Goal: Task Accomplishment & Management: Manage account settings

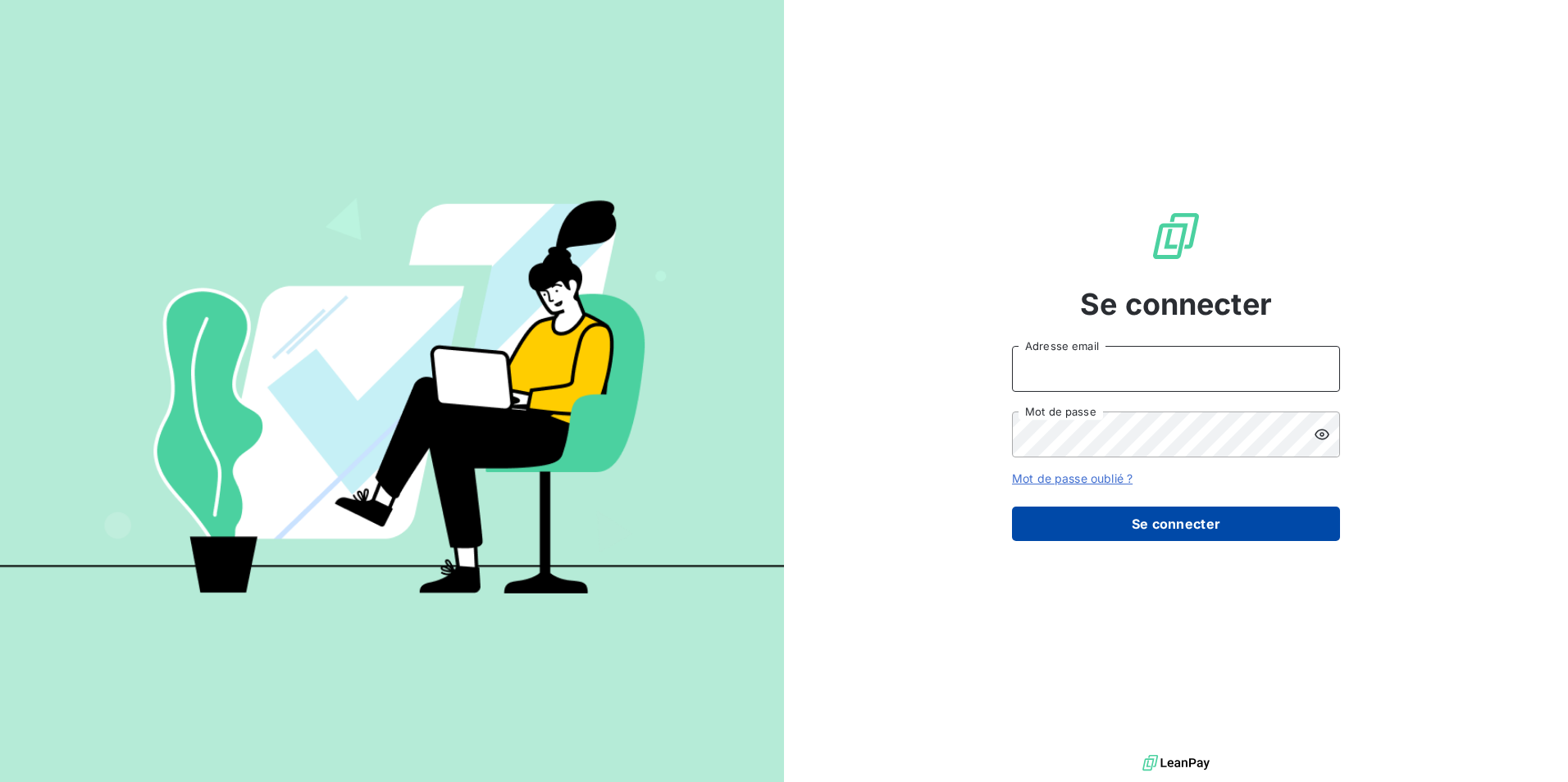
type input "[EMAIL_ADDRESS][DOMAIN_NAME]"
click at [1141, 525] on button "Se connecter" at bounding box center [1176, 524] width 329 height 35
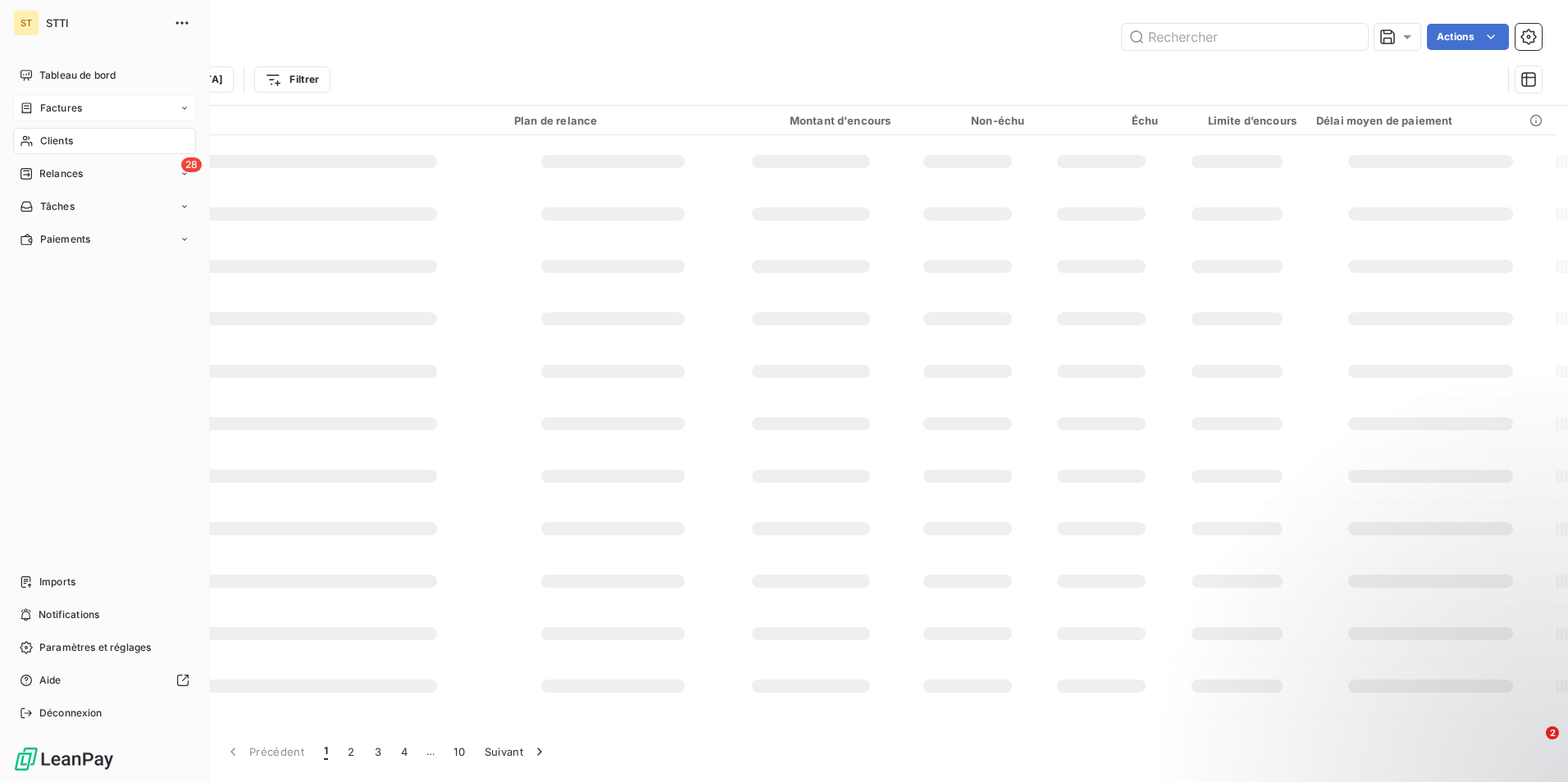
click at [40, 109] on span "Factures" at bounding box center [60, 108] width 42 height 15
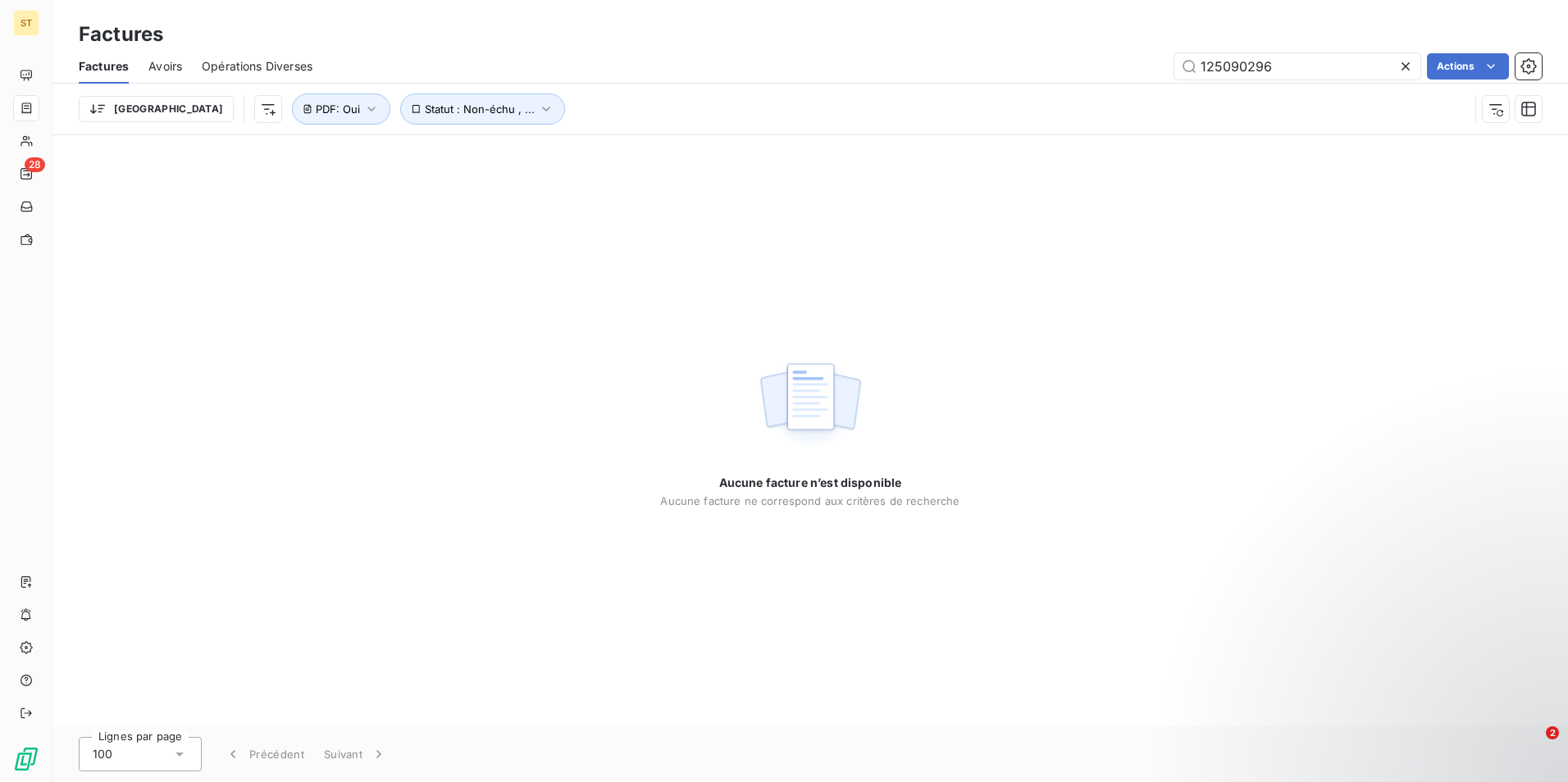
drag, startPoint x: 1284, startPoint y: 61, endPoint x: 1159, endPoint y: 72, distance: 125.5
click at [1159, 72] on div "125090296 Actions" at bounding box center [937, 66] width 1209 height 26
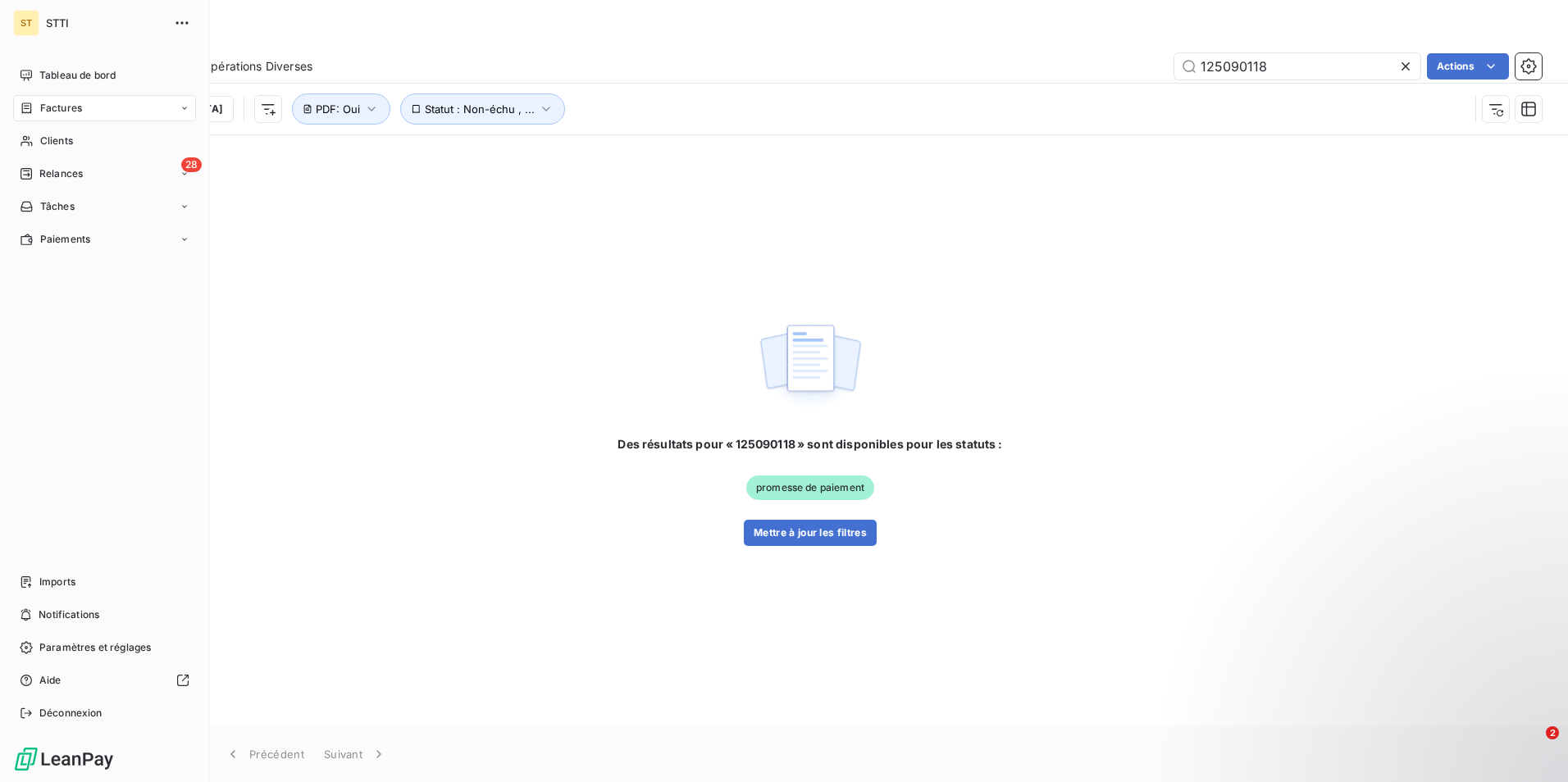
type input "125090118"
click at [55, 109] on span "Factures" at bounding box center [60, 108] width 42 height 15
click at [78, 107] on span "Factures" at bounding box center [60, 108] width 42 height 15
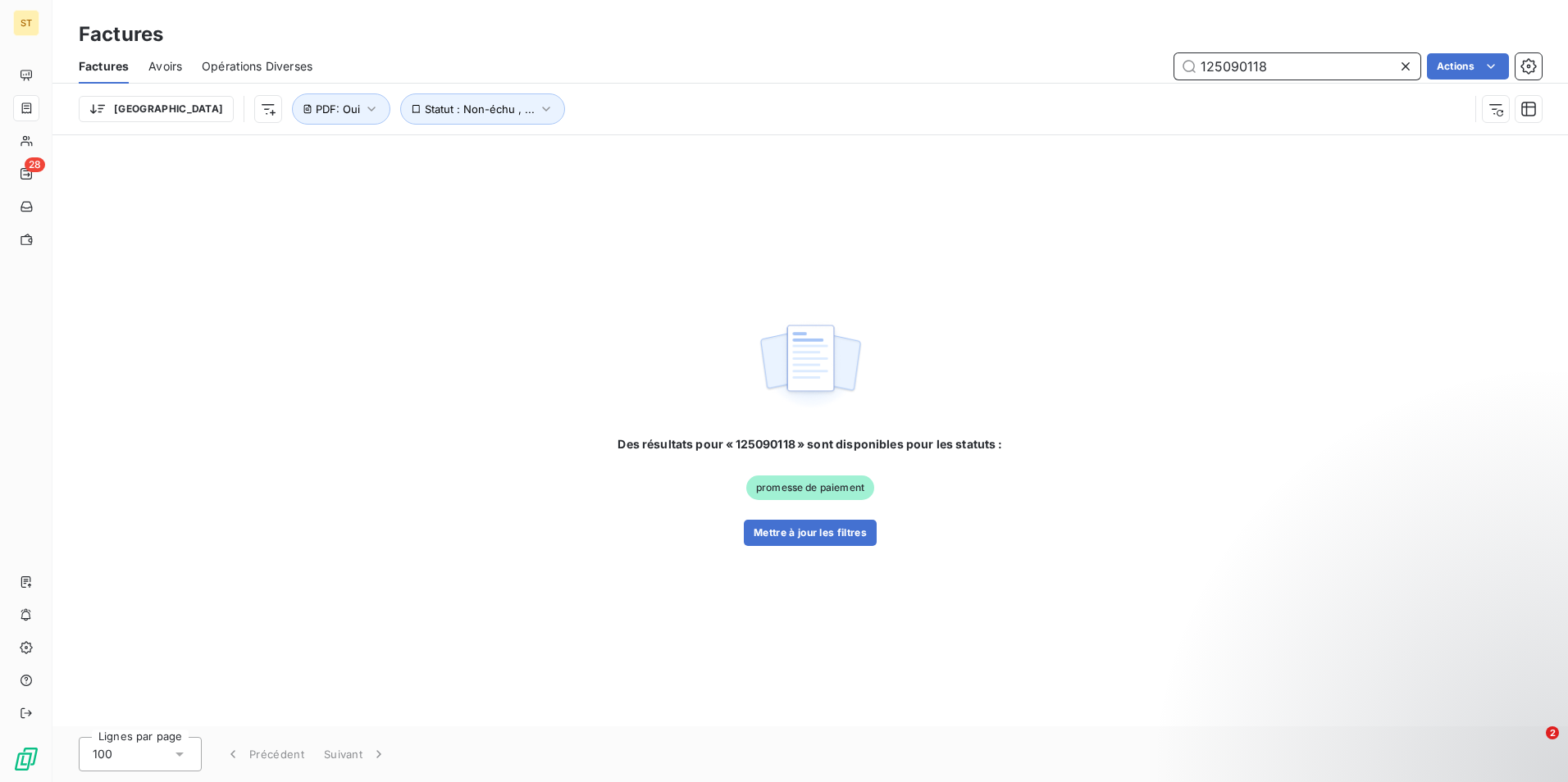
drag, startPoint x: 1286, startPoint y: 61, endPoint x: 1185, endPoint y: 72, distance: 101.6
click at [1185, 72] on input "125090118" at bounding box center [1298, 66] width 246 height 26
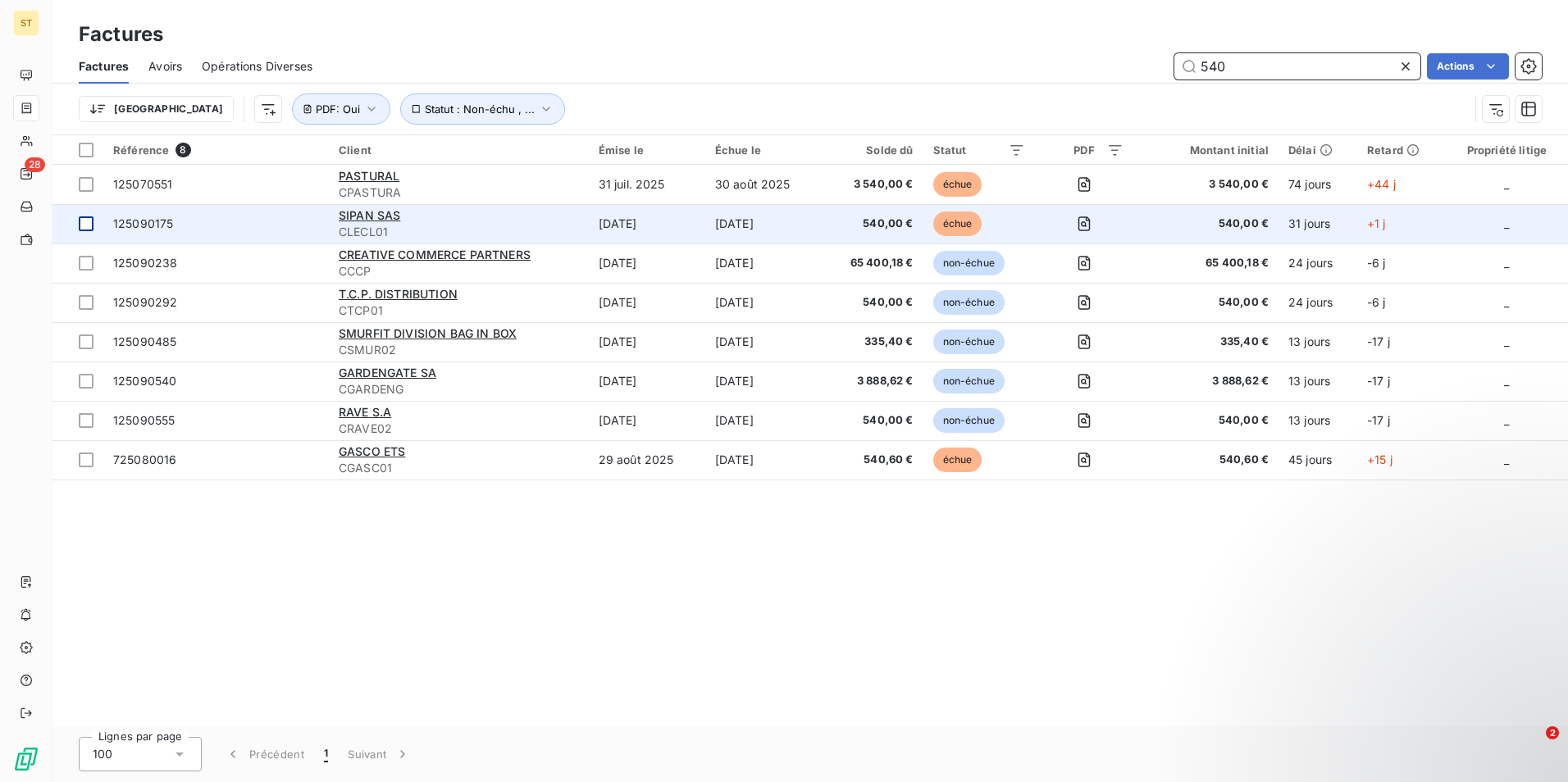
type input "540"
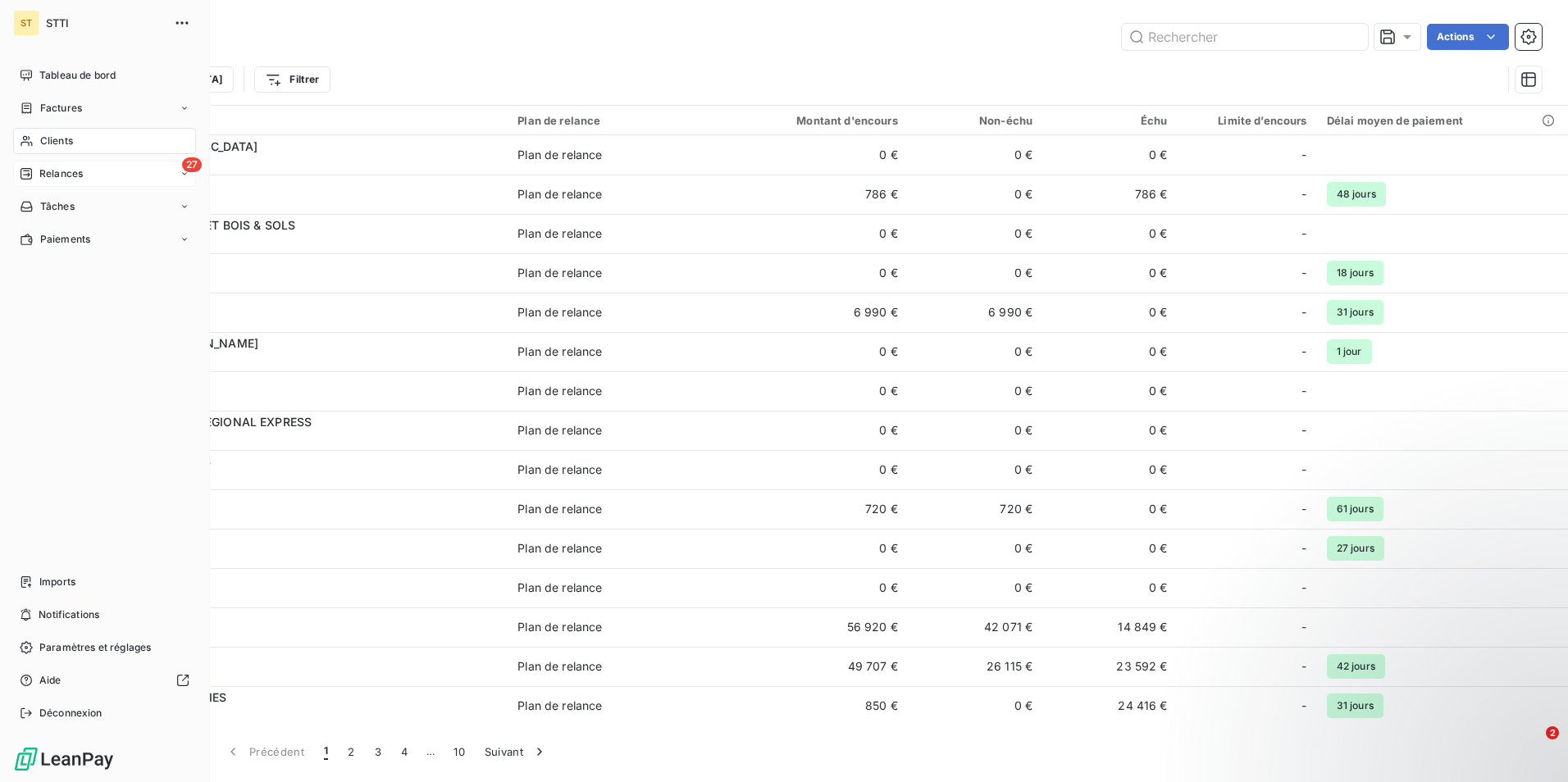
click at [69, 176] on span "Relances" at bounding box center [61, 173] width 44 height 15
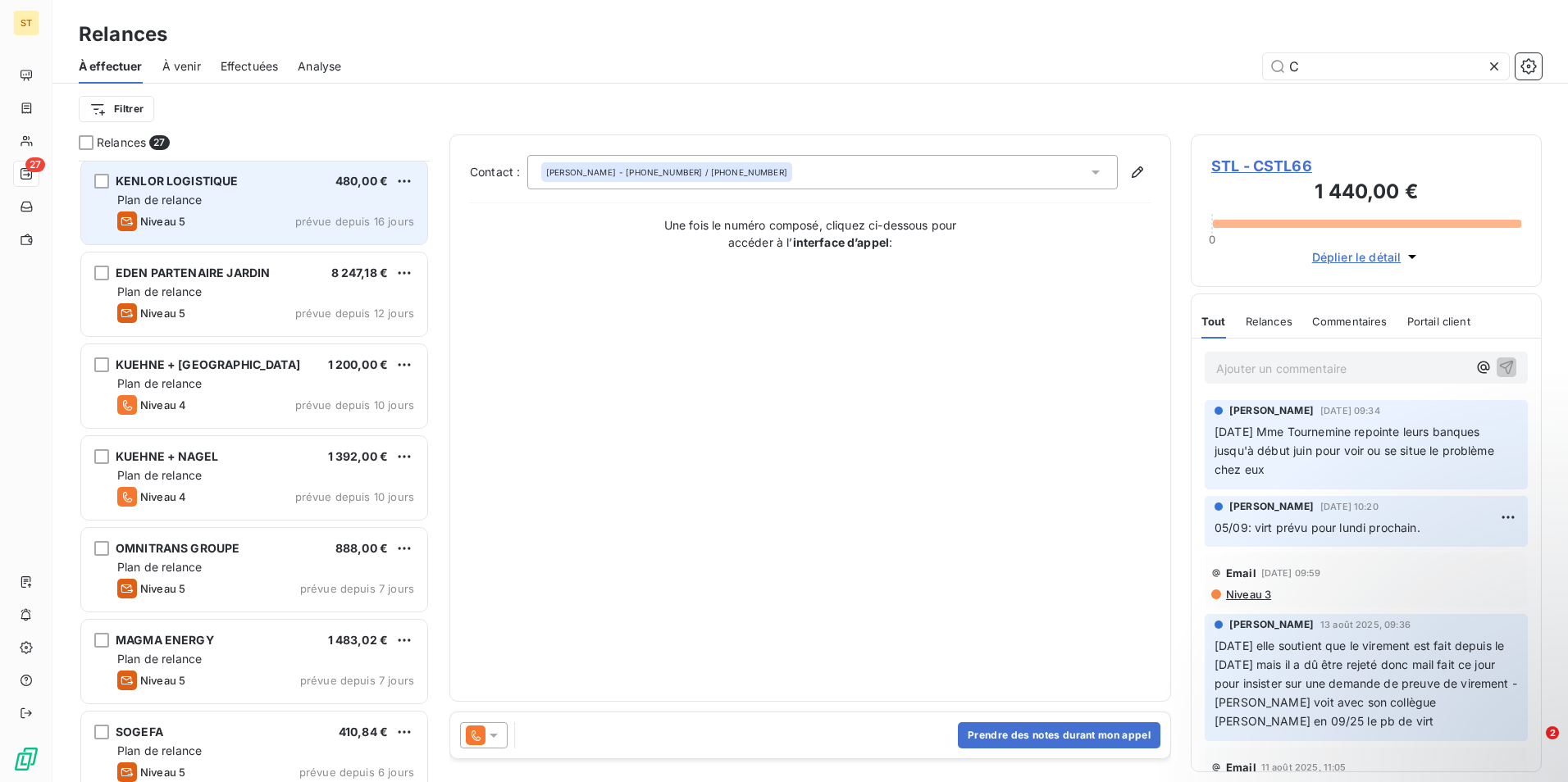
scroll to position [328, 0]
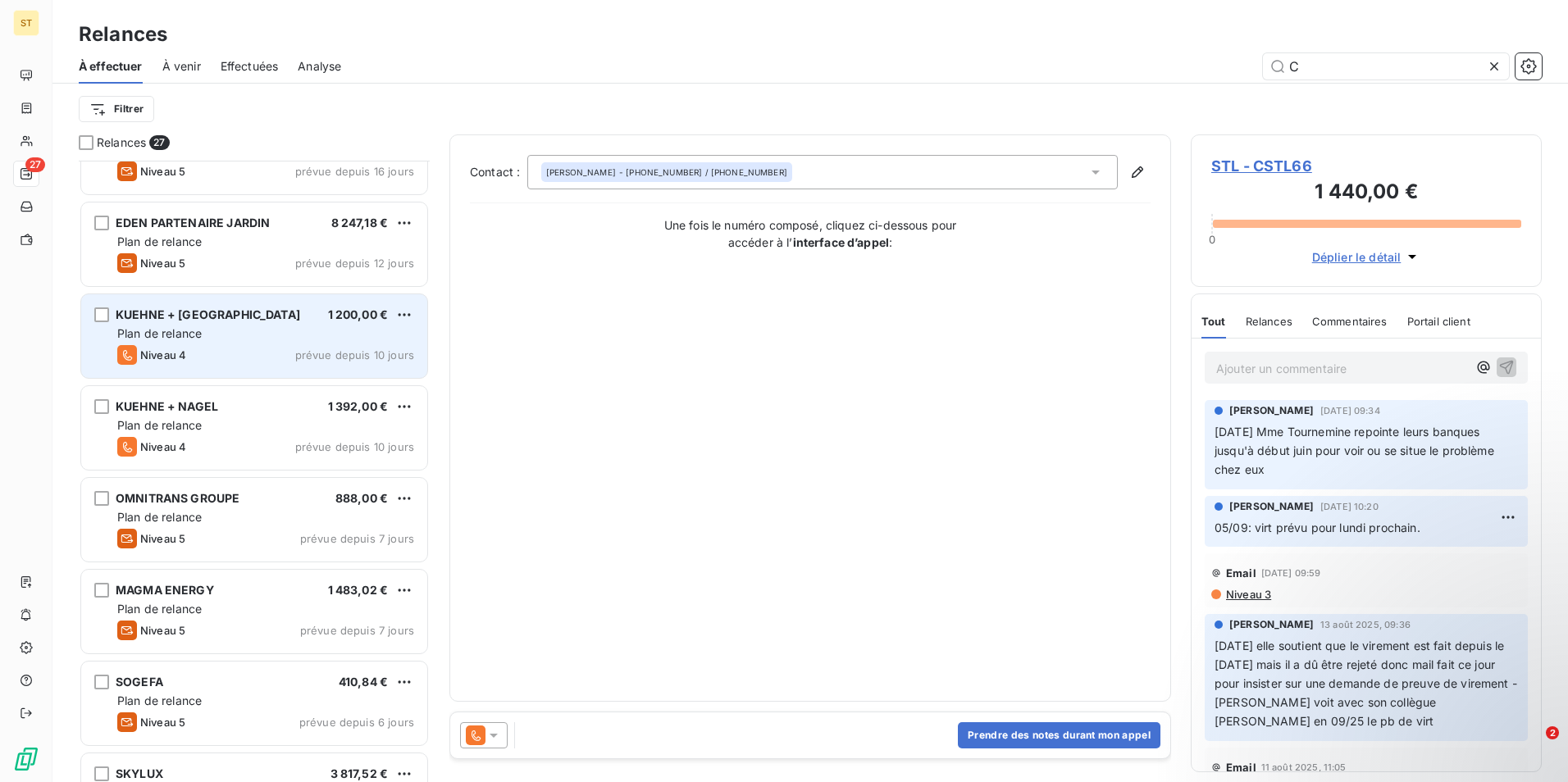
click at [237, 316] on span "[PERSON_NAME] + [PERSON_NAME][GEOGRAPHIC_DATA]" at bounding box center [207, 314] width 184 height 14
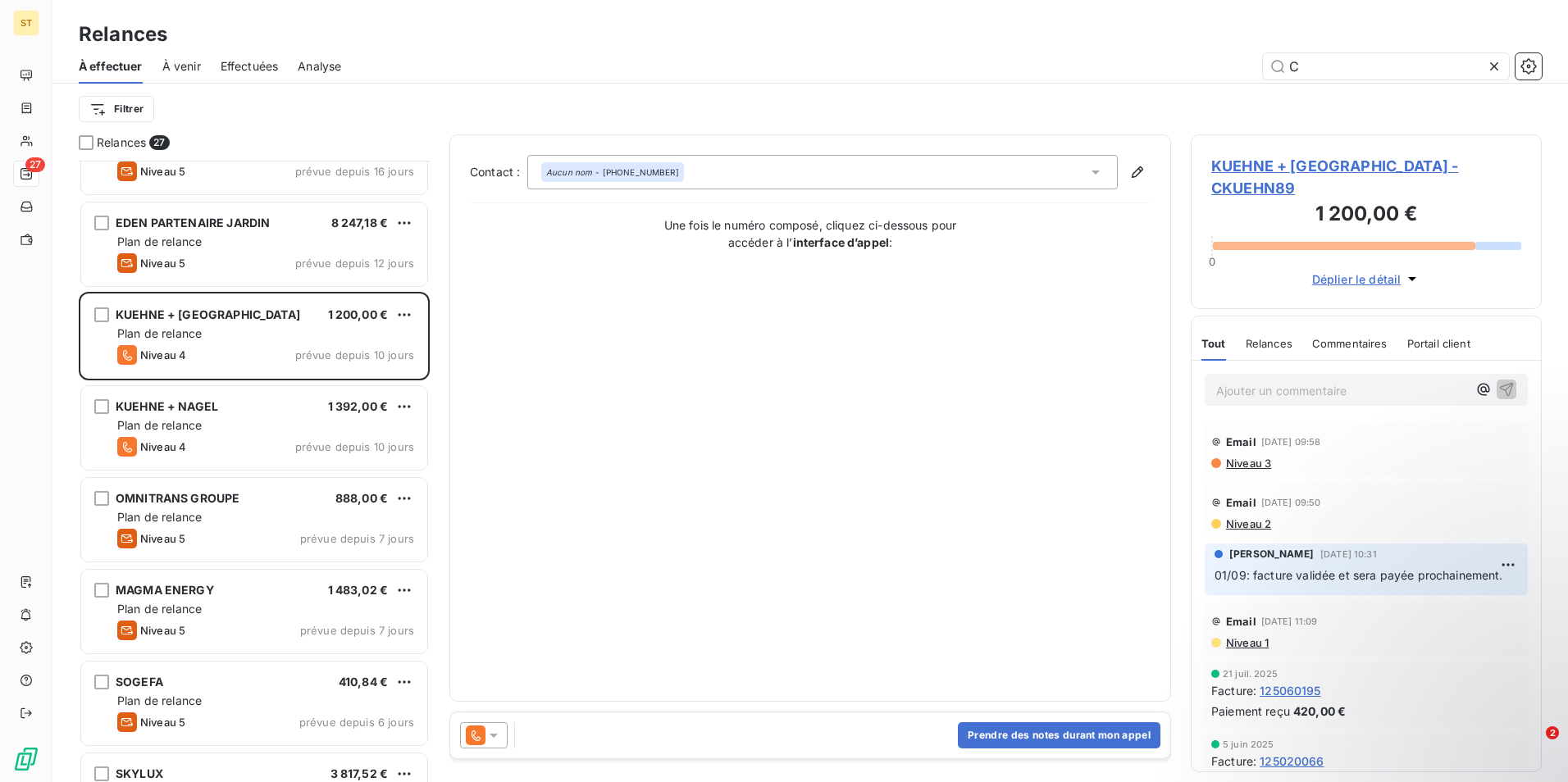
click at [1359, 163] on span "KUEHNE + NAGEL ROAD - CKUEHN89" at bounding box center [1366, 177] width 310 height 45
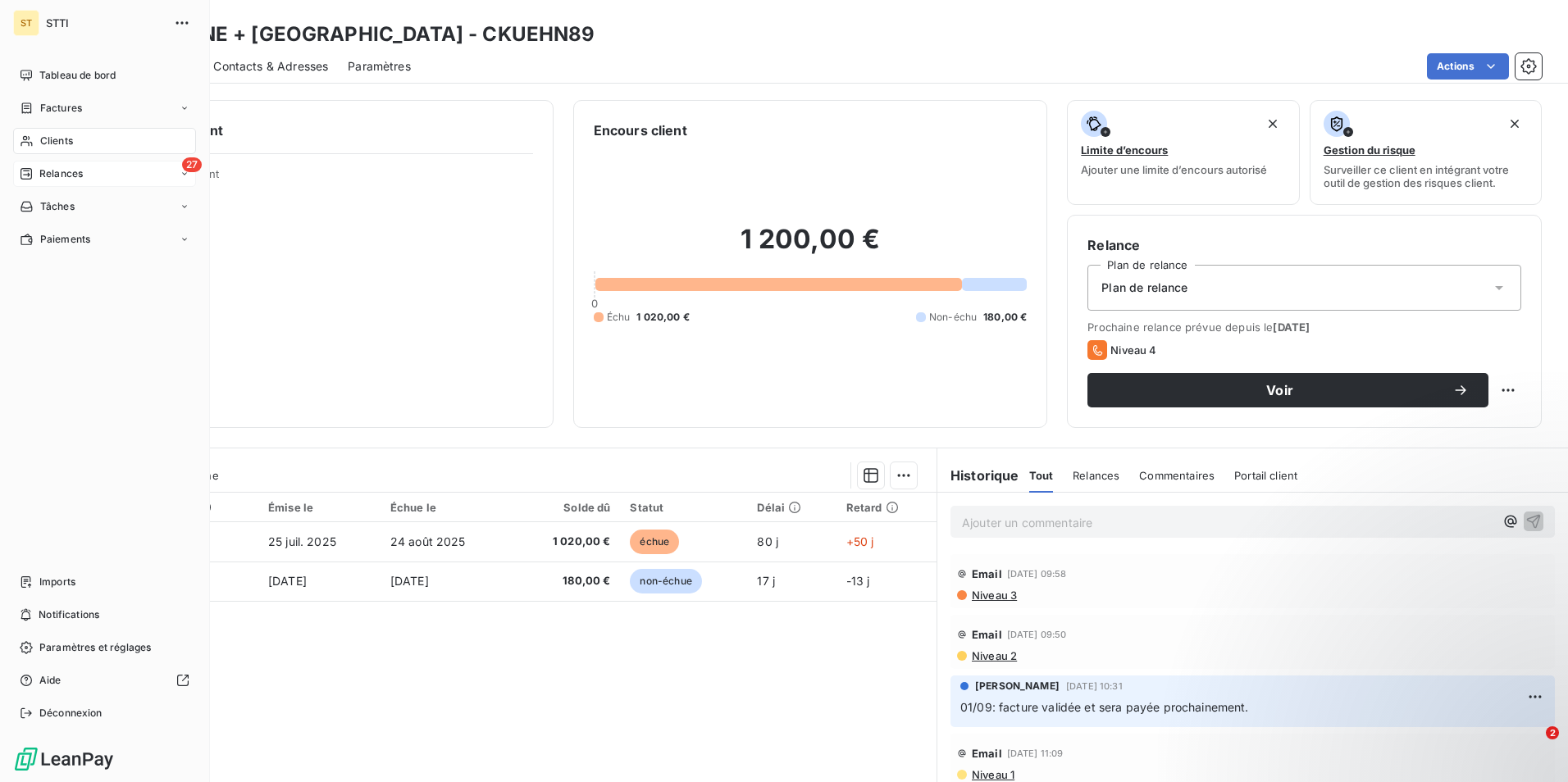
click at [40, 173] on span "Relances" at bounding box center [61, 173] width 44 height 15
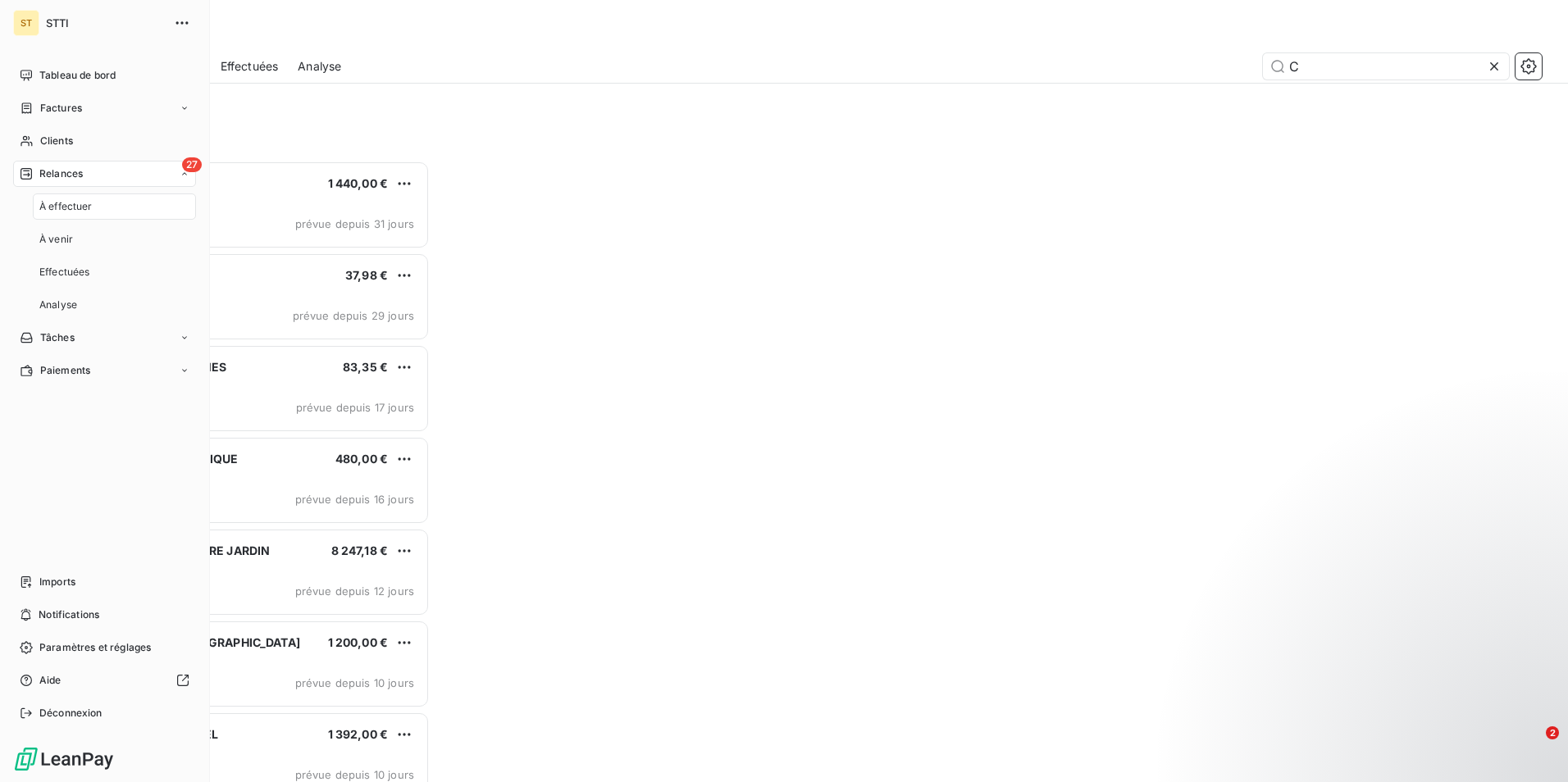
scroll to position [610, 339]
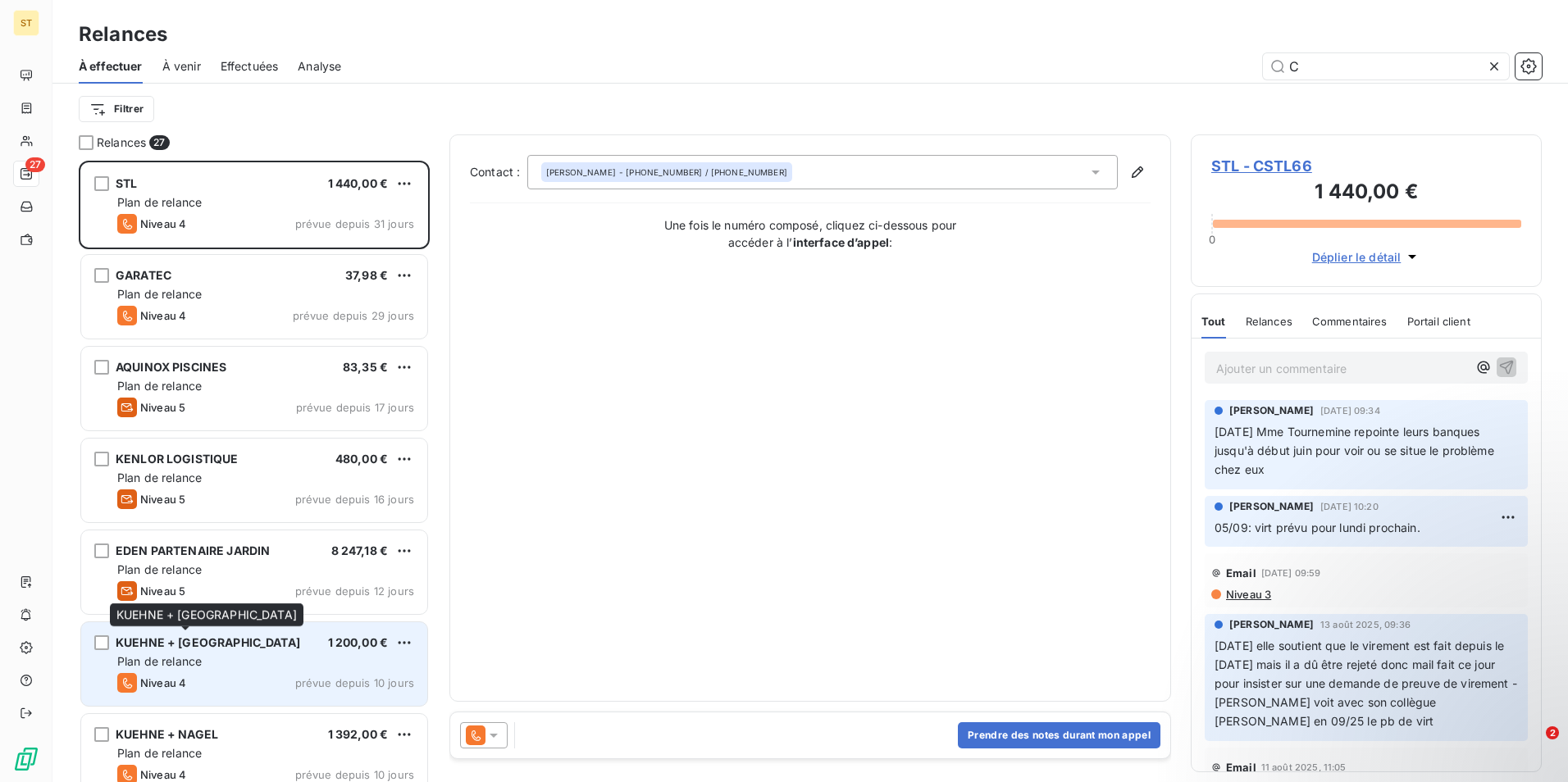
click at [218, 648] on span "[PERSON_NAME] + [PERSON_NAME][GEOGRAPHIC_DATA]" at bounding box center [207, 642] width 184 height 14
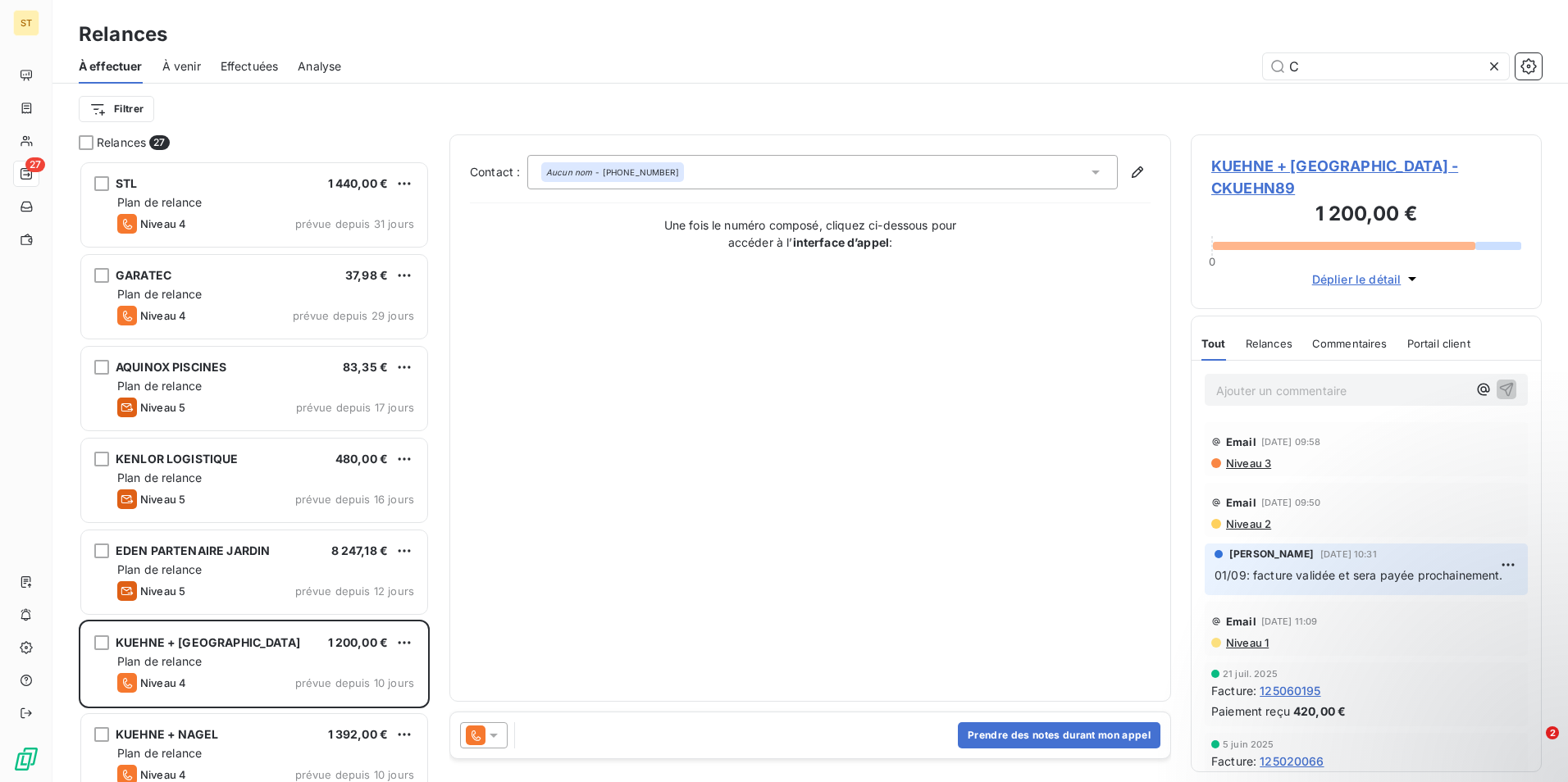
click at [1305, 163] on span "KUEHNE + NAGEL ROAD - CKUEHN89" at bounding box center [1366, 177] width 310 height 45
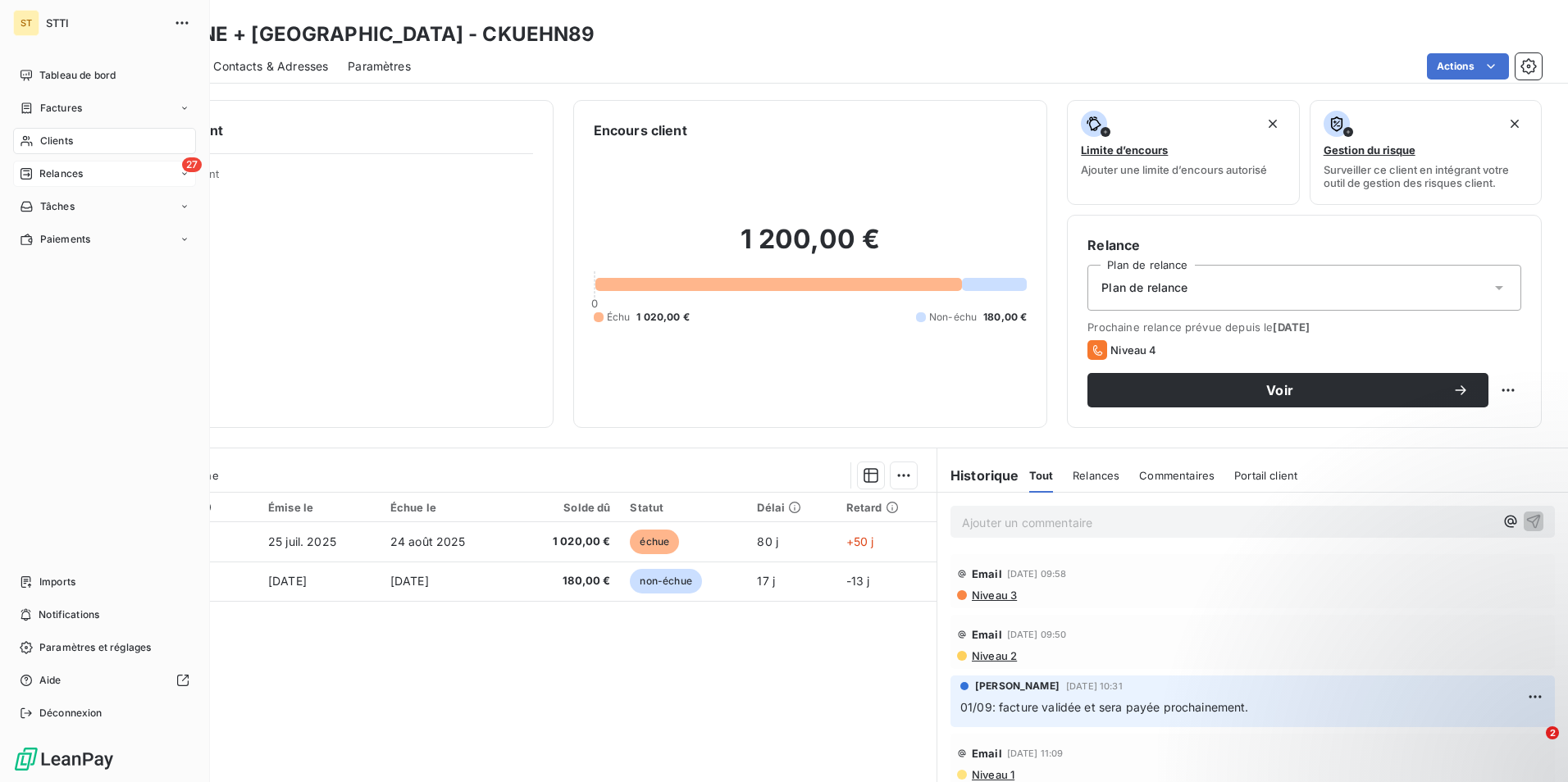
click at [68, 167] on span "Relances" at bounding box center [61, 173] width 44 height 15
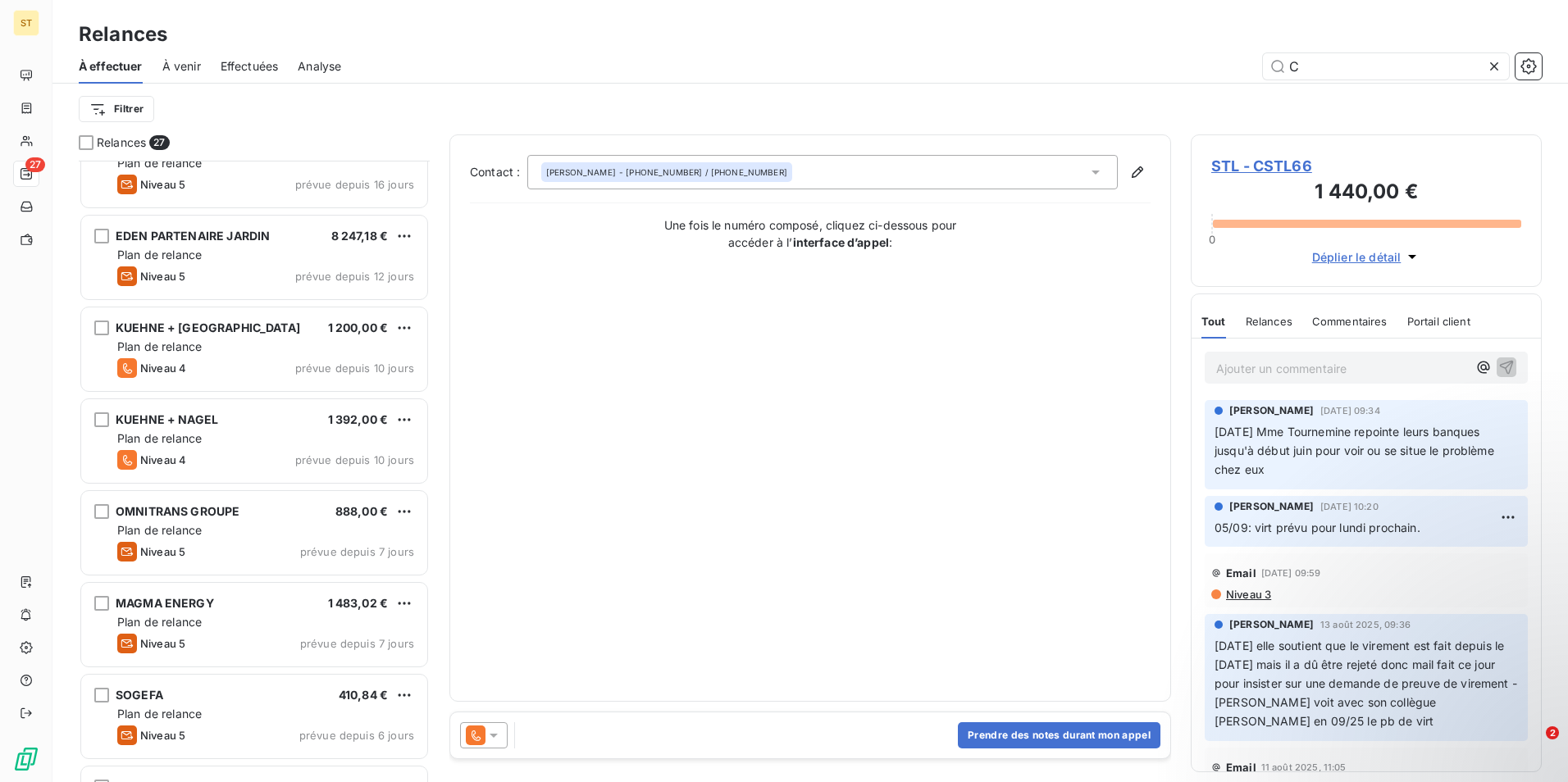
scroll to position [328, 0]
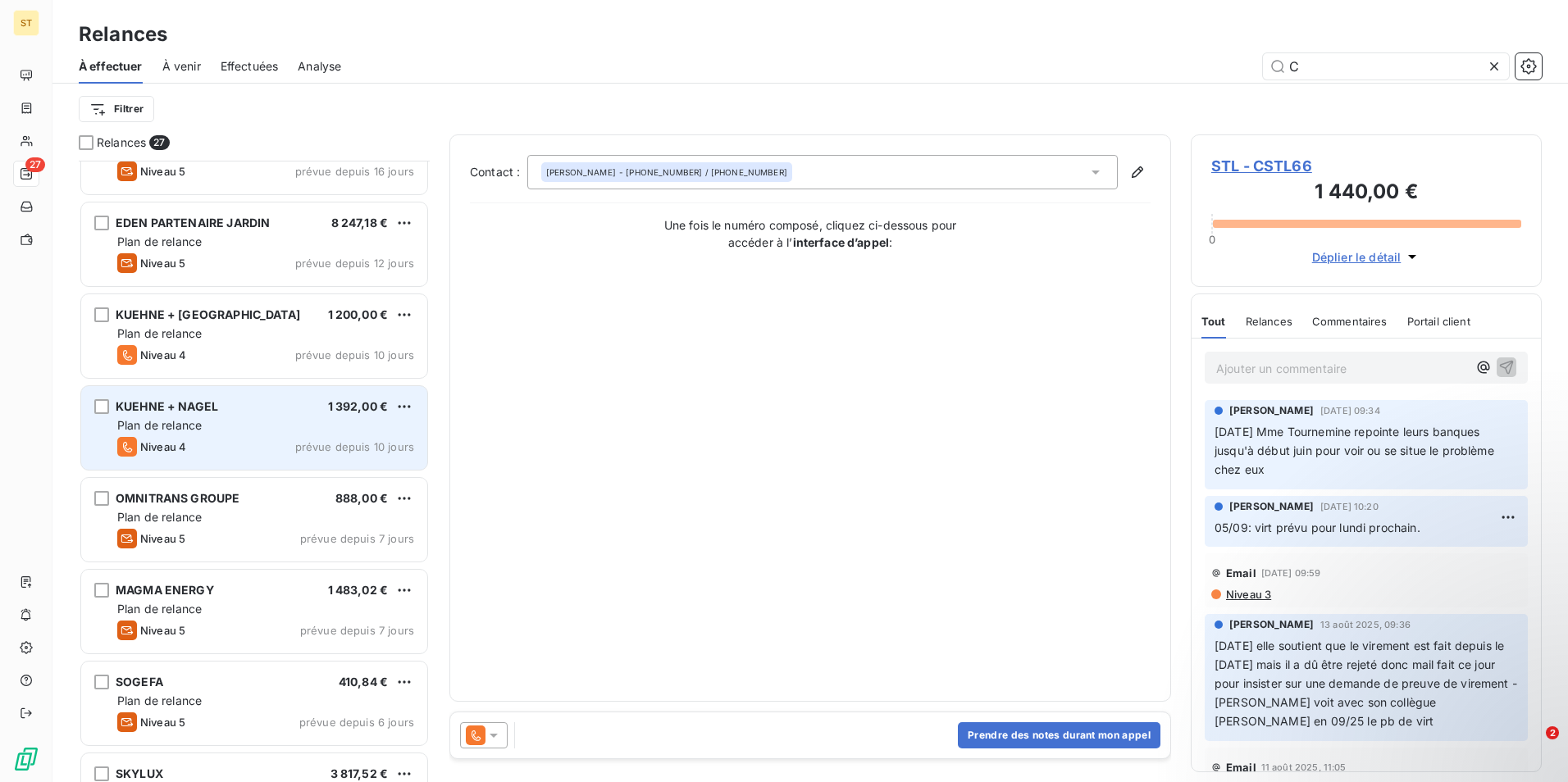
click at [183, 416] on div "KUEHNE + NAGEL 1 392,00 € Plan de relance Niveau 4 prévue depuis 10 jours" at bounding box center [254, 428] width 346 height 83
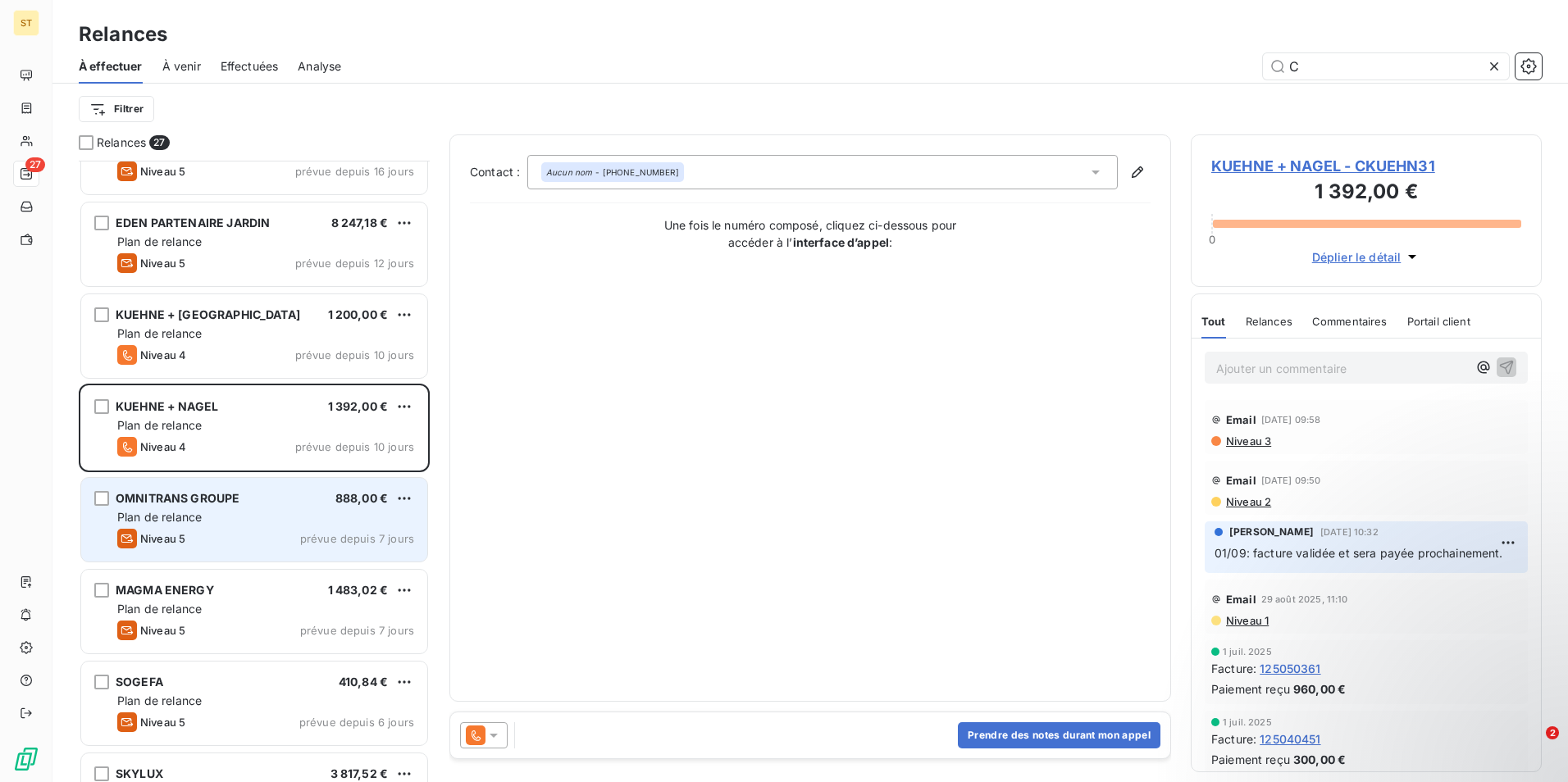
click at [204, 506] on div "OMNITRANS GROUPE" at bounding box center [177, 498] width 124 height 16
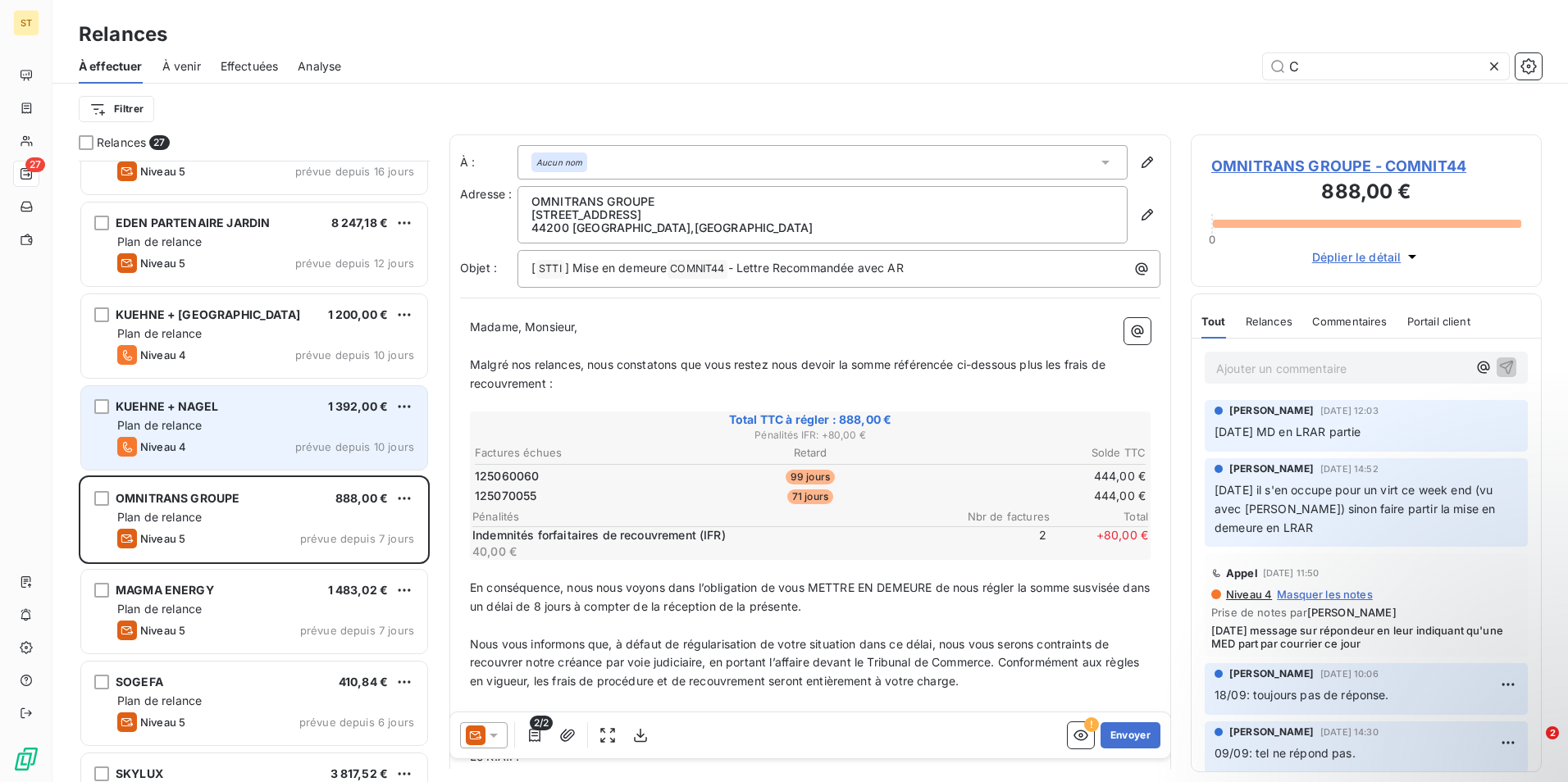
click at [212, 408] on span "KUEHNE + NAGEL" at bounding box center [167, 406] width 103 height 14
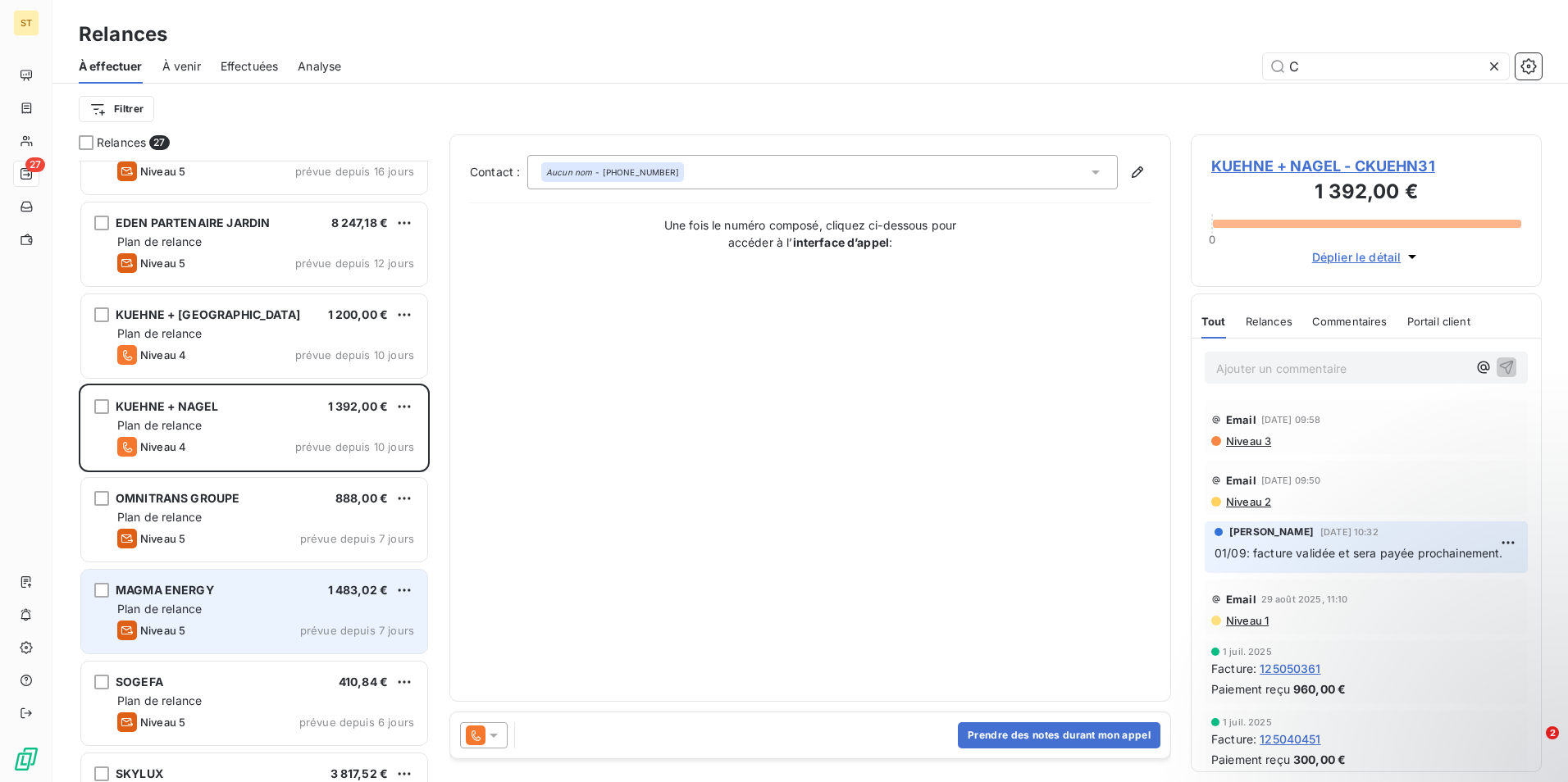
click at [193, 598] on div "MAGMA ENERGY" at bounding box center [165, 590] width 99 height 16
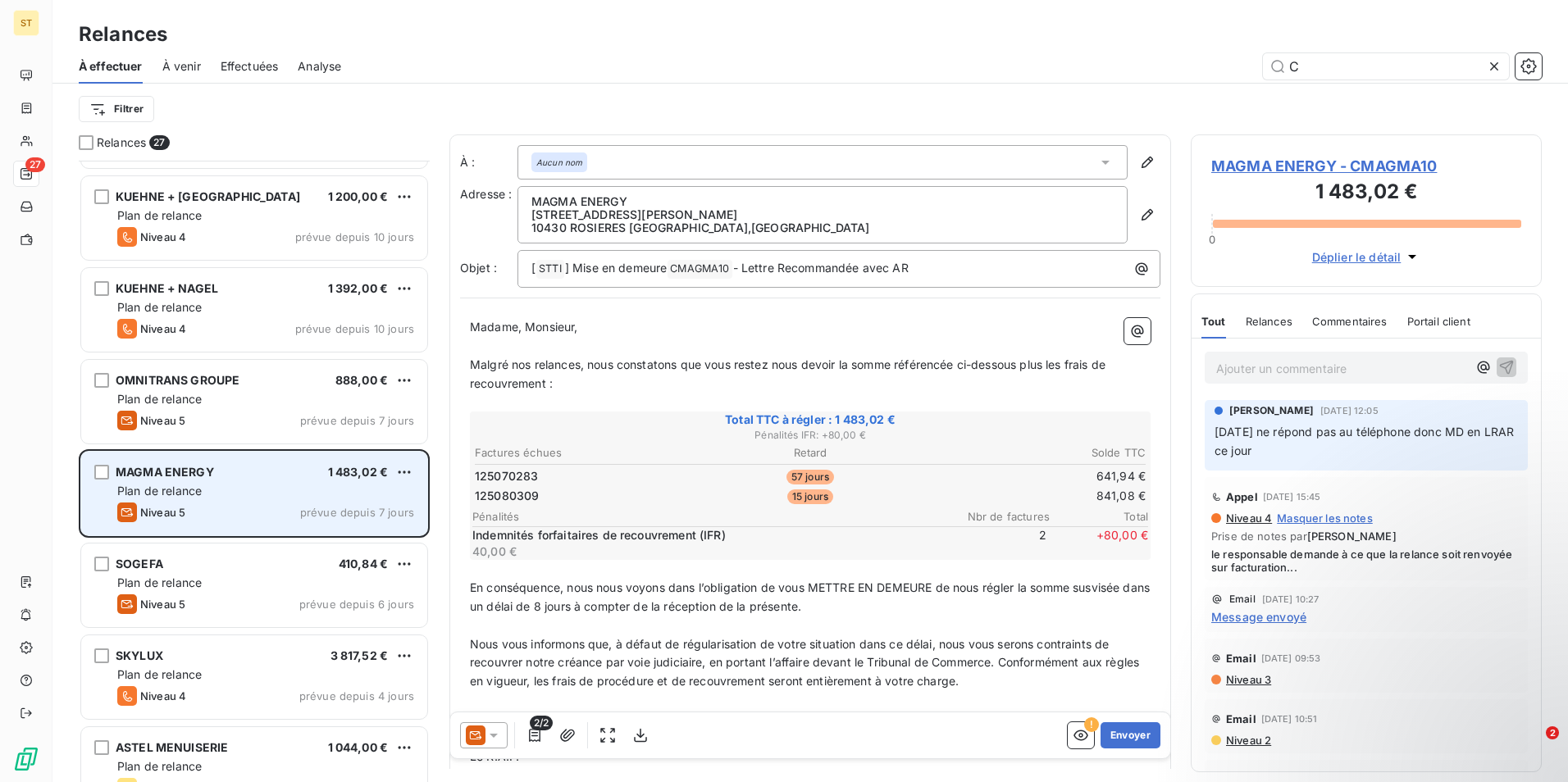
scroll to position [493, 0]
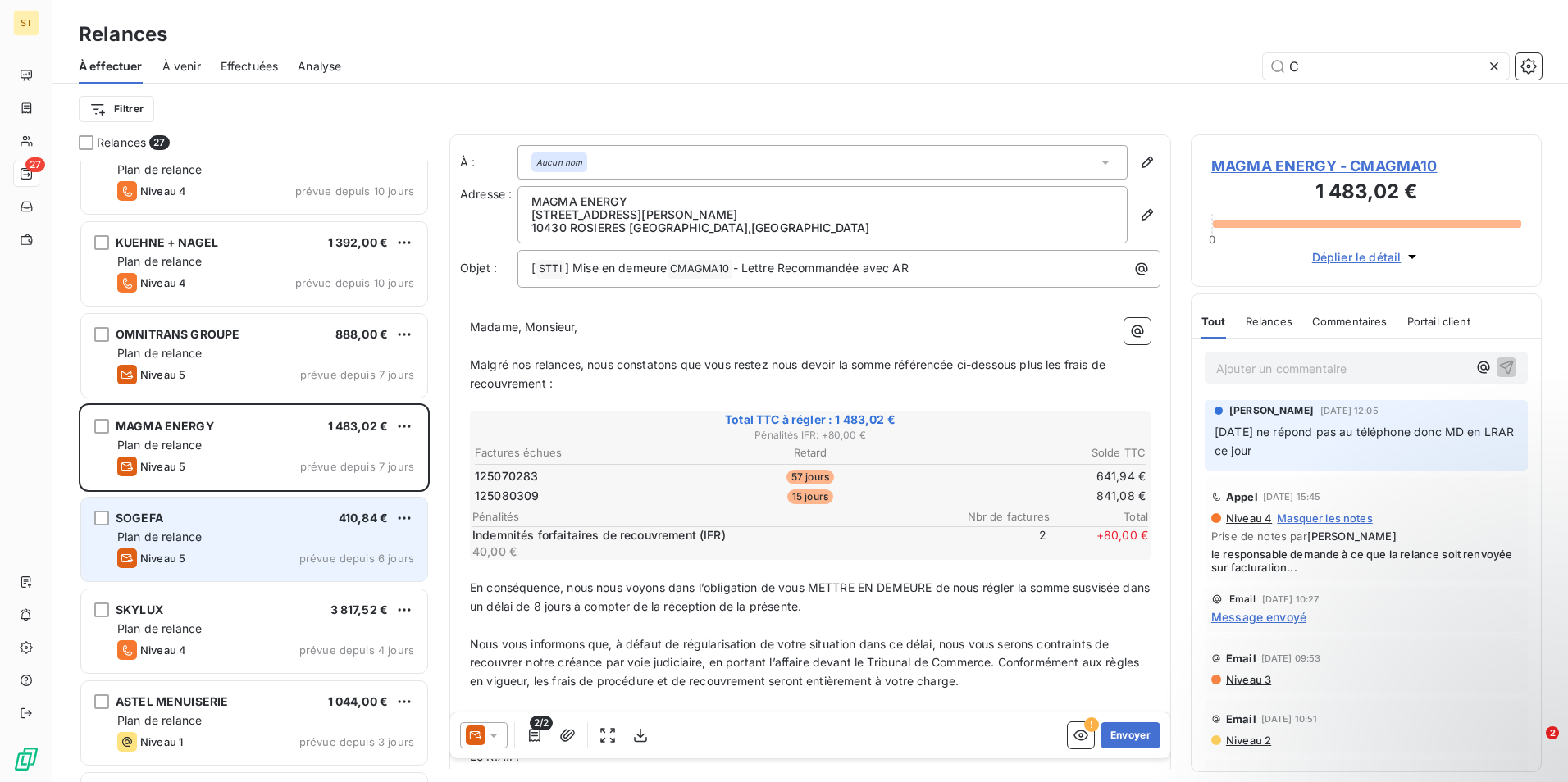
click at [172, 531] on span "Plan de relance" at bounding box center [159, 537] width 84 height 14
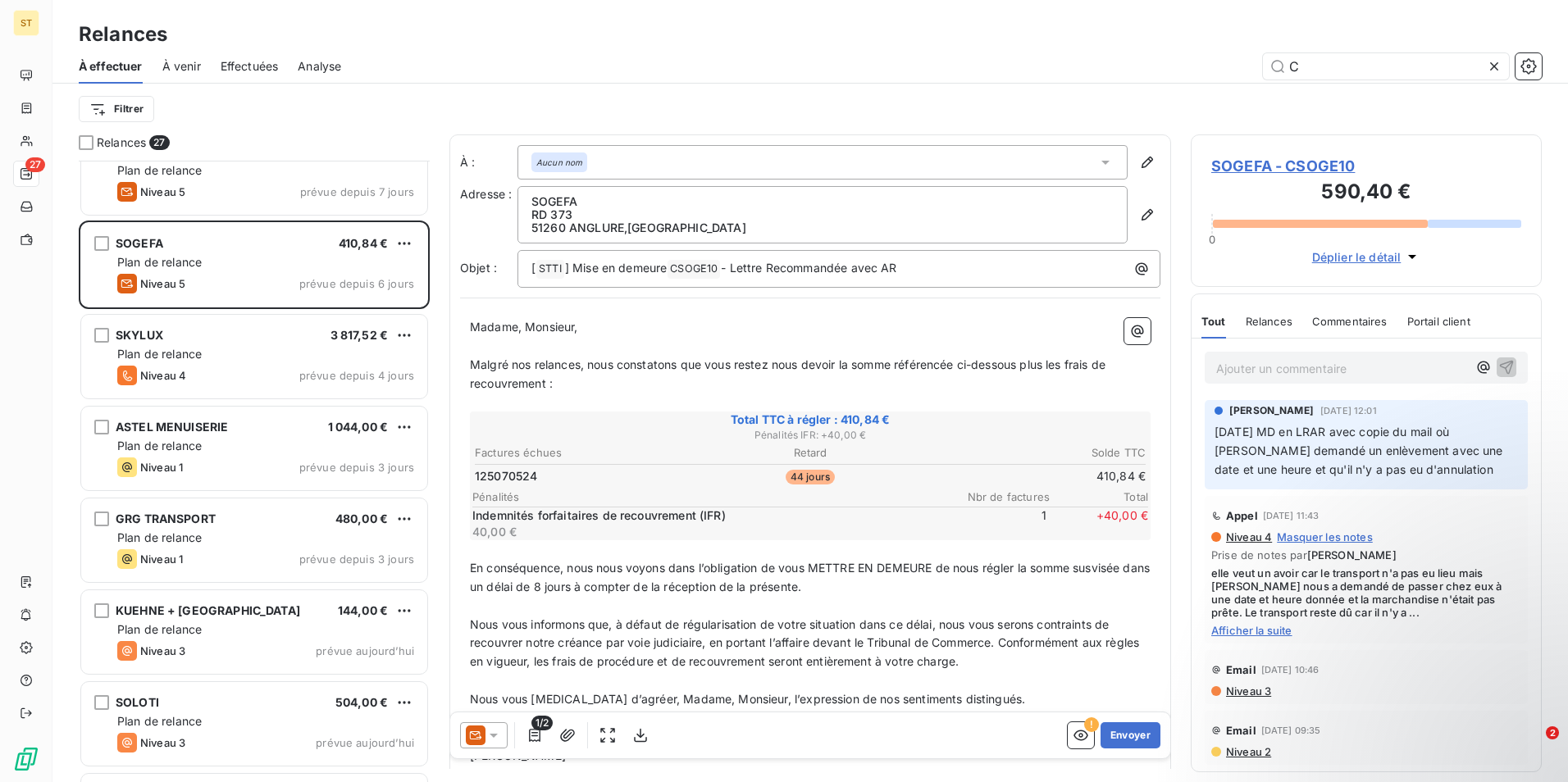
scroll to position [821, 0]
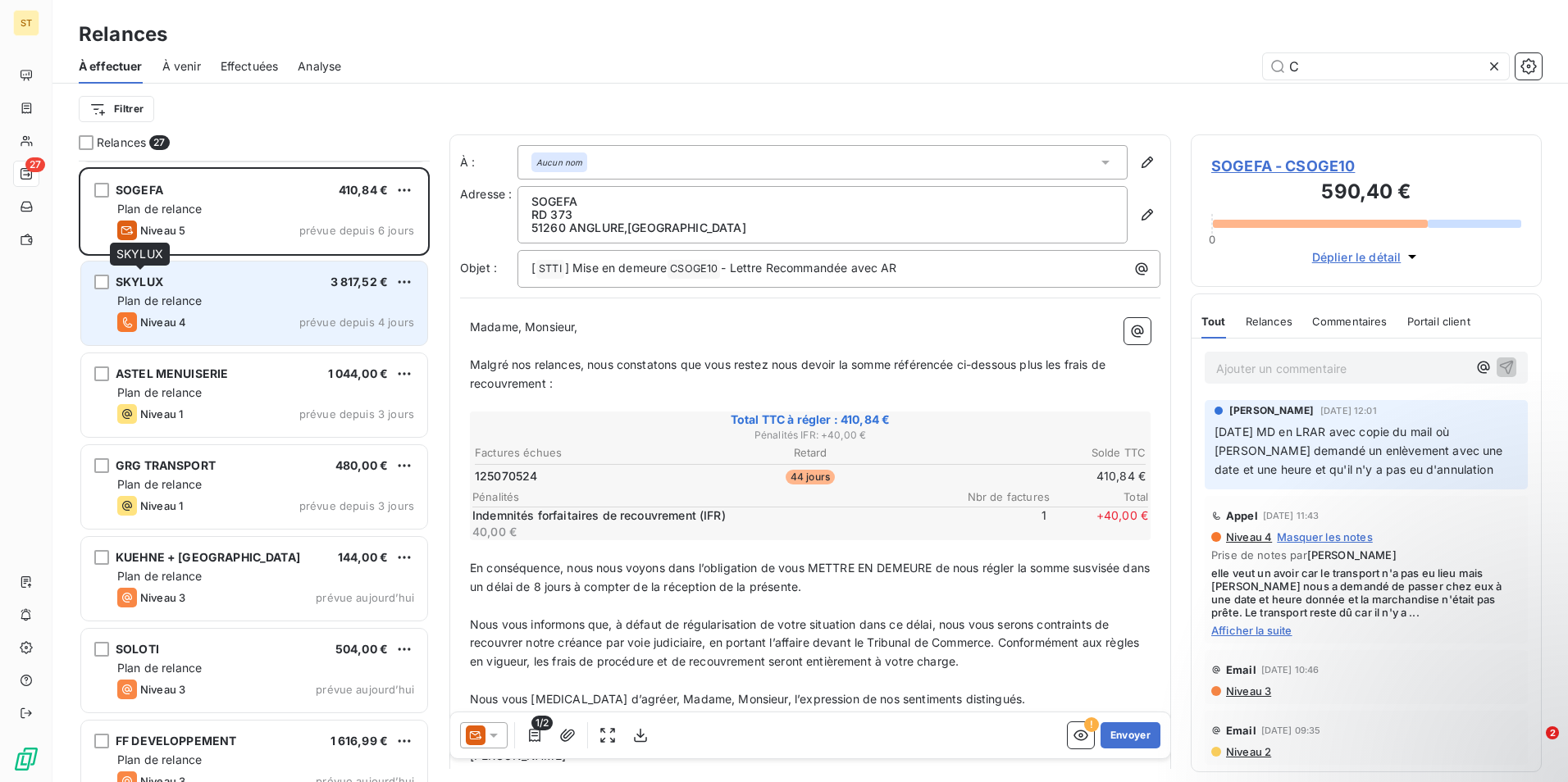
click at [155, 286] on span "SKYLUX" at bounding box center [139, 282] width 47 height 14
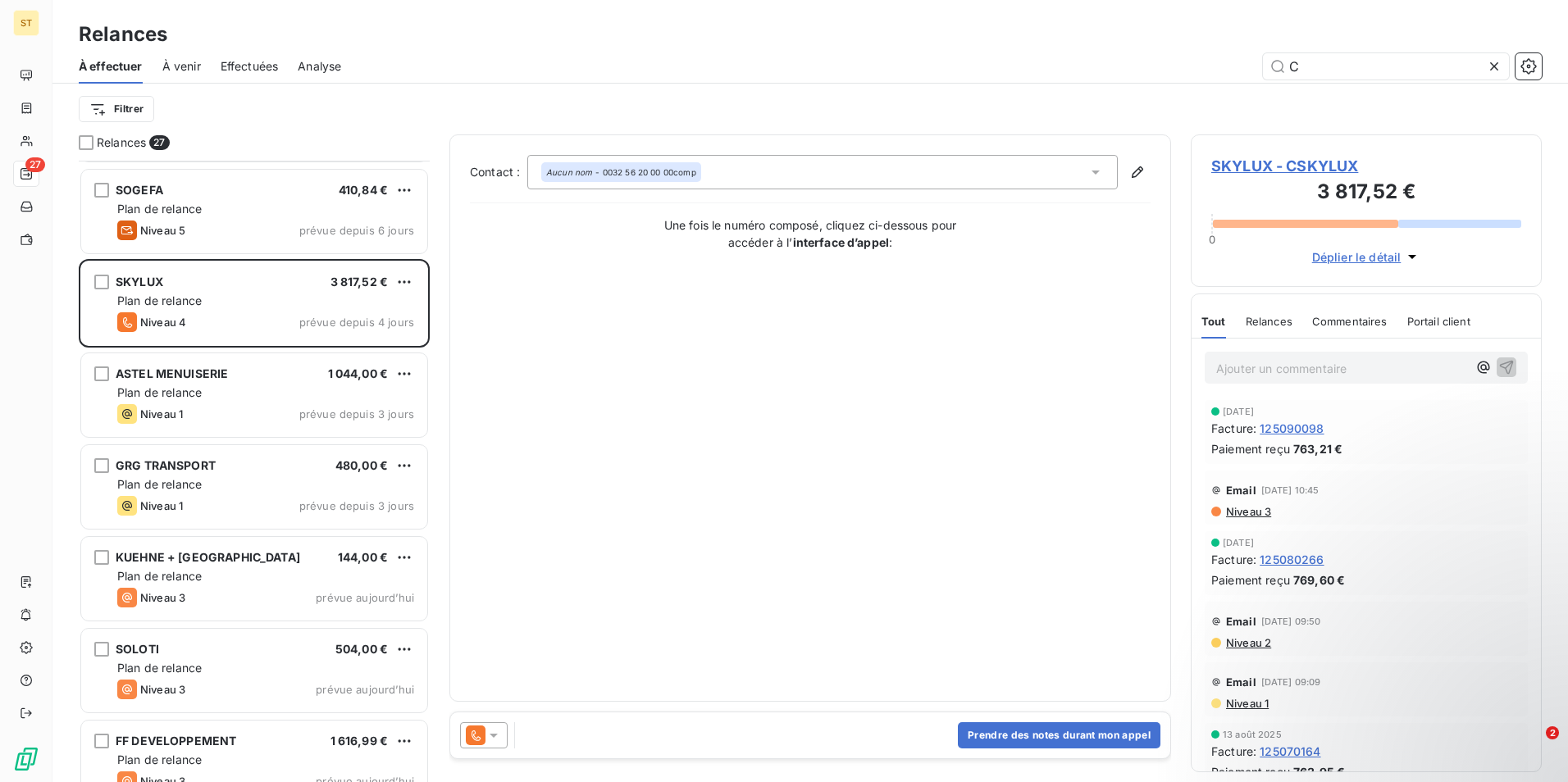
click at [1248, 167] on span "SKYLUX - CSKYLUX" at bounding box center [1366, 166] width 310 height 22
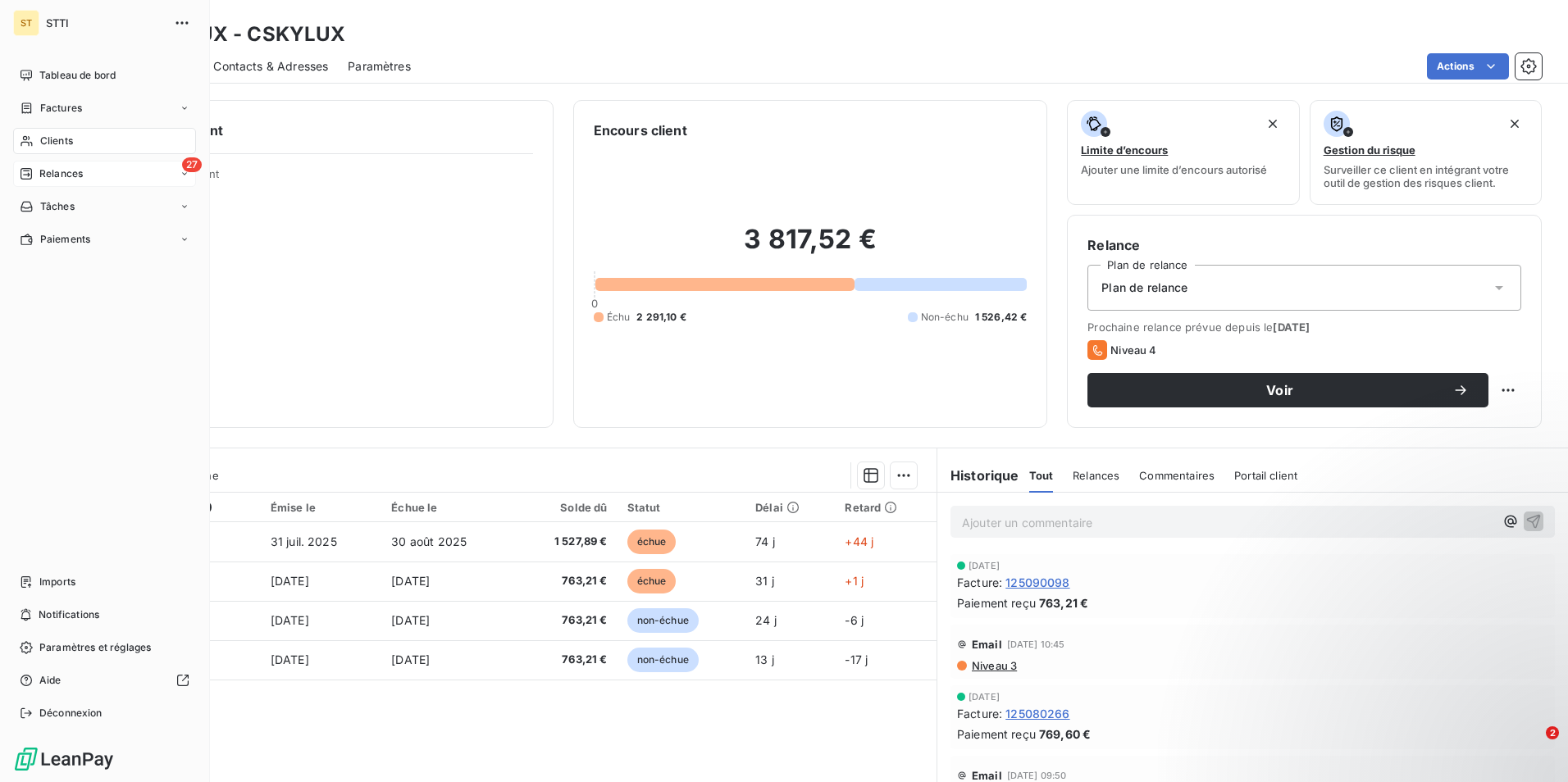
click at [35, 173] on div "Relances" at bounding box center [50, 173] width 63 height 15
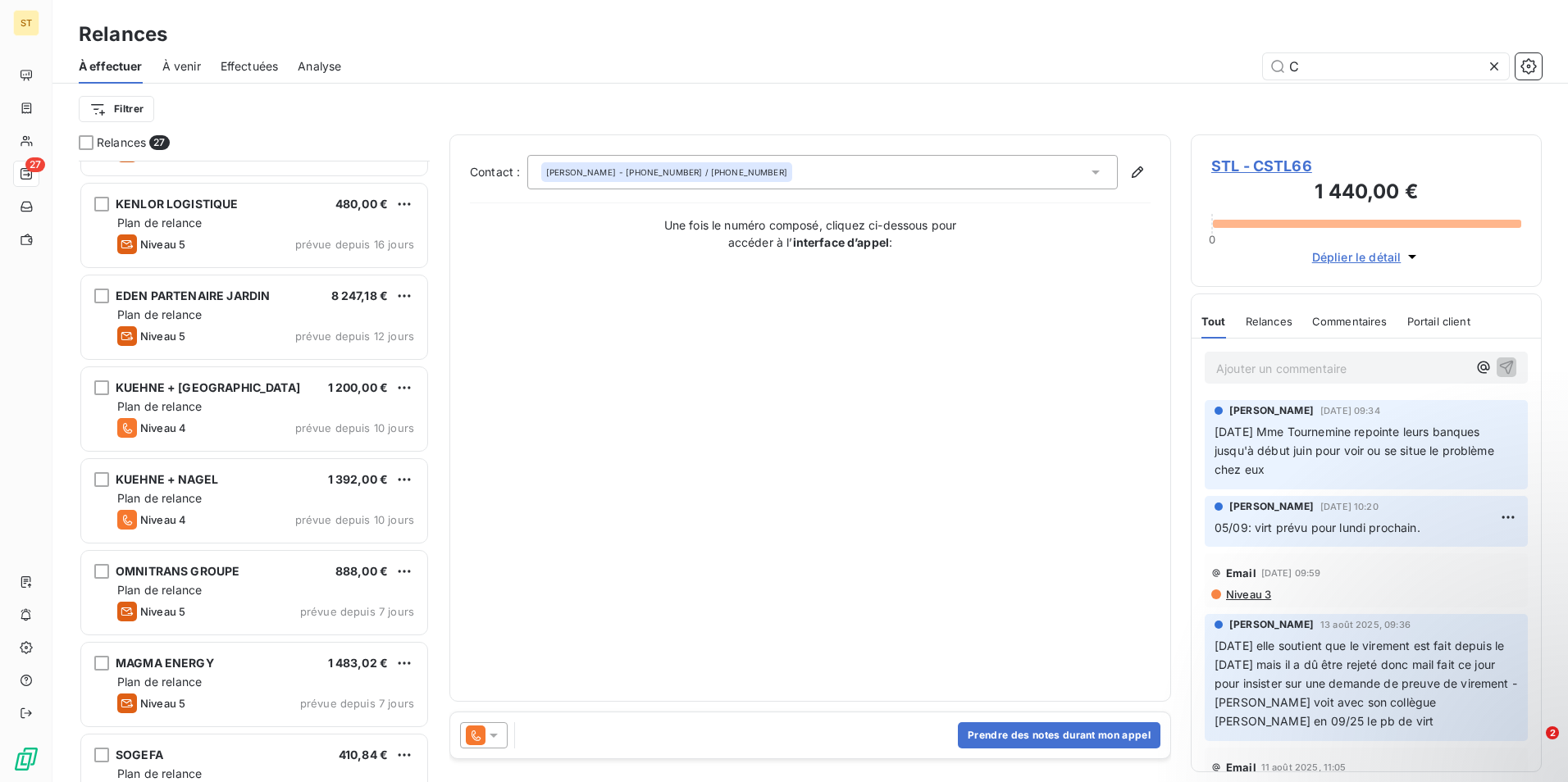
scroll to position [575, 0]
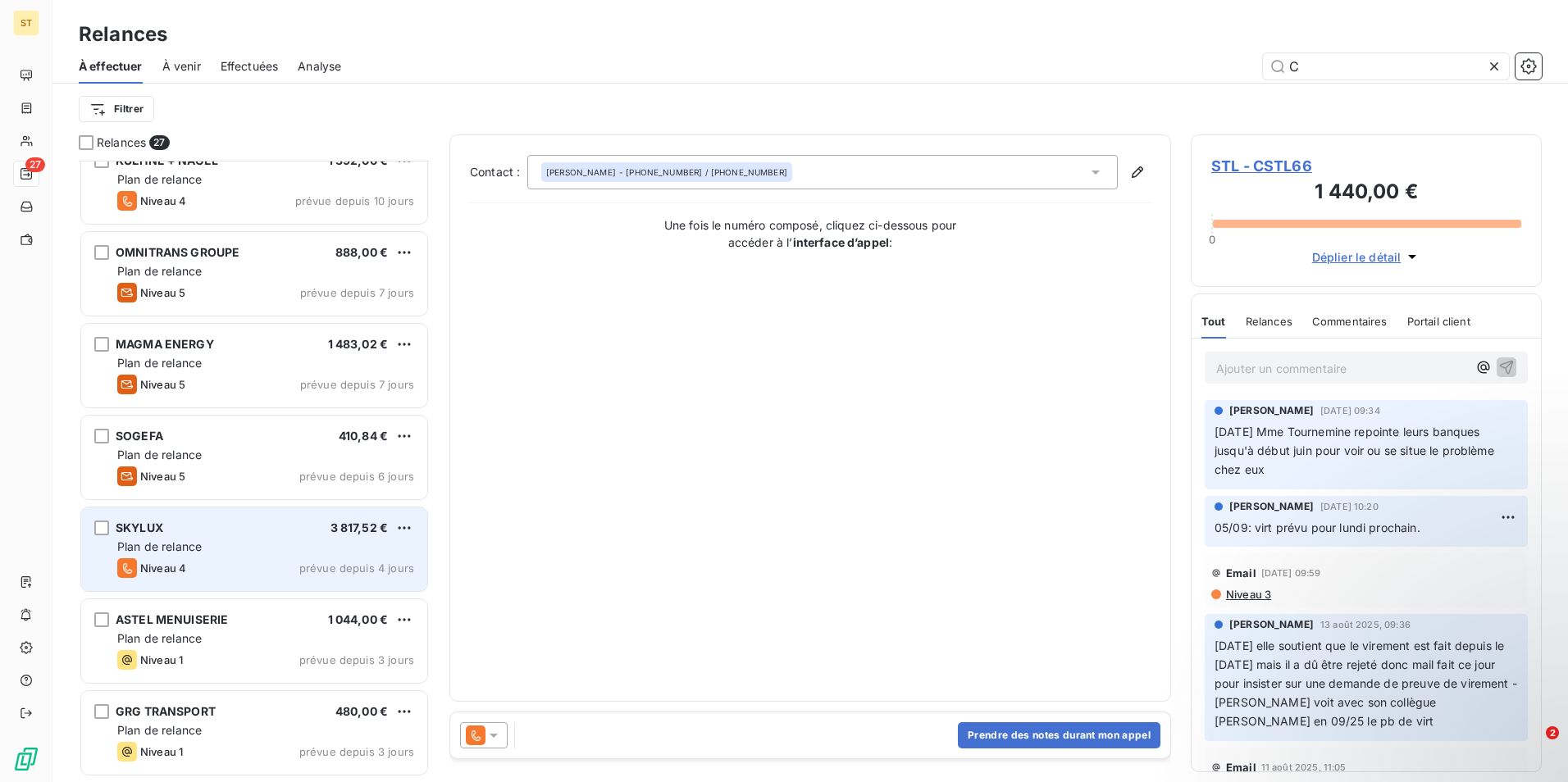
click at [205, 531] on div "SKYLUX 3 817,52 €" at bounding box center [266, 527] width 297 height 15
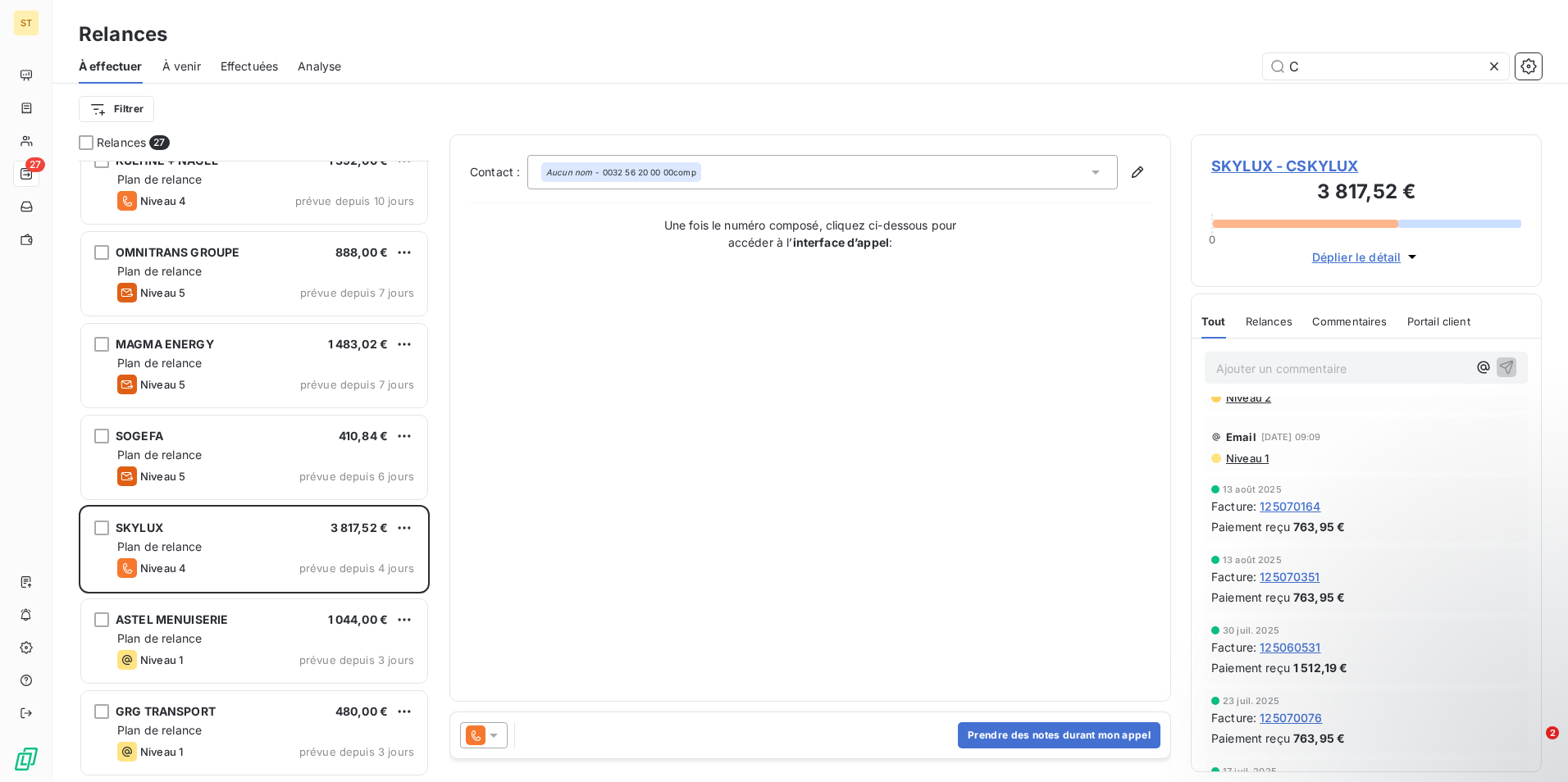
scroll to position [246, 0]
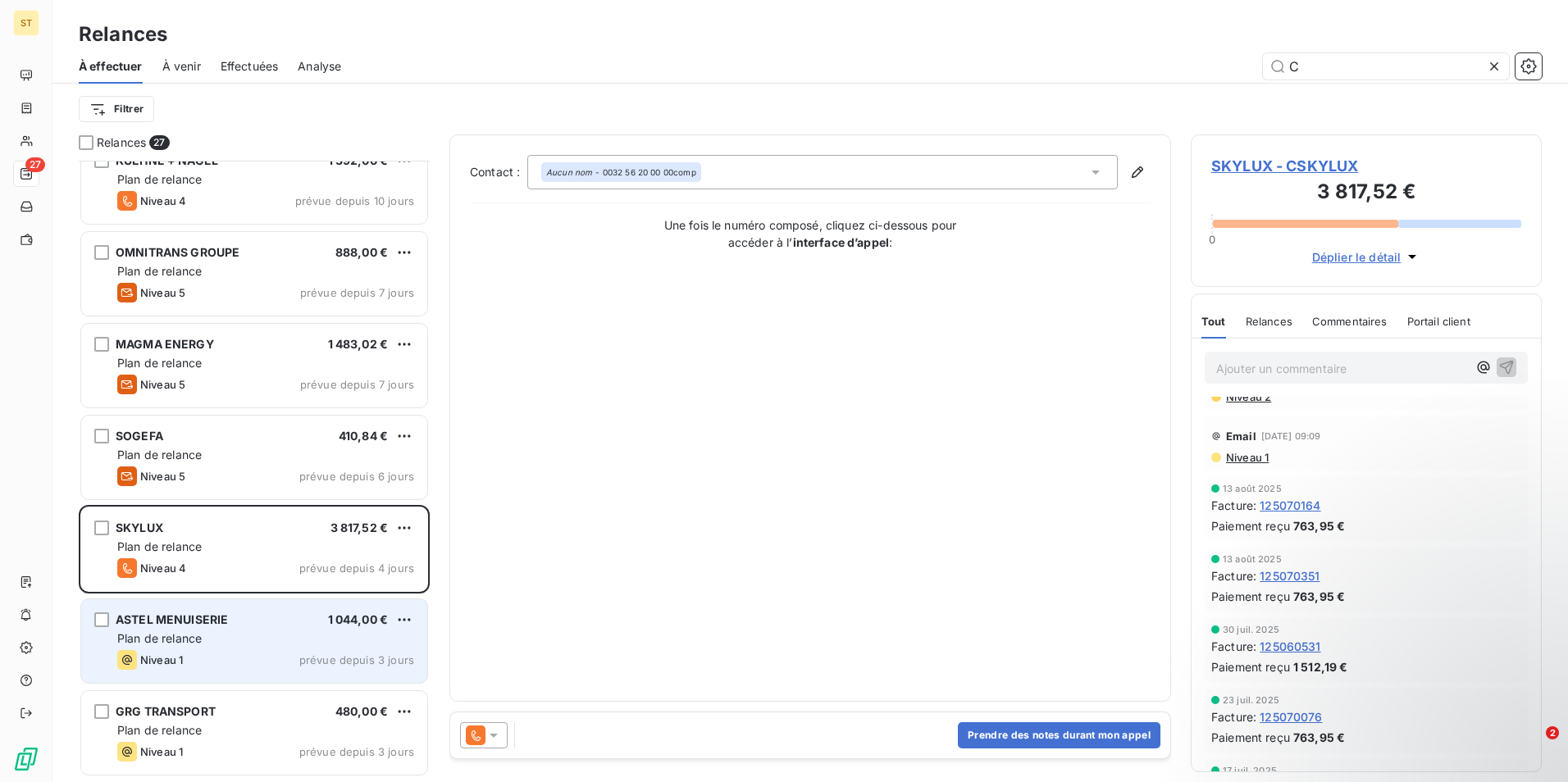
click at [191, 632] on span "Plan de relance" at bounding box center [159, 639] width 84 height 14
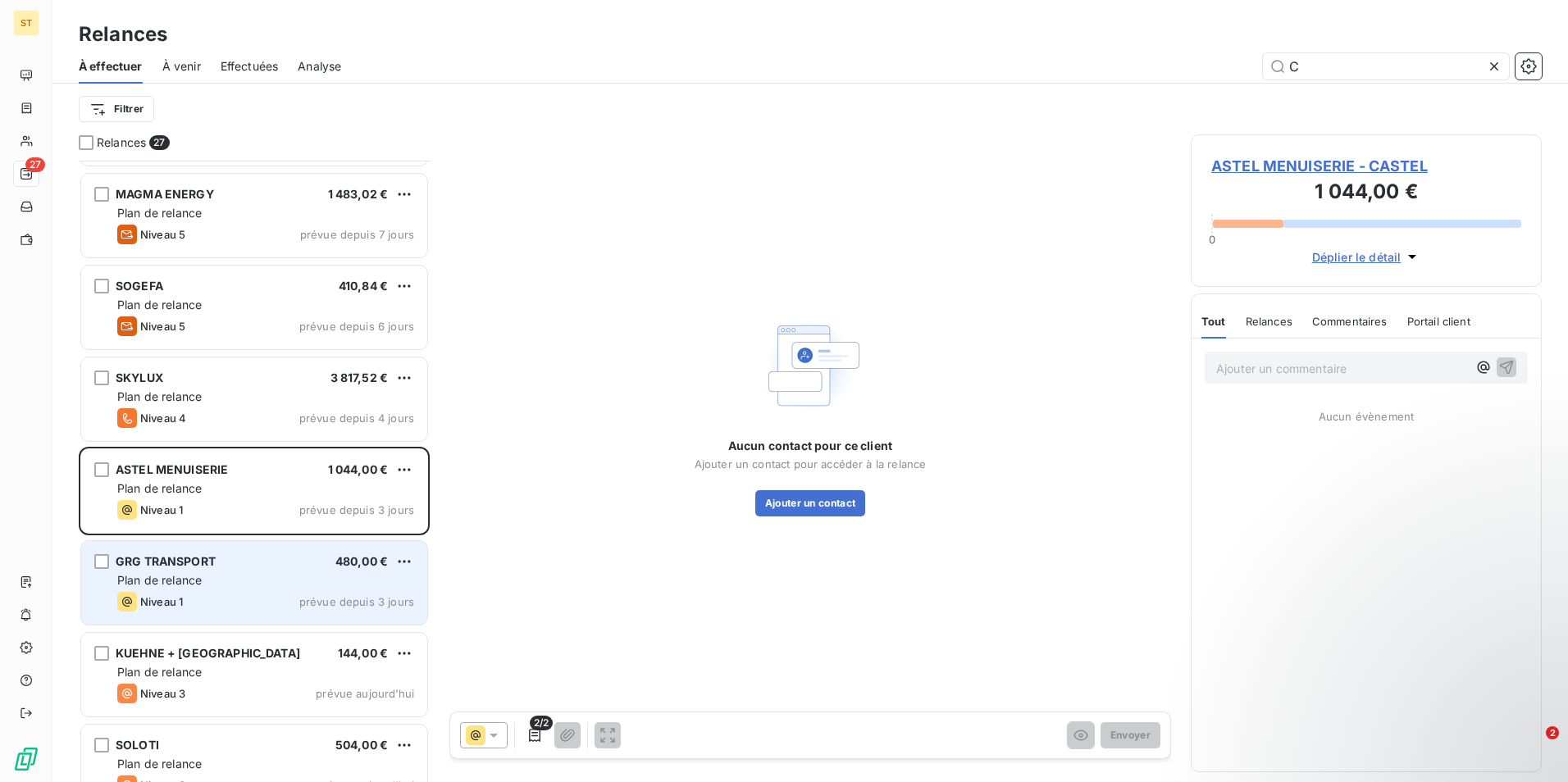
scroll to position [739, 0]
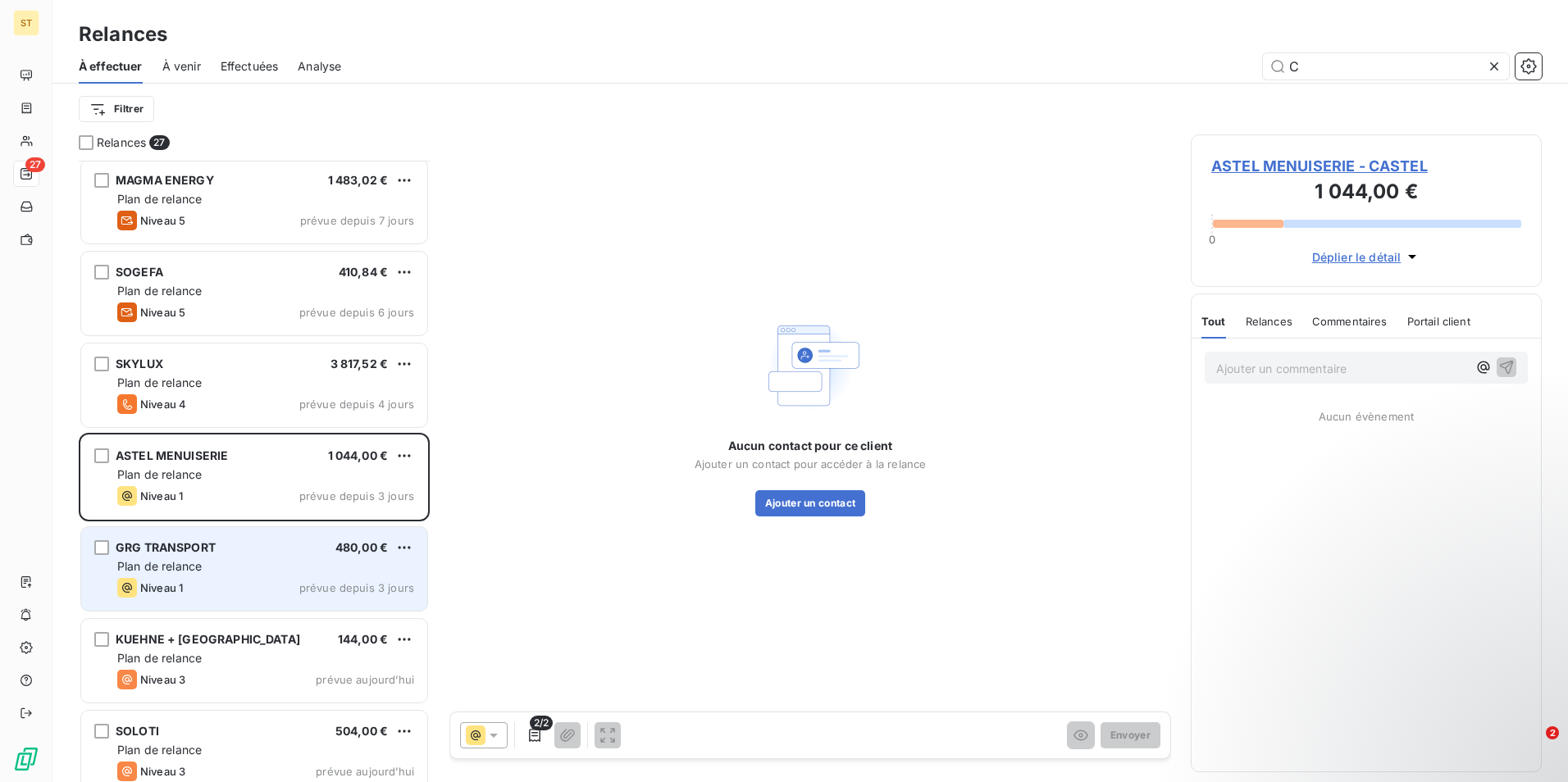
click at [156, 570] on span "Plan de relance" at bounding box center [159, 566] width 84 height 14
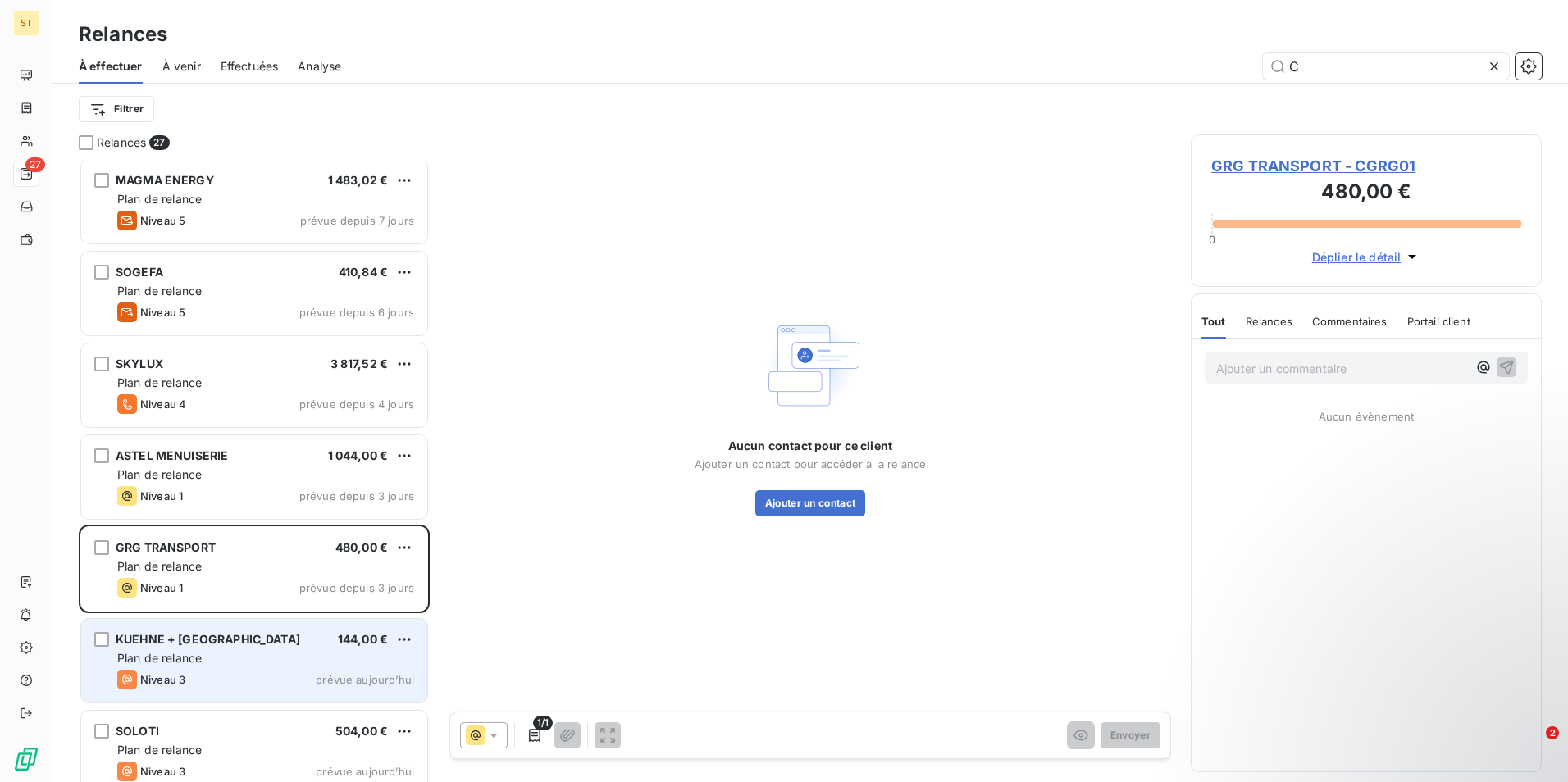
click at [181, 654] on span "Plan de relance" at bounding box center [159, 658] width 84 height 14
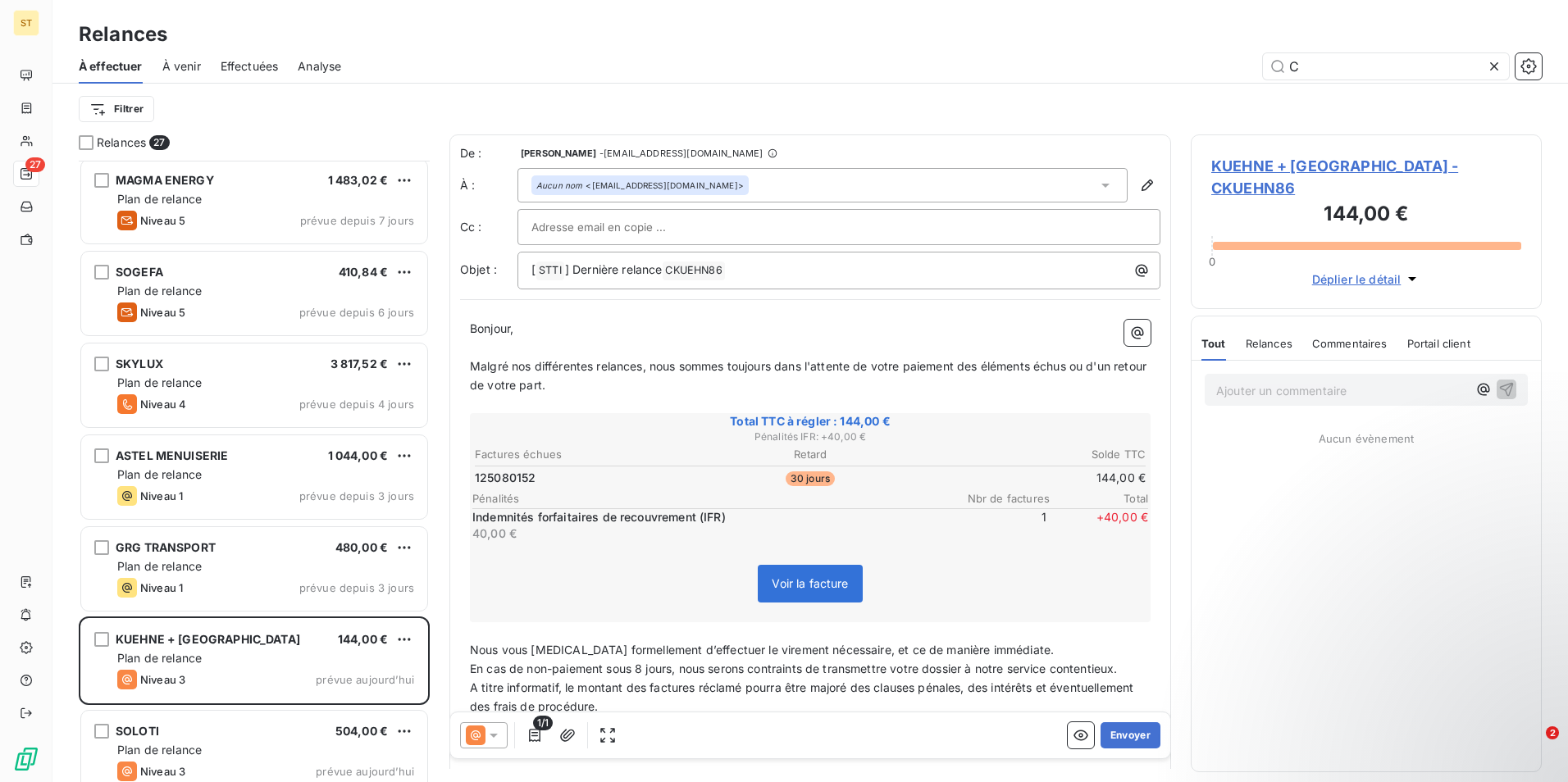
scroll to position [610, 339]
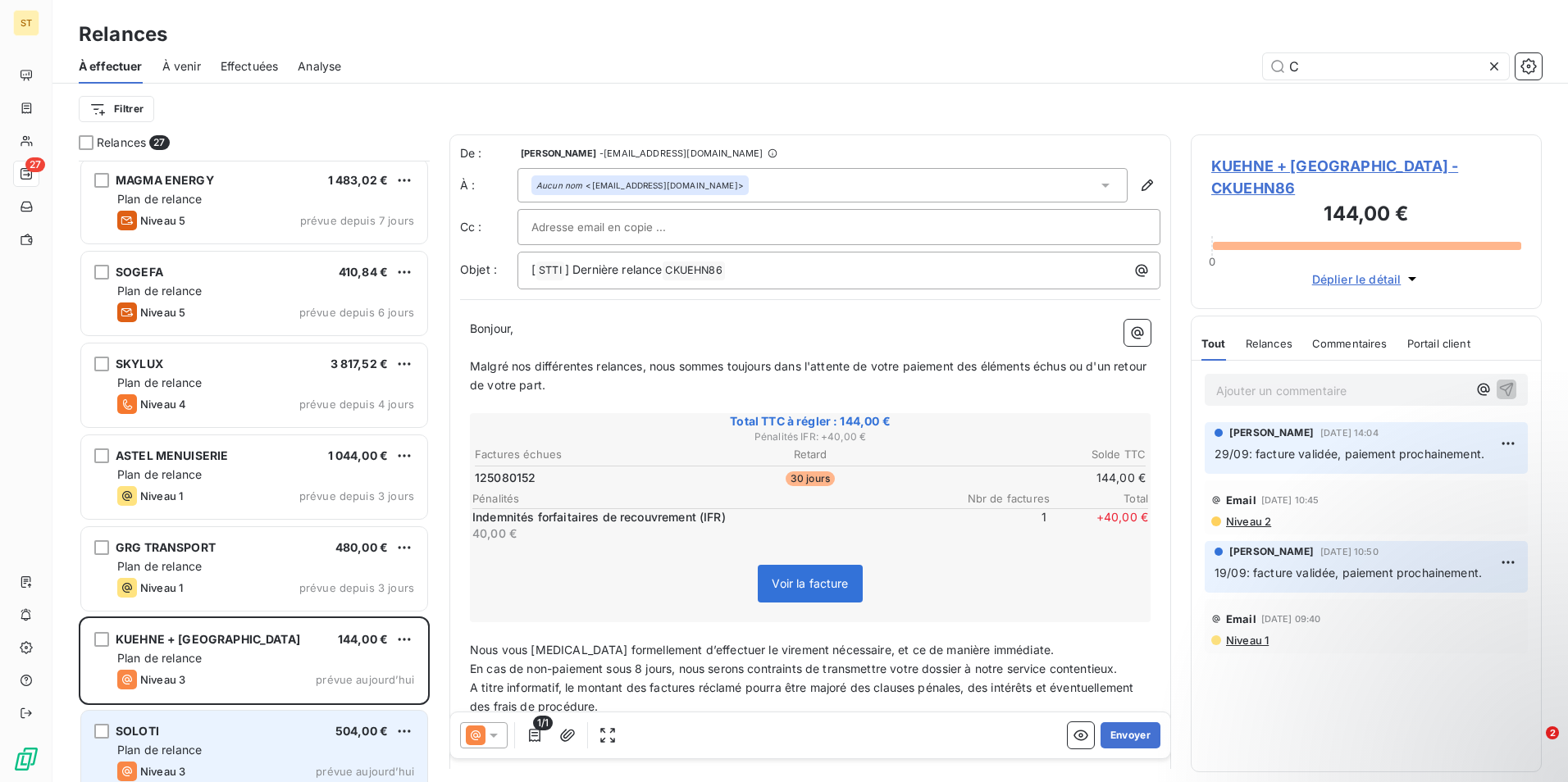
click at [190, 751] on span "Plan de relance" at bounding box center [159, 750] width 84 height 14
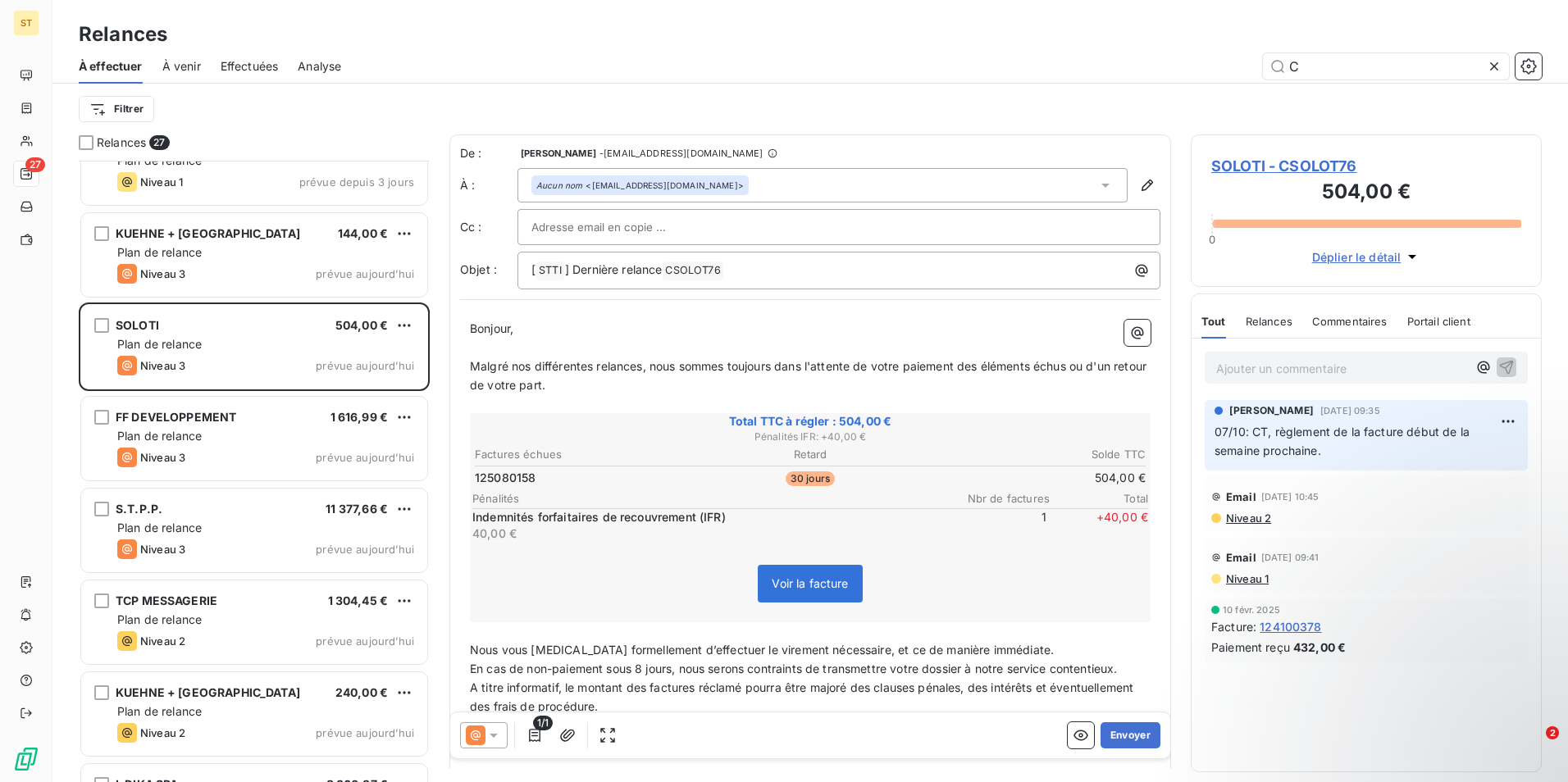
scroll to position [1149, 0]
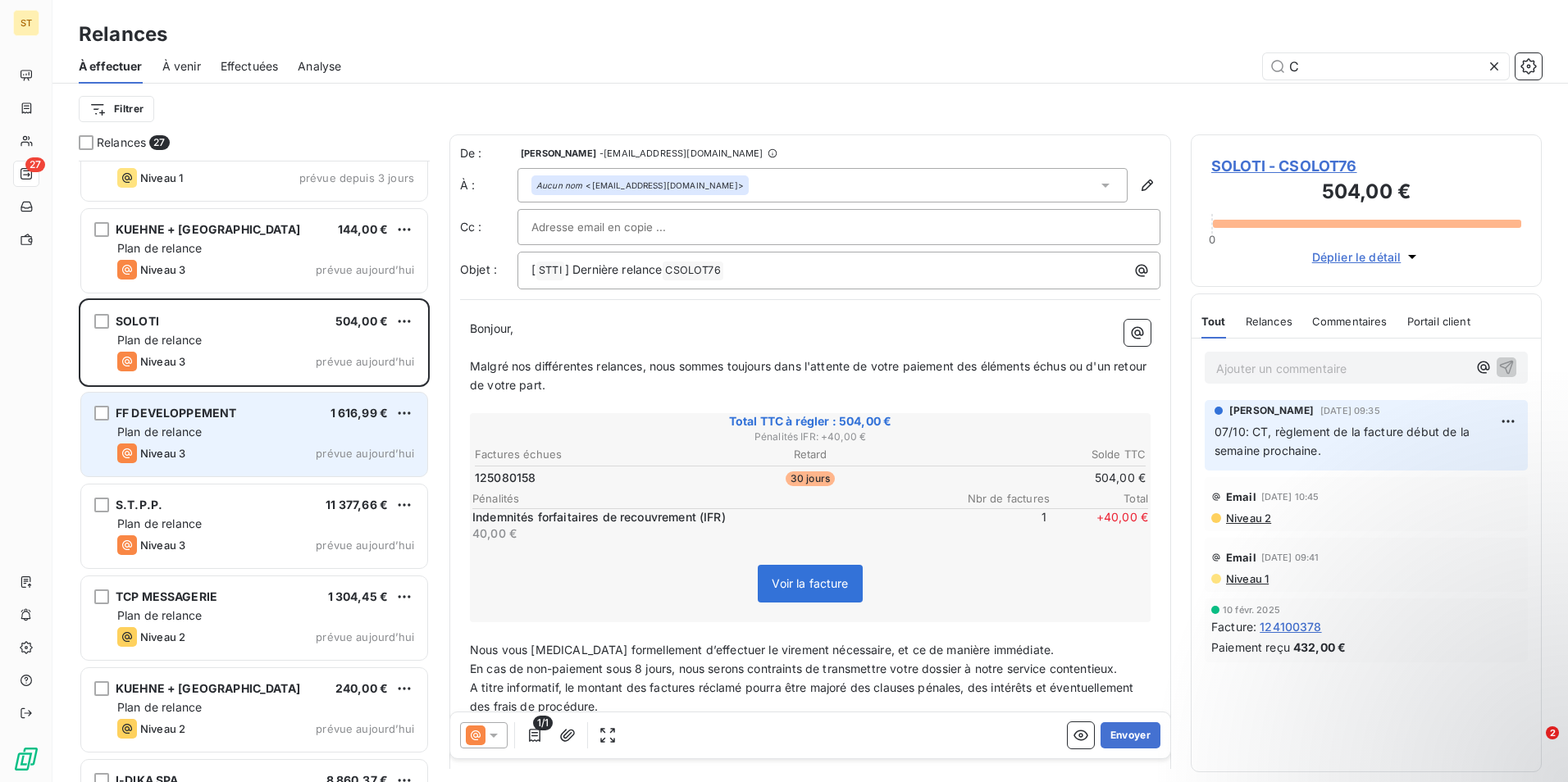
click at [227, 433] on div "Plan de relance" at bounding box center [266, 432] width 297 height 16
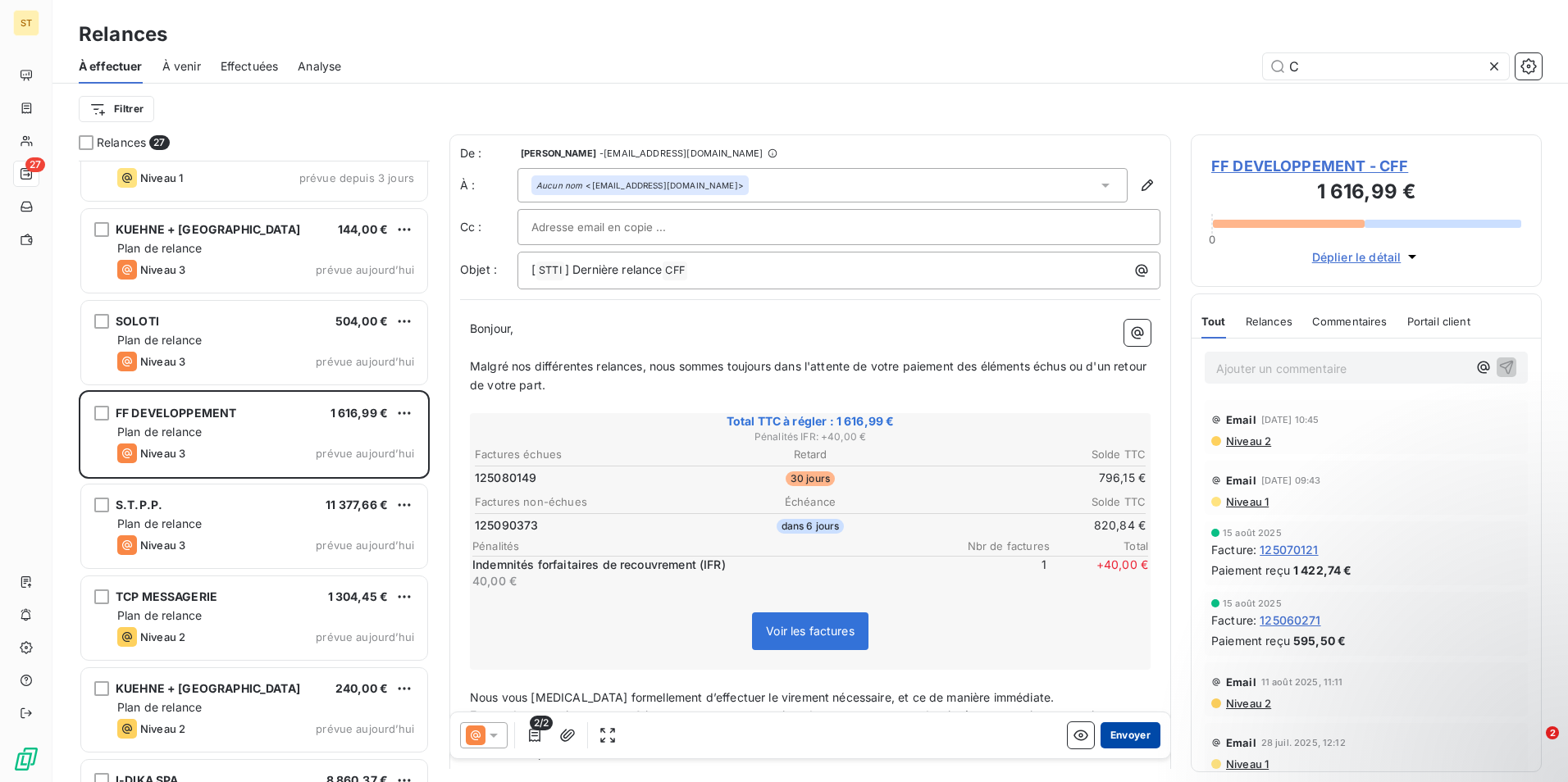
click at [1122, 738] on button "Envoyer" at bounding box center [1131, 735] width 60 height 26
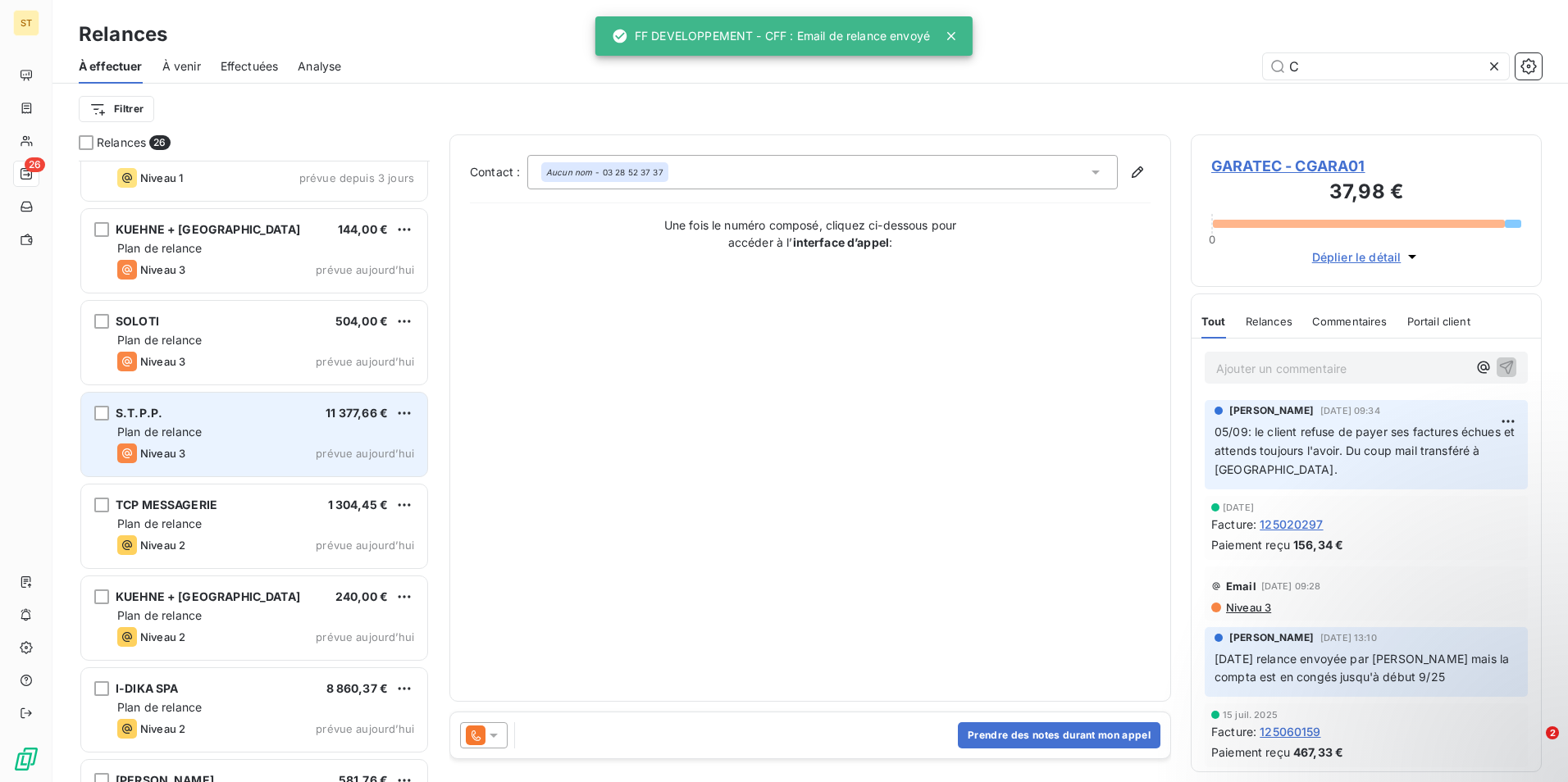
click at [126, 434] on span "Plan de relance" at bounding box center [159, 431] width 84 height 14
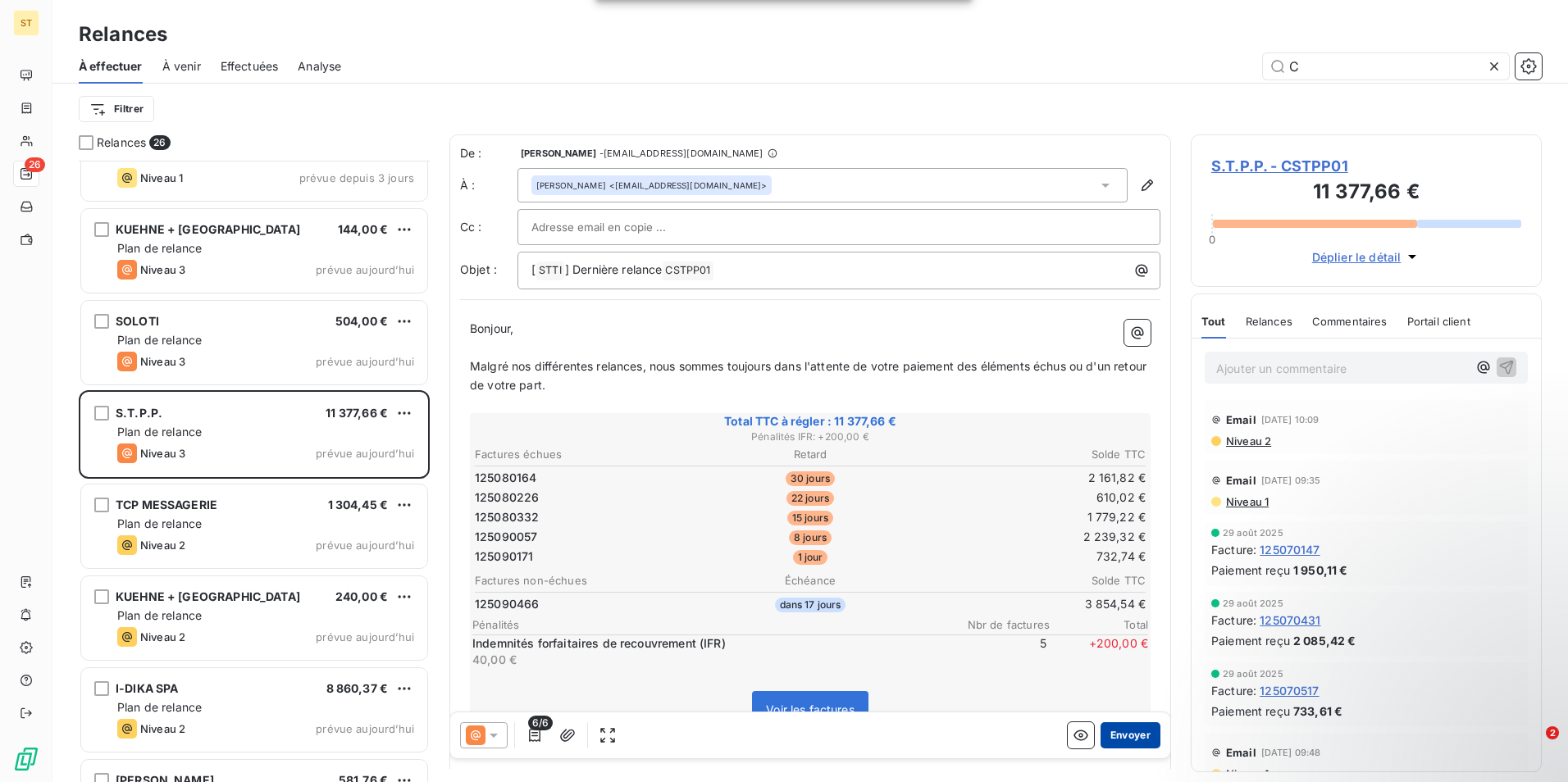
click at [1118, 737] on button "Envoyer" at bounding box center [1131, 735] width 60 height 26
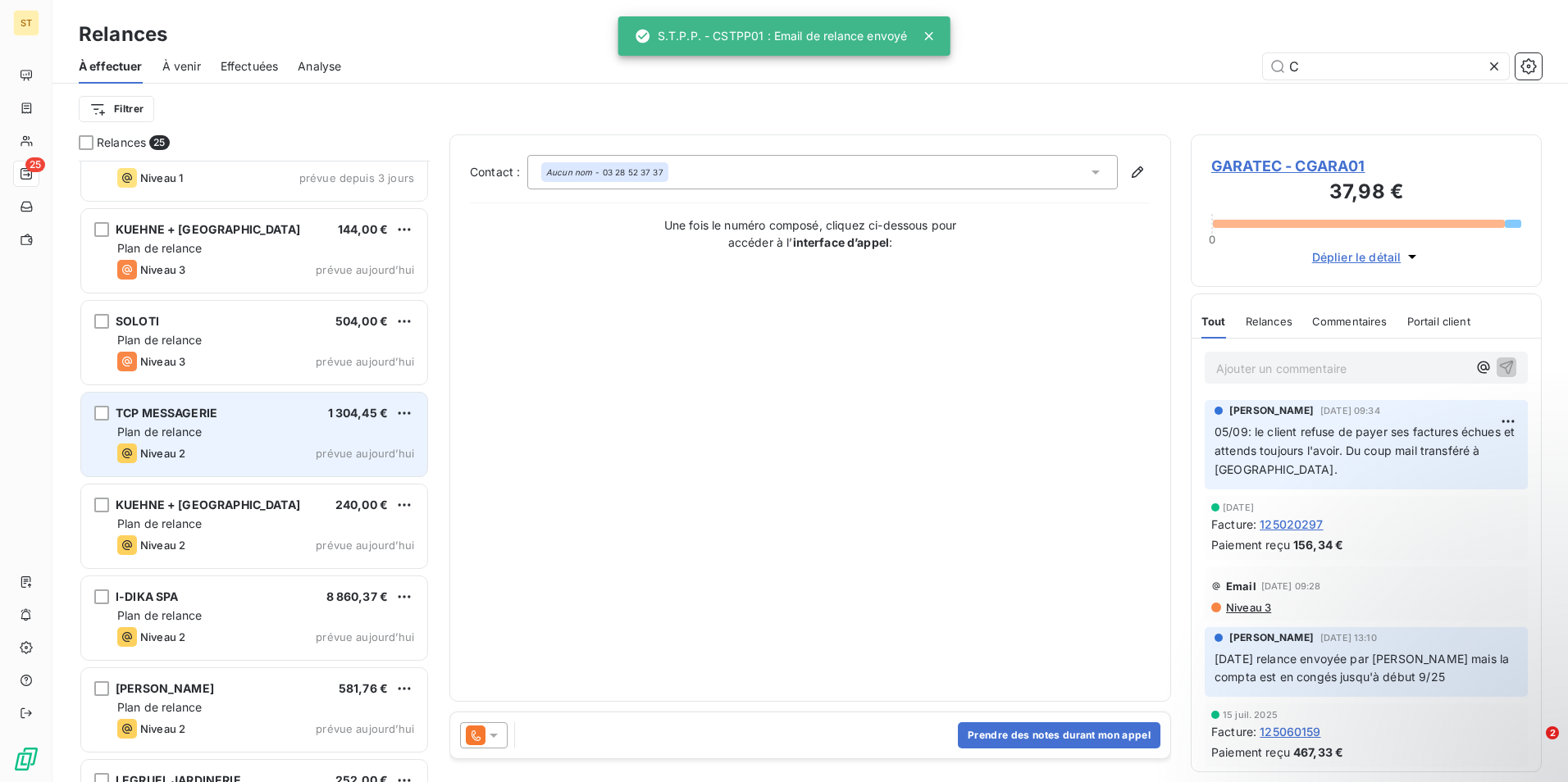
click at [151, 435] on span "Plan de relance" at bounding box center [159, 431] width 84 height 14
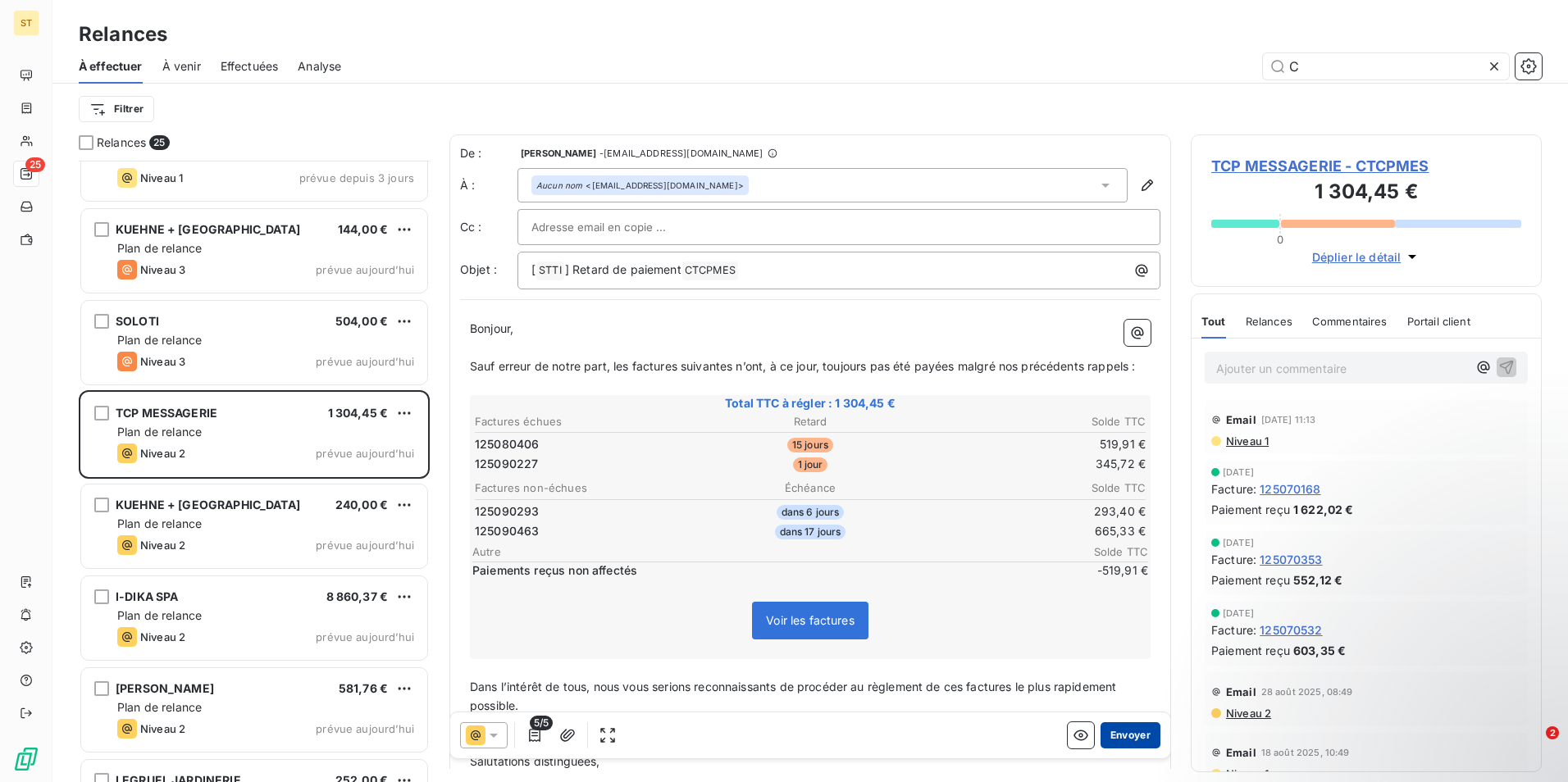
click at [1118, 736] on button "Envoyer" at bounding box center [1131, 735] width 60 height 26
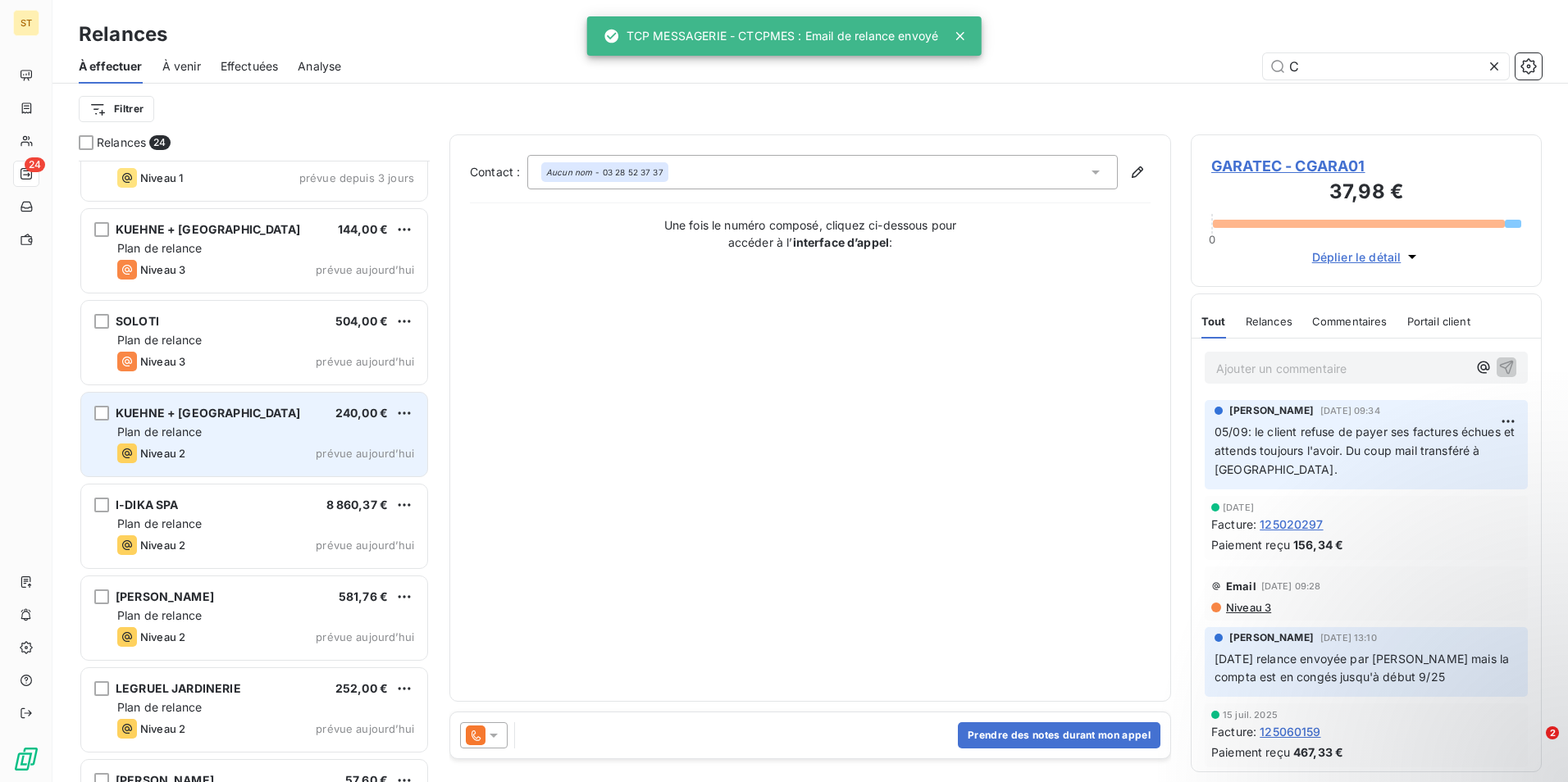
click at [197, 435] on span "Plan de relance" at bounding box center [159, 431] width 84 height 14
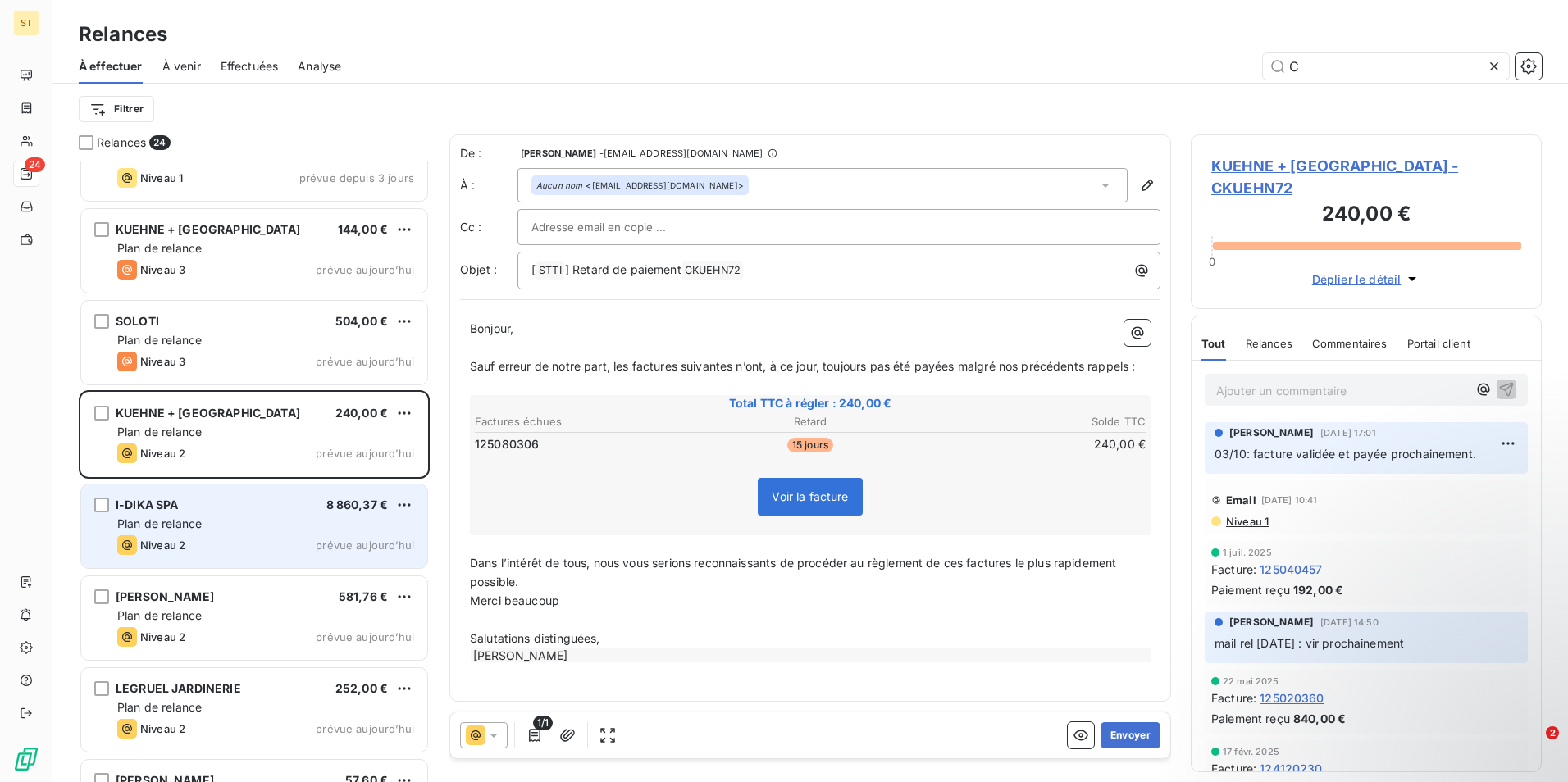
click at [167, 516] on div "I-DIKA SPA 8 860,37 € Plan de relance Niveau 2 prévue aujourd’hui" at bounding box center [254, 526] width 346 height 83
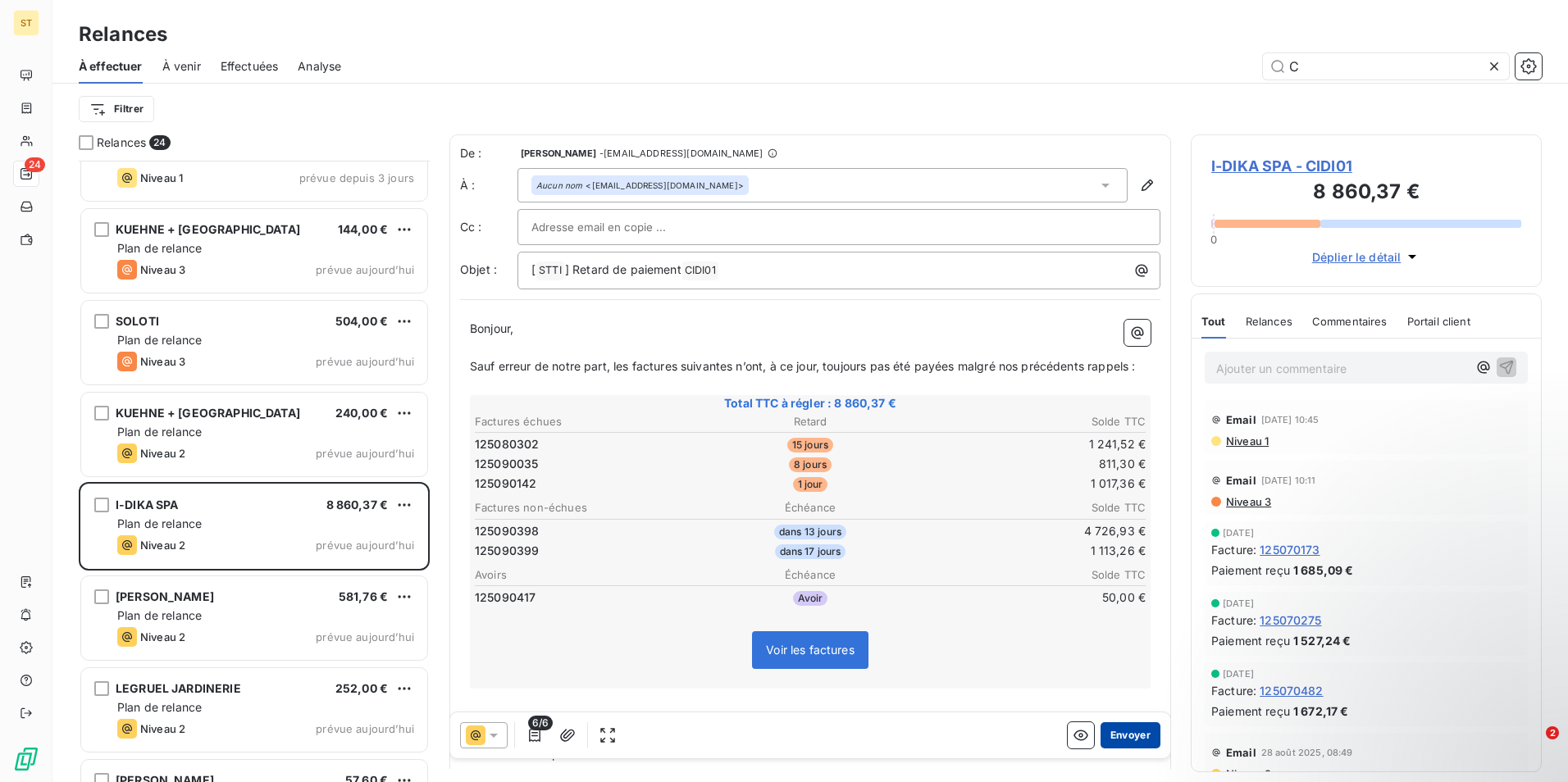
click at [1135, 735] on button "Envoyer" at bounding box center [1131, 735] width 60 height 26
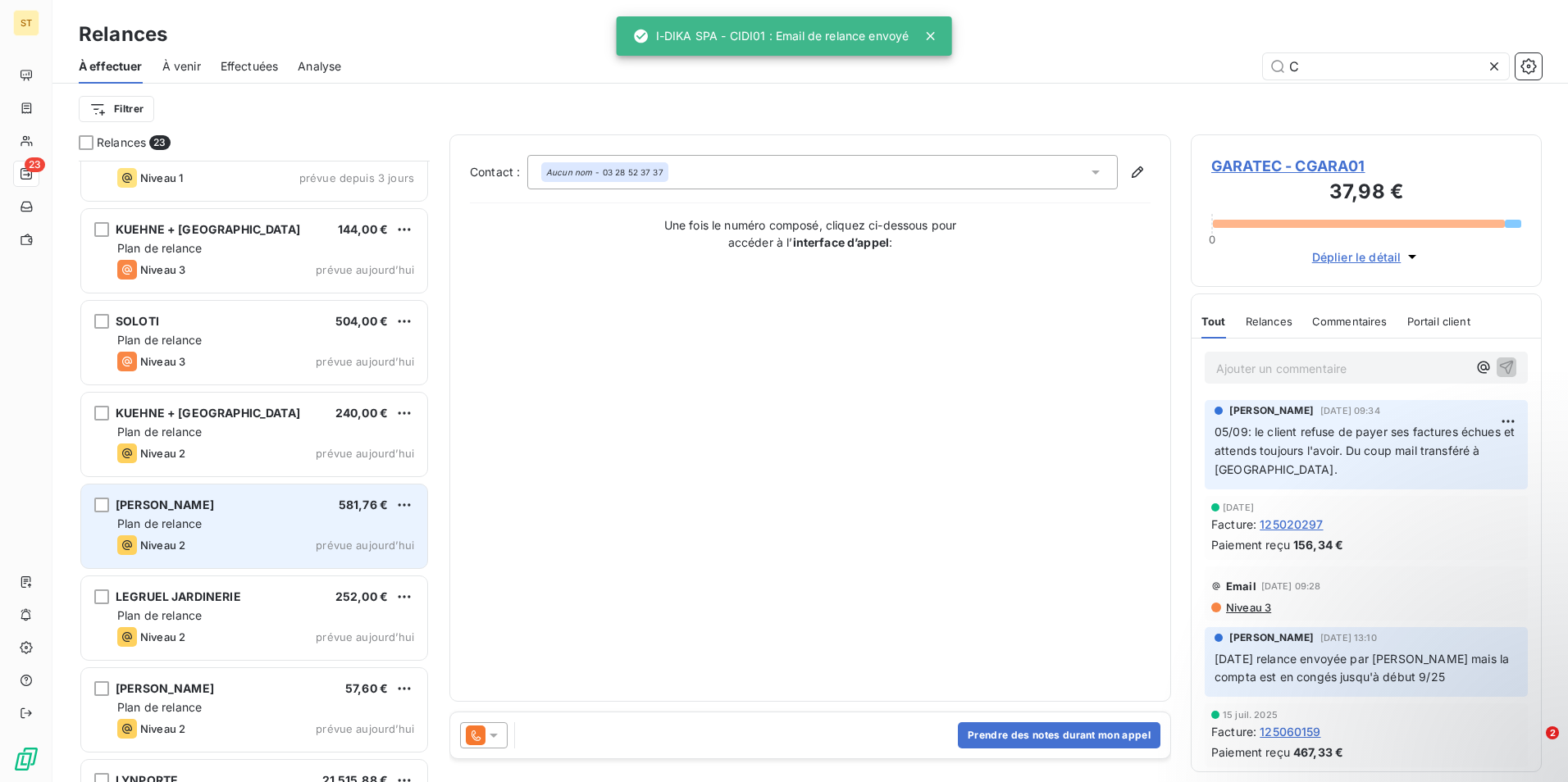
click at [195, 547] on div "Niveau 2 prévue aujourd’hui" at bounding box center [266, 546] width 297 height 19
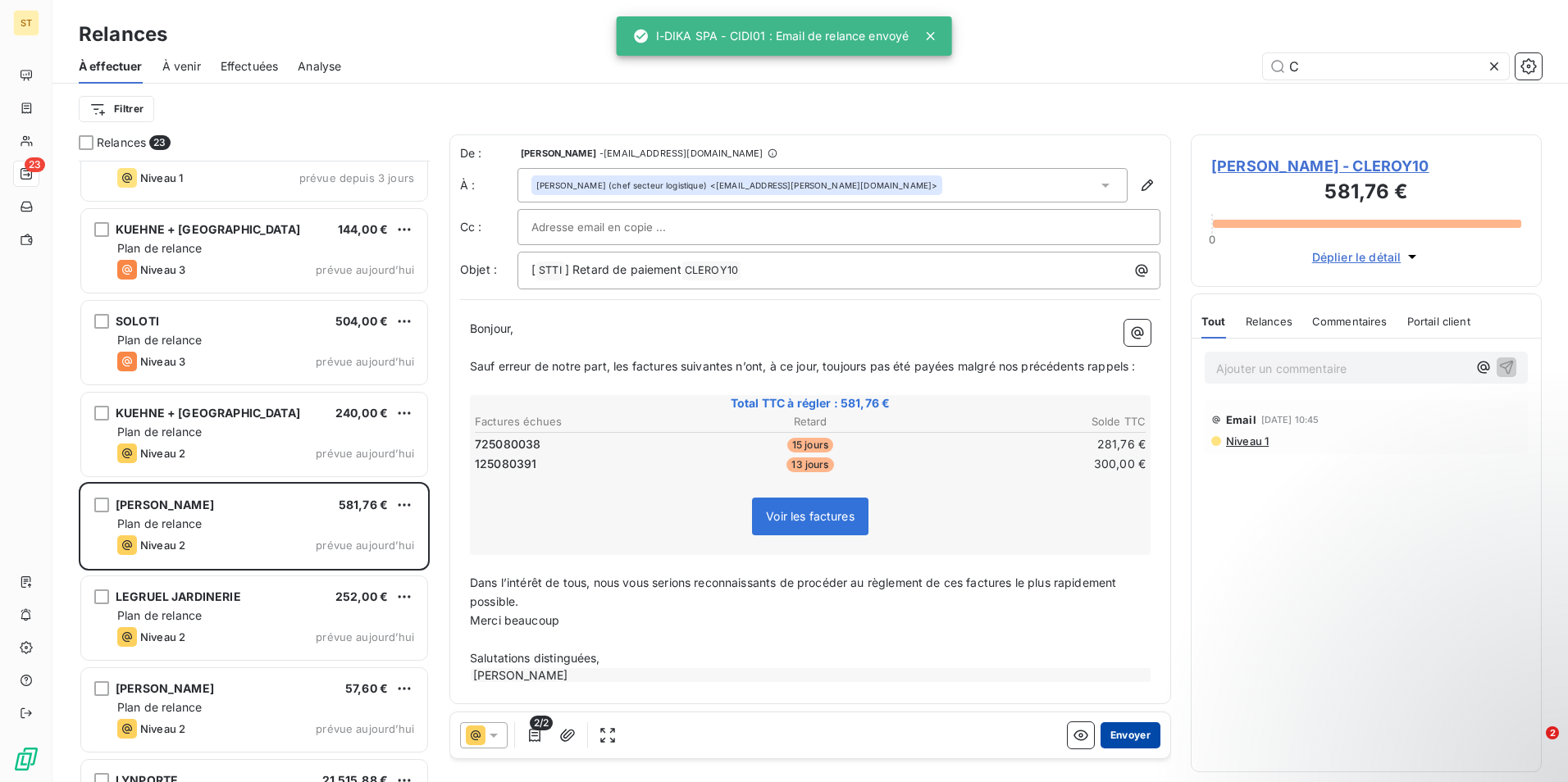
click at [1110, 734] on button "Envoyer" at bounding box center [1131, 735] width 60 height 26
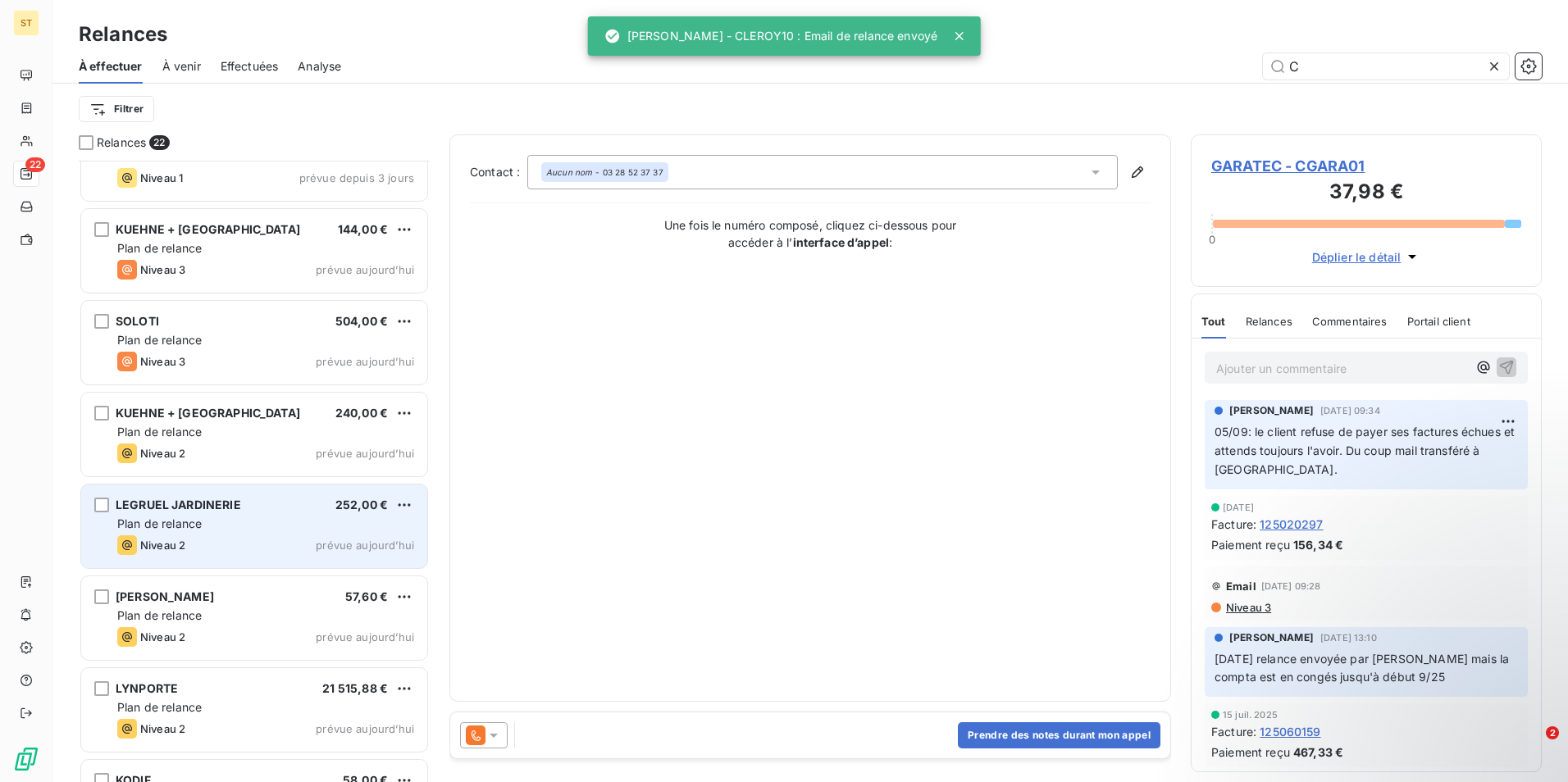
click at [157, 516] on div "LEGRUEL JARDINERIE 252,00 € Plan de relance Niveau 2 prévue aujourd’hui" at bounding box center [254, 526] width 346 height 83
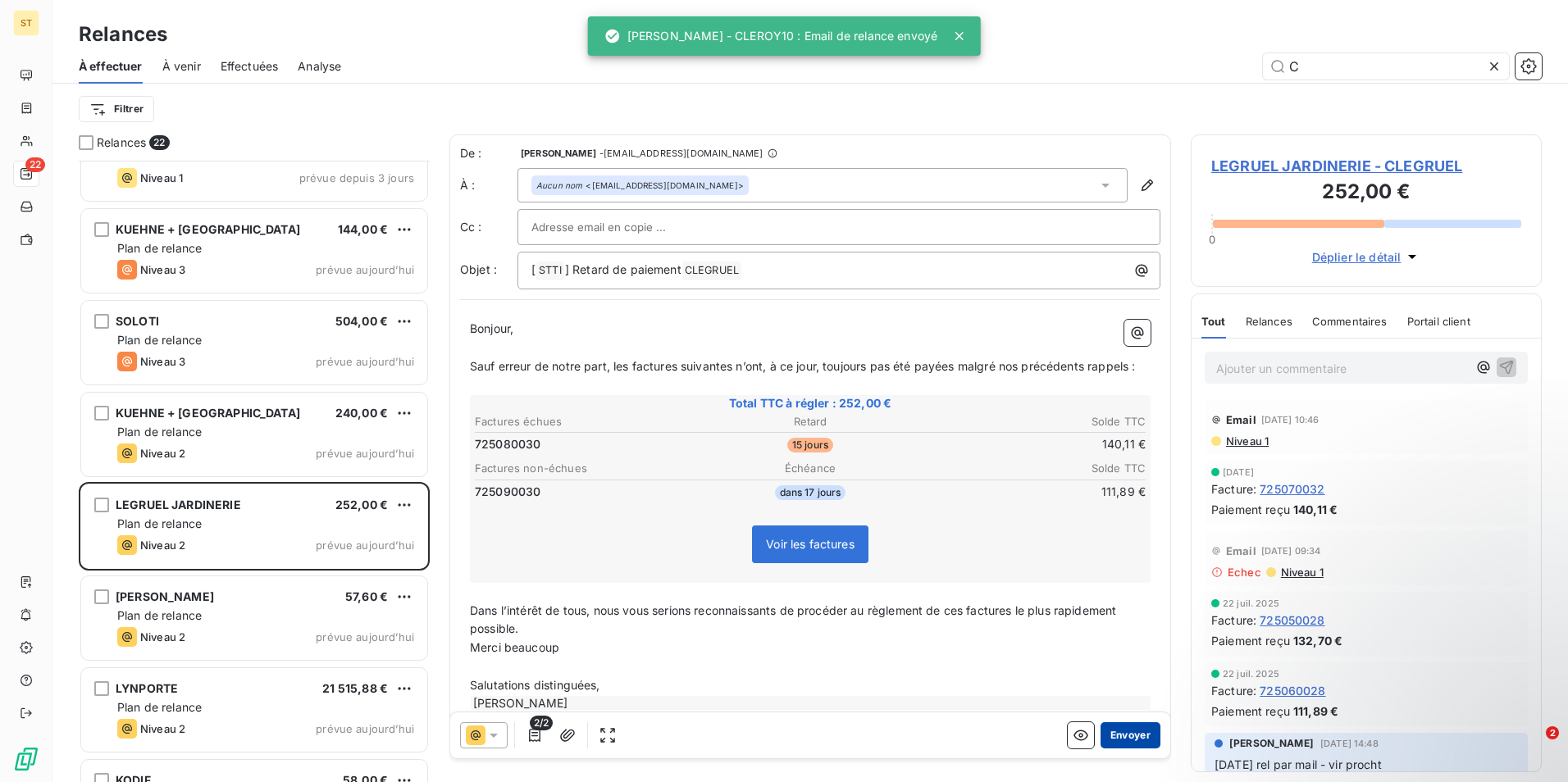
click at [1123, 734] on button "Envoyer" at bounding box center [1131, 735] width 60 height 26
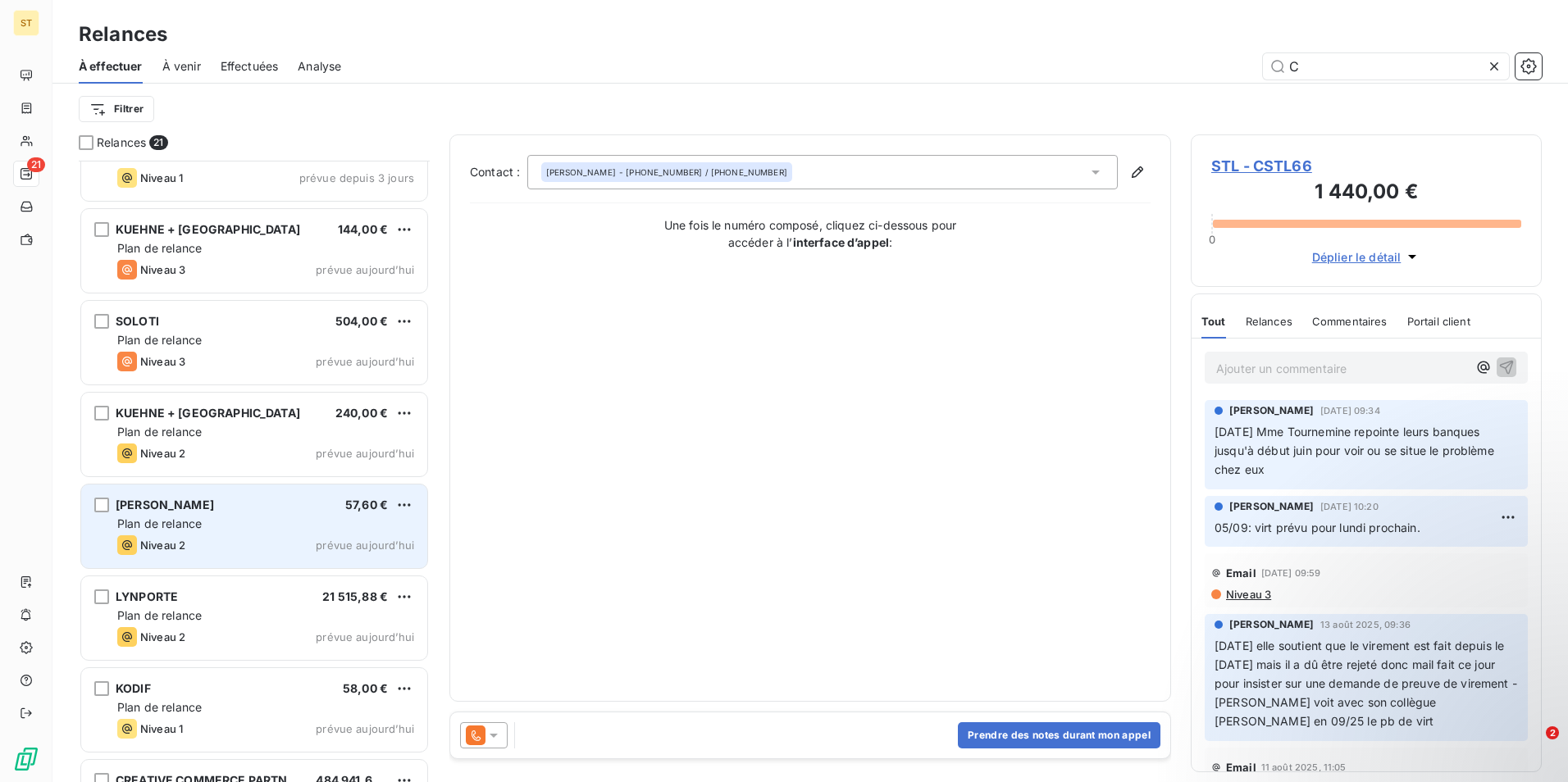
click at [170, 537] on div "Niveau 2" at bounding box center [151, 546] width 68 height 19
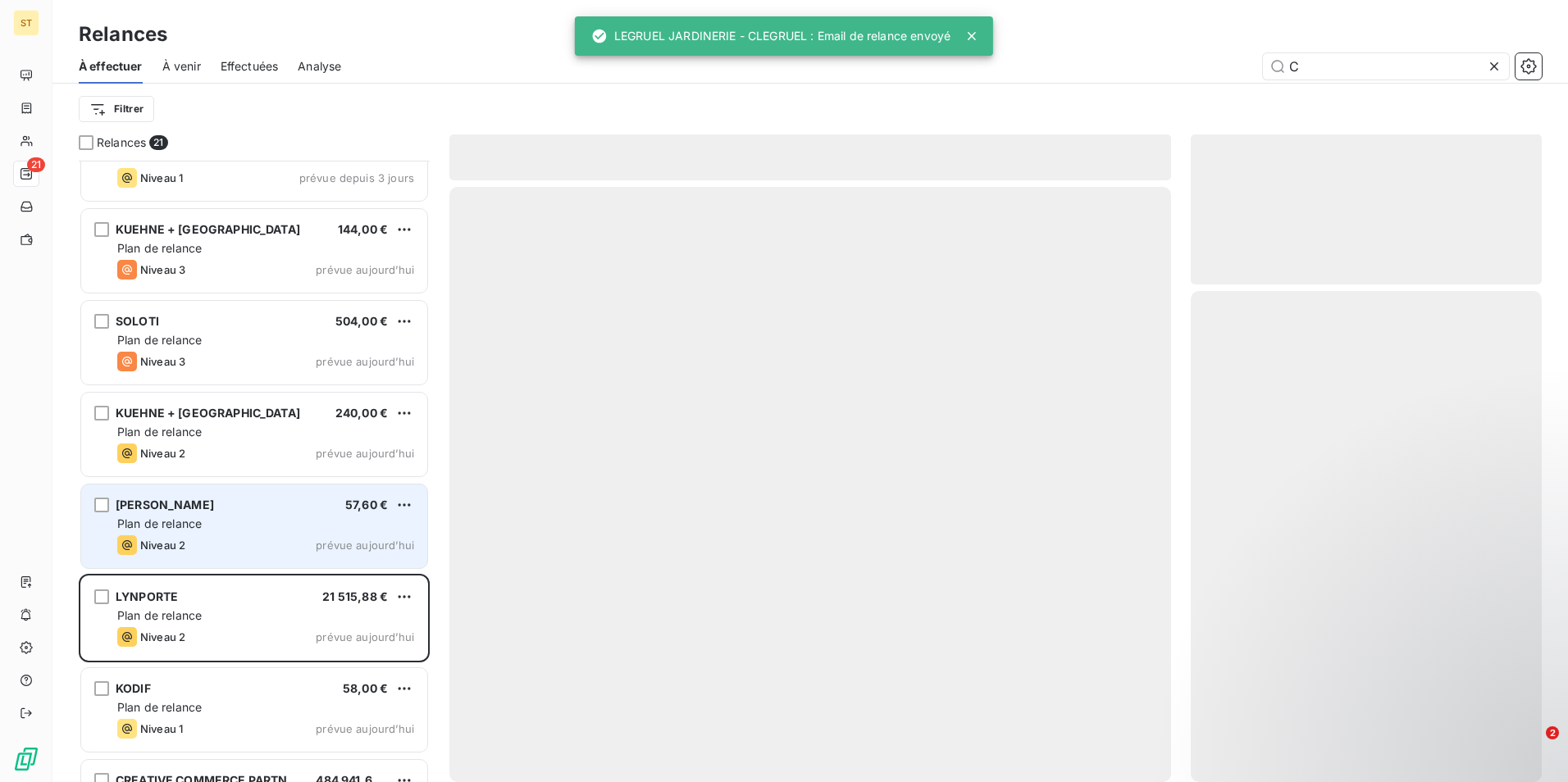
click at [152, 524] on span "Plan de relance" at bounding box center [159, 523] width 84 height 14
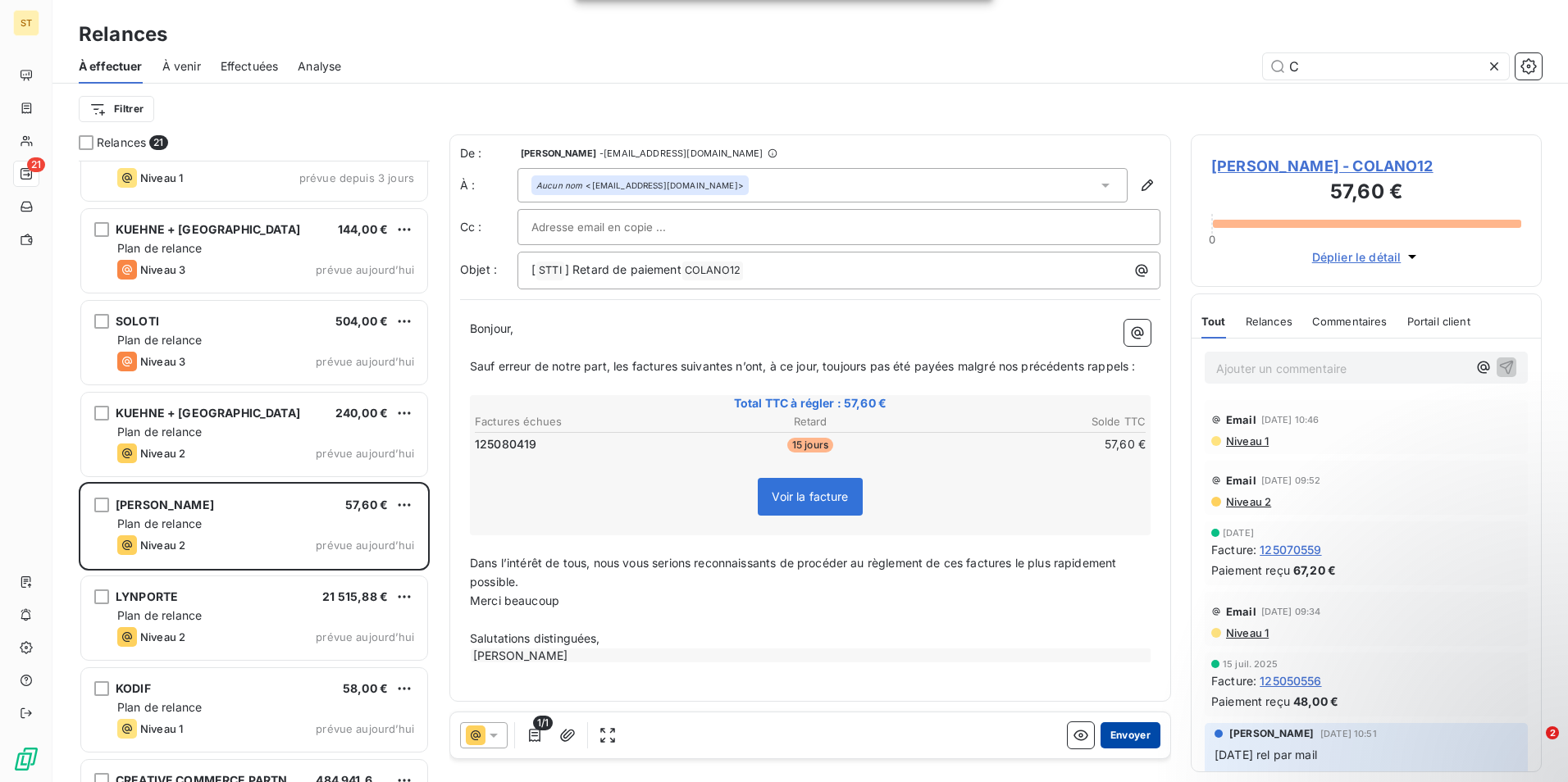
click at [1122, 738] on button "Envoyer" at bounding box center [1131, 735] width 60 height 26
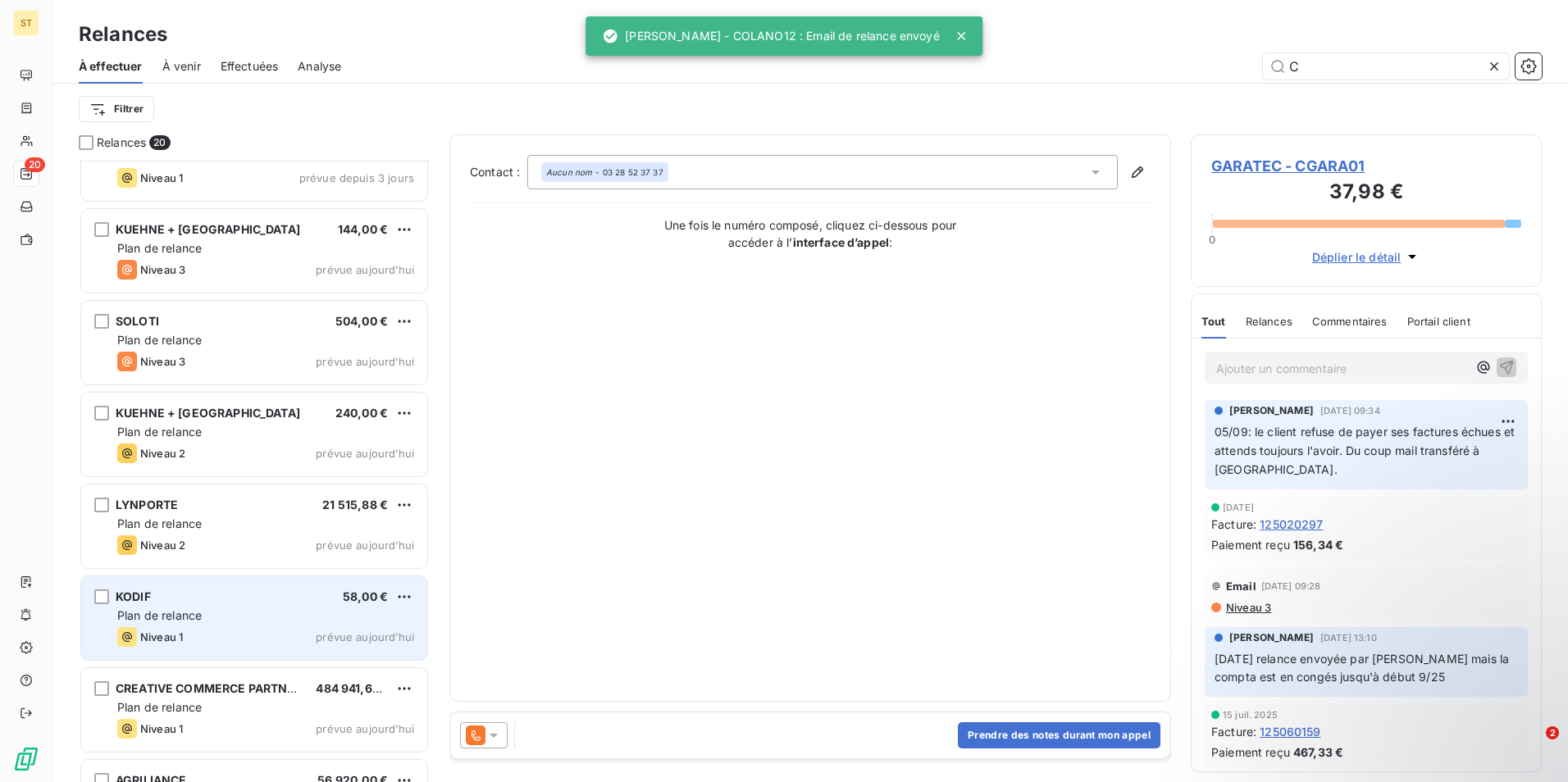
click at [178, 611] on span "Plan de relance" at bounding box center [159, 615] width 84 height 14
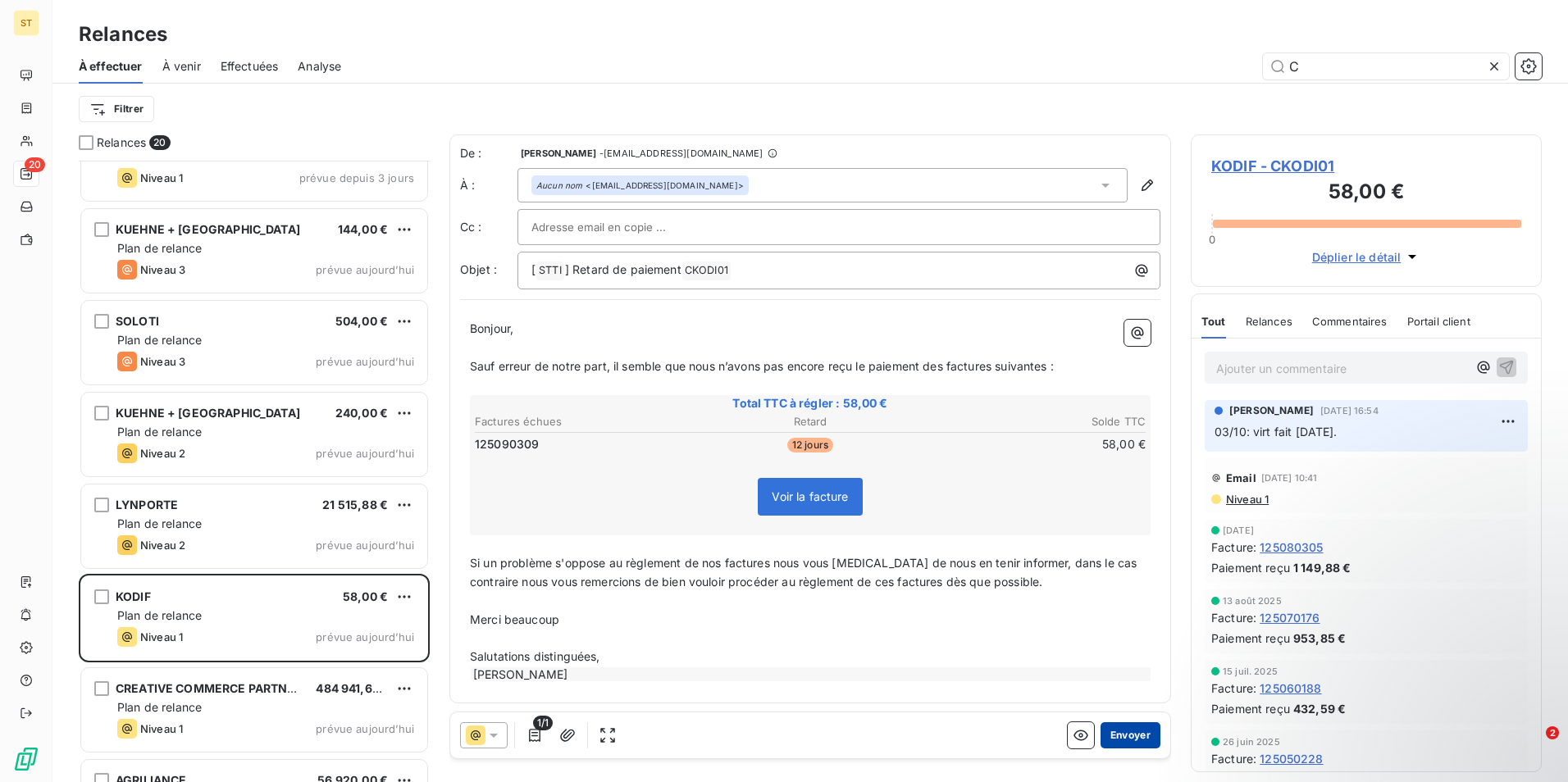
click at [1129, 730] on button "Envoyer" at bounding box center [1131, 735] width 60 height 26
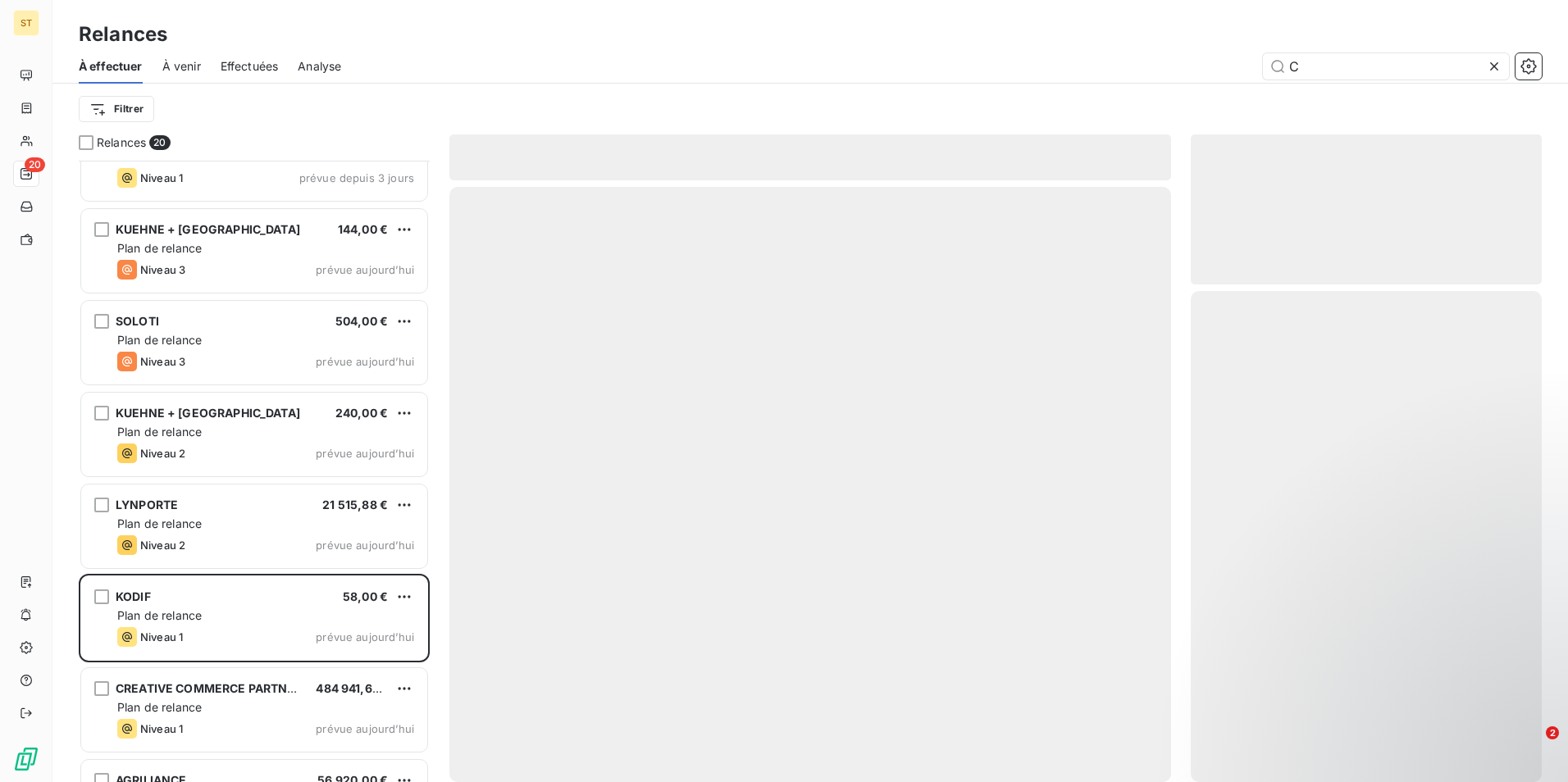
scroll to position [1123, 0]
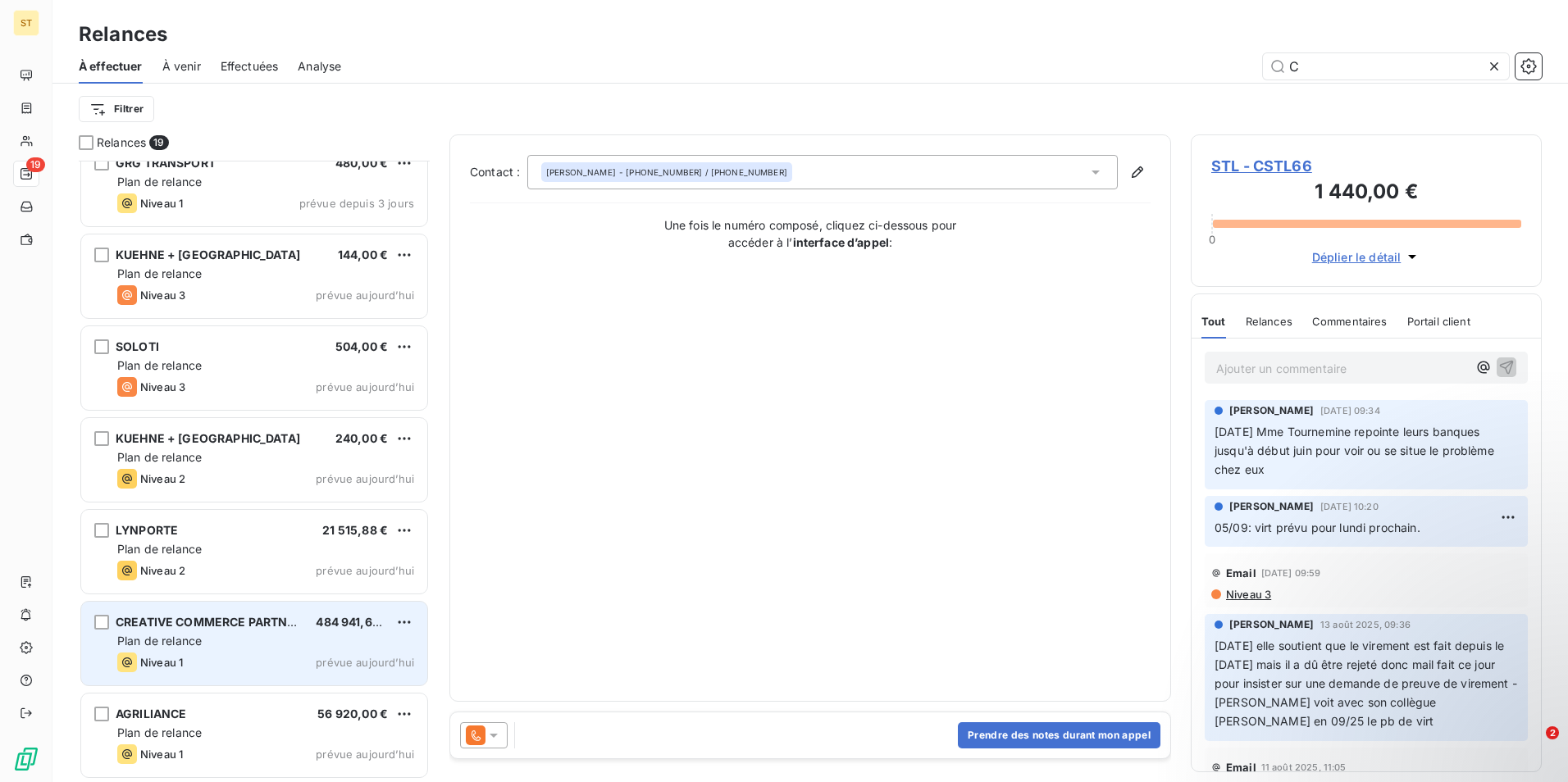
click at [194, 628] on span "CREATIVE COMMERCE PARTNERS" at bounding box center [212, 622] width 195 height 14
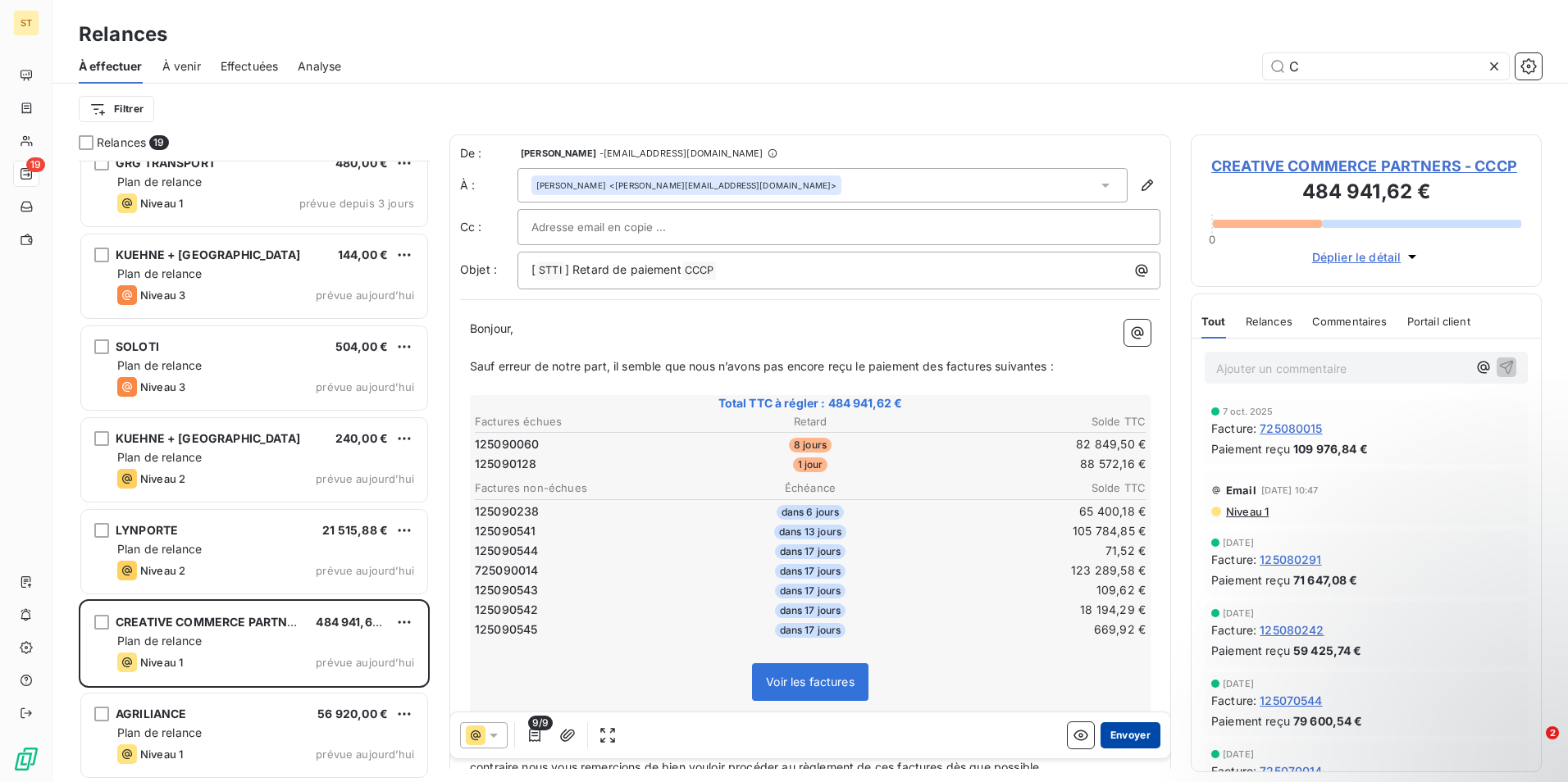
click at [1118, 735] on button "Envoyer" at bounding box center [1131, 735] width 60 height 26
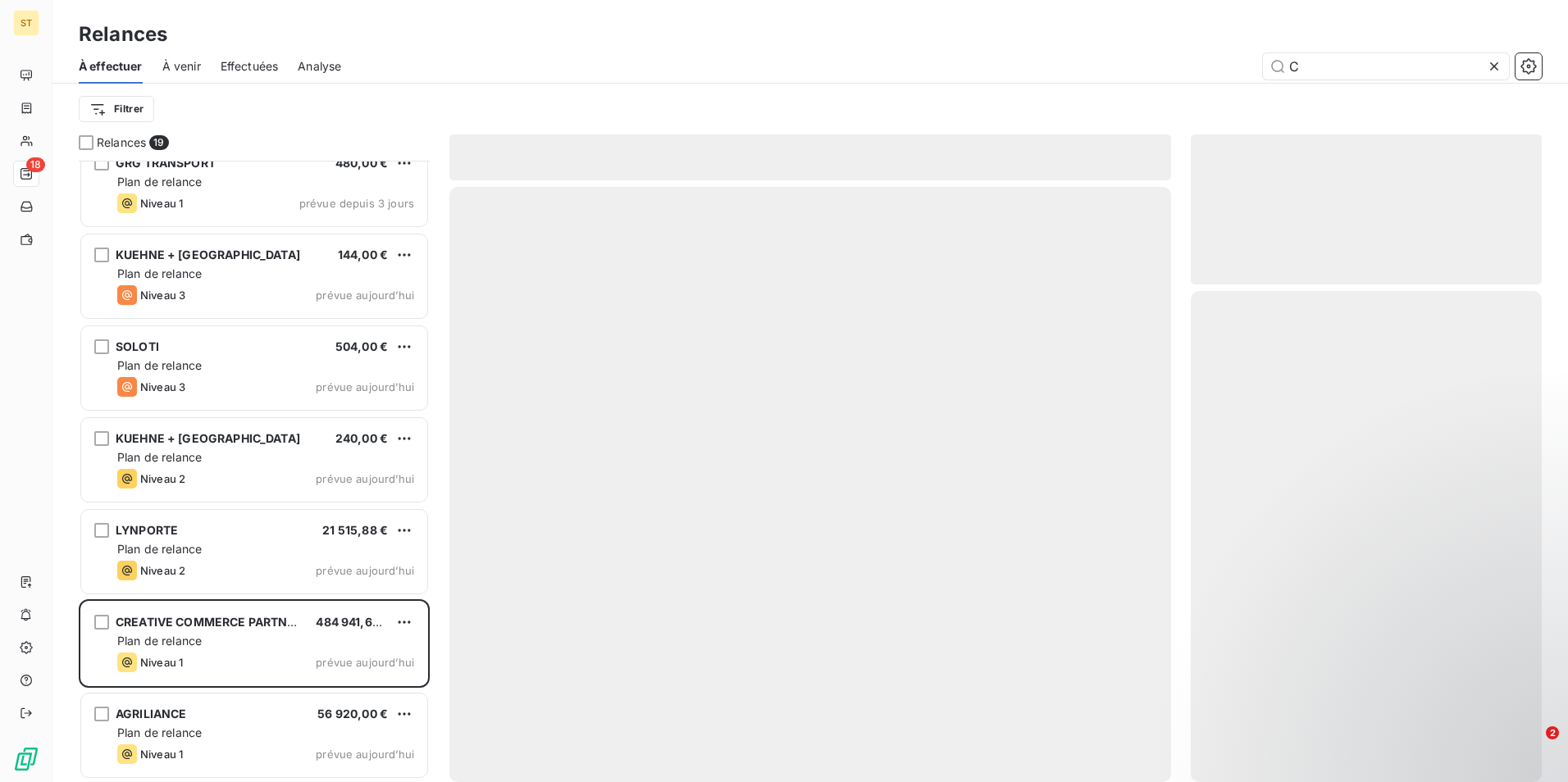
scroll to position [1032, 0]
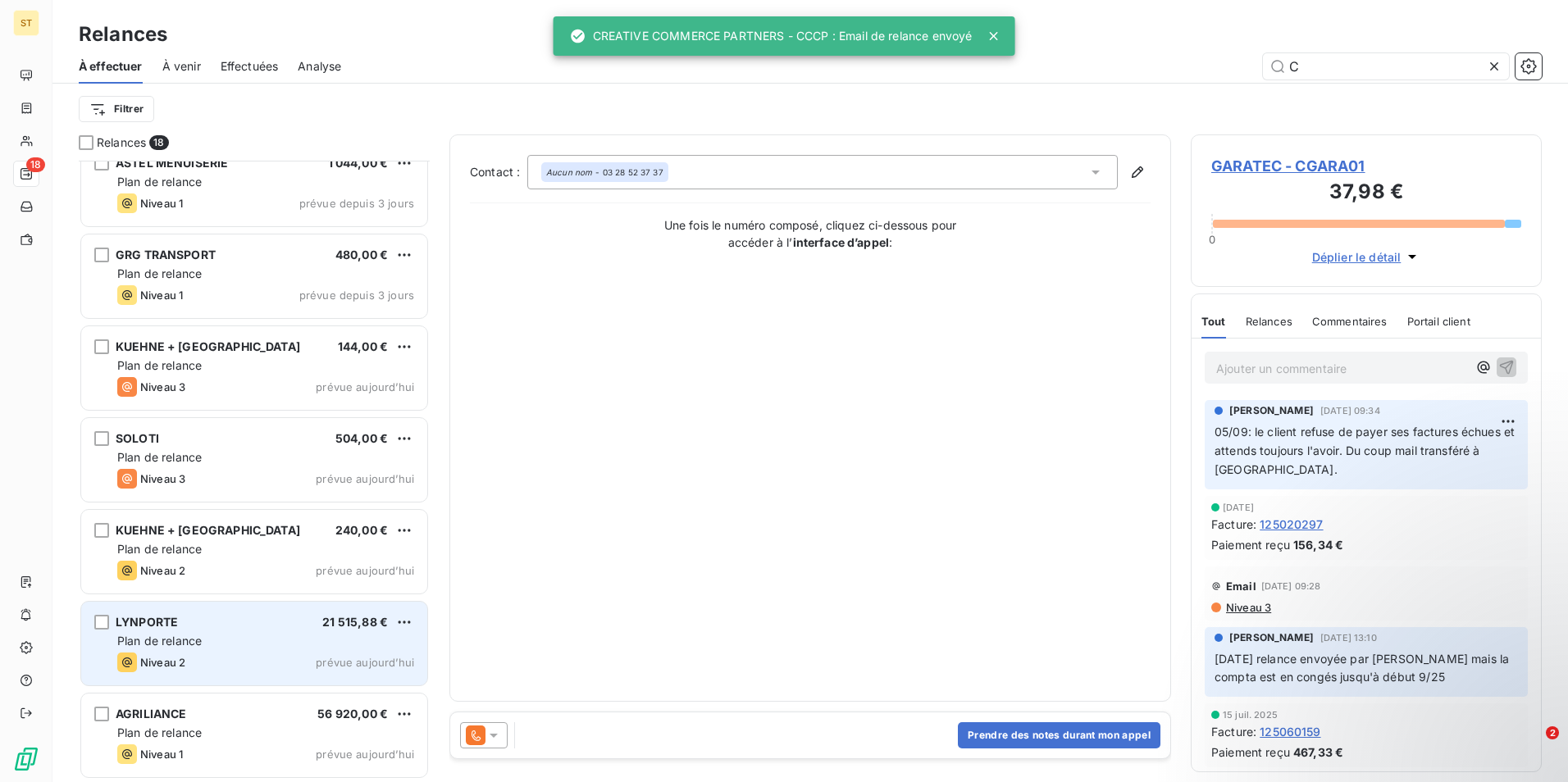
click at [187, 659] on div "Niveau 2 prévue aujourd’hui" at bounding box center [266, 663] width 297 height 19
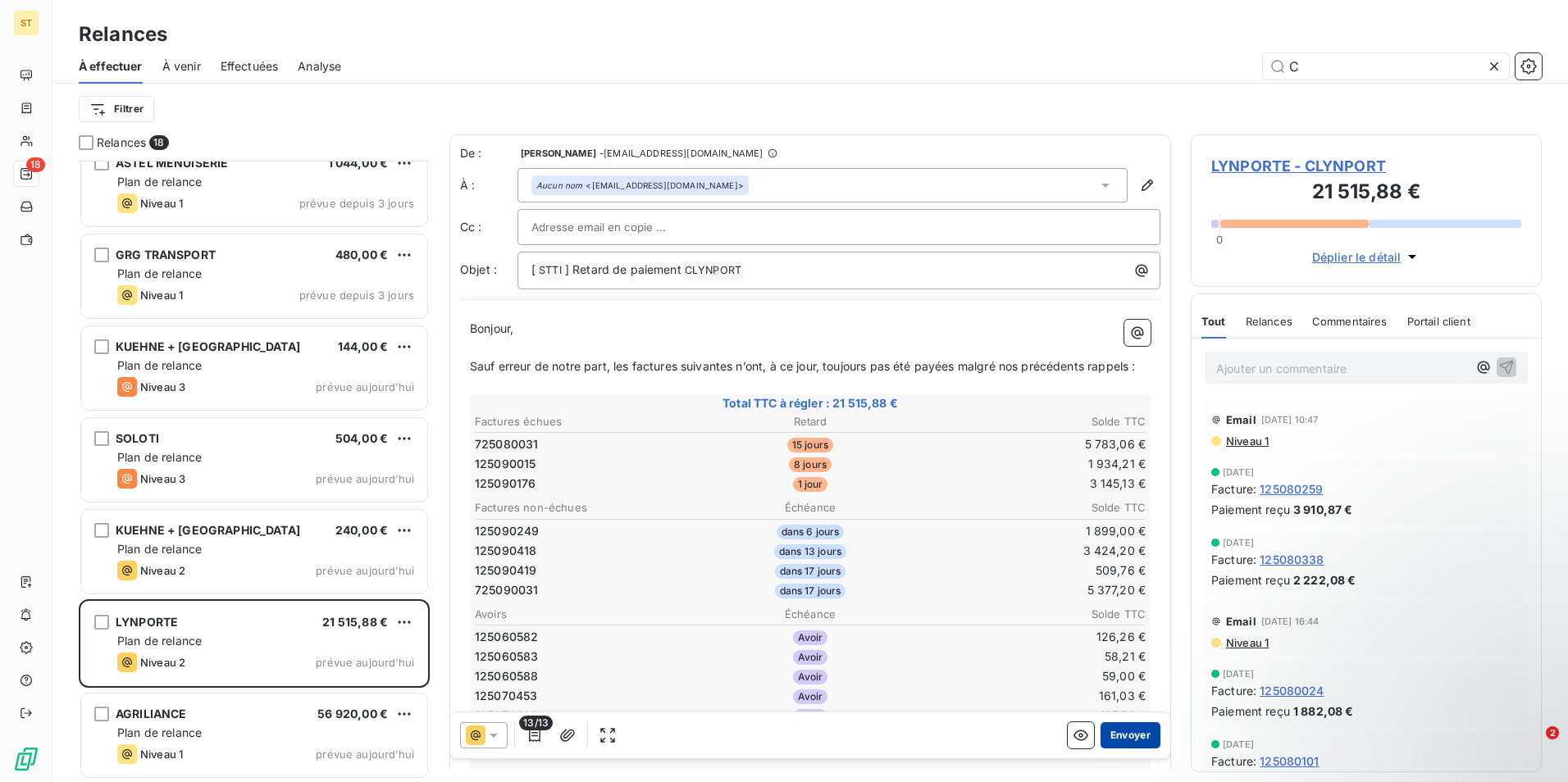
click at [1113, 734] on button "Envoyer" at bounding box center [1131, 735] width 60 height 26
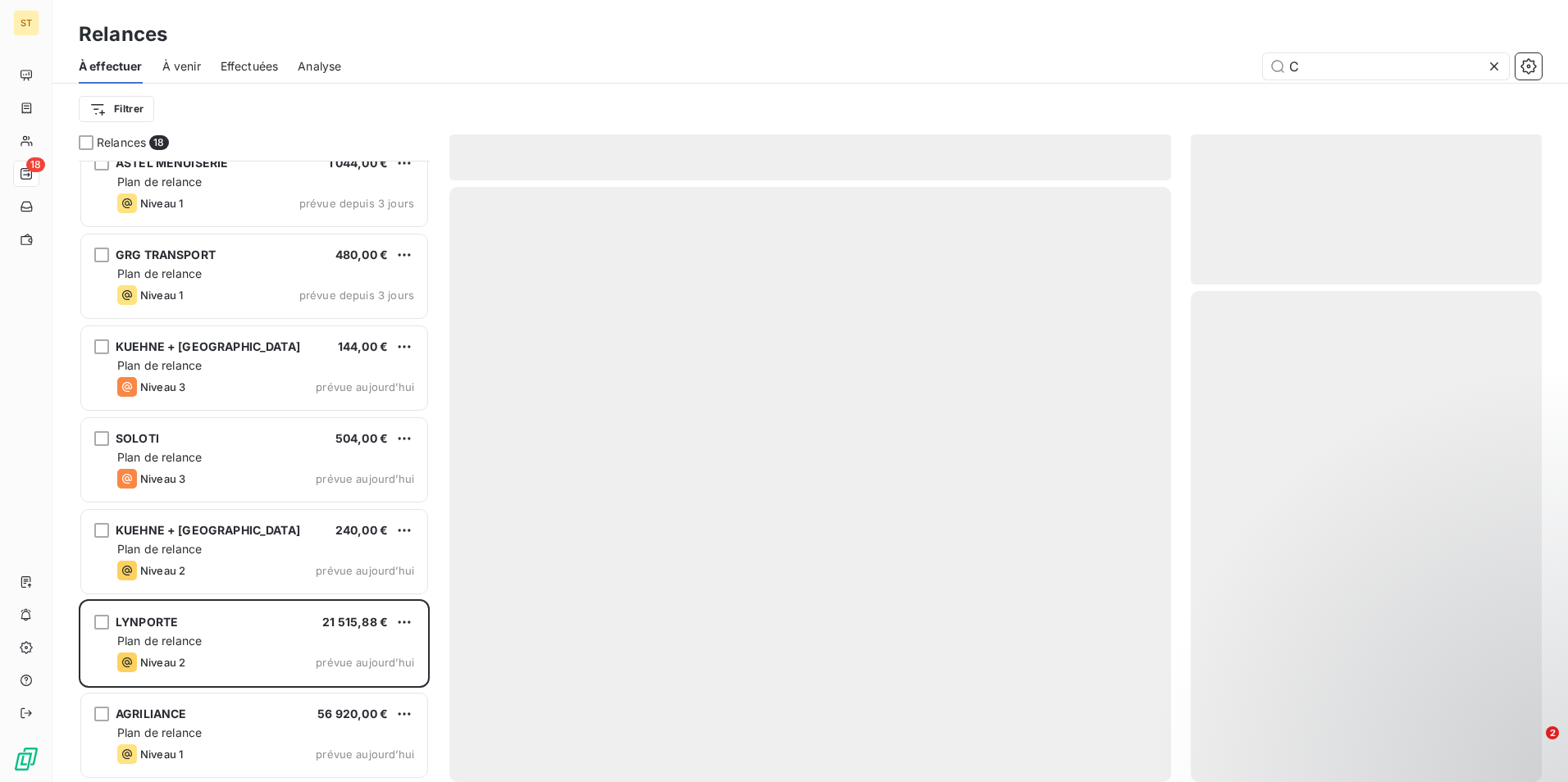
scroll to position [940, 0]
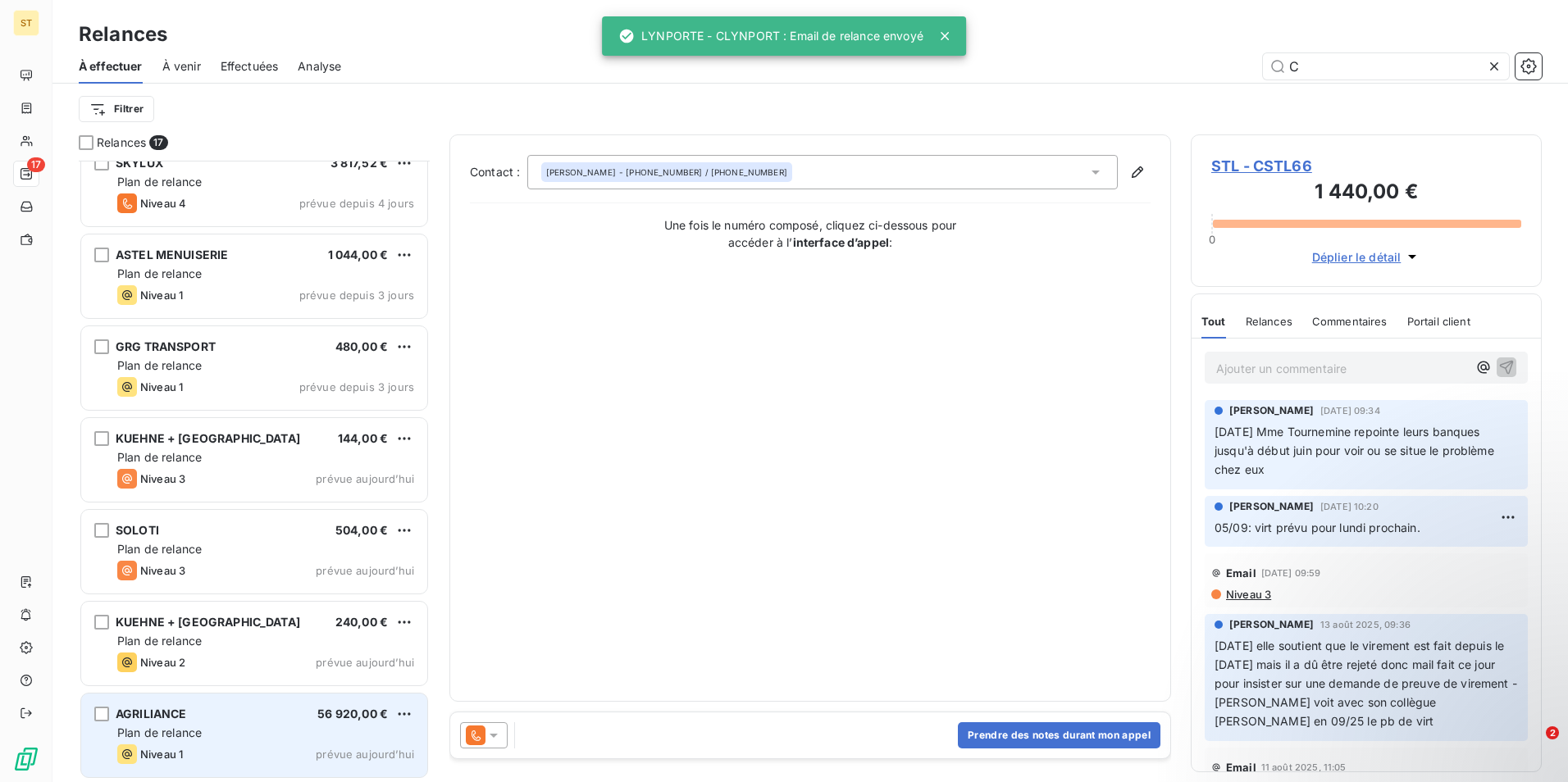
click at [227, 727] on div "Plan de relance" at bounding box center [266, 733] width 297 height 16
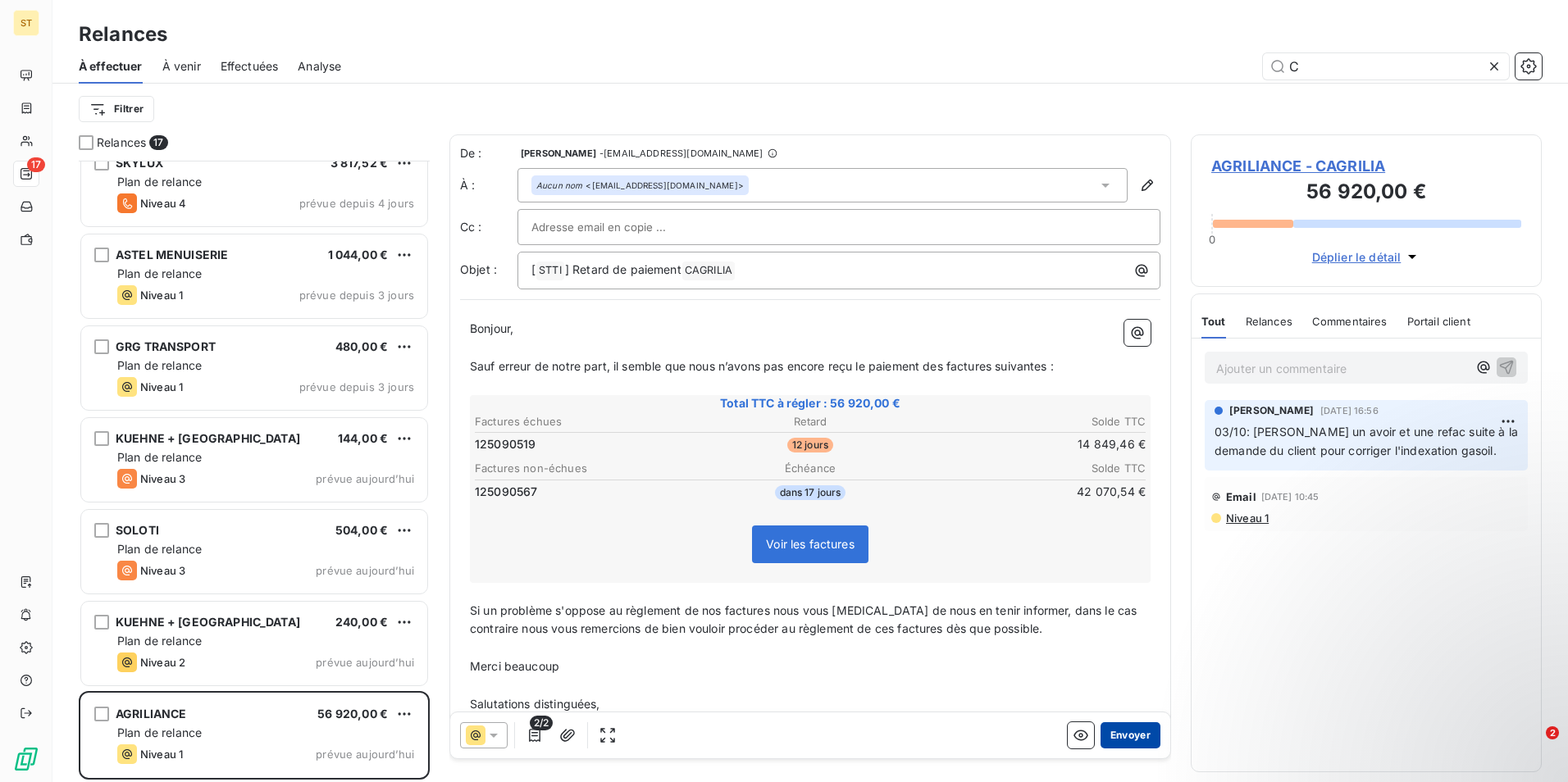
click at [1115, 734] on button "Envoyer" at bounding box center [1131, 735] width 60 height 26
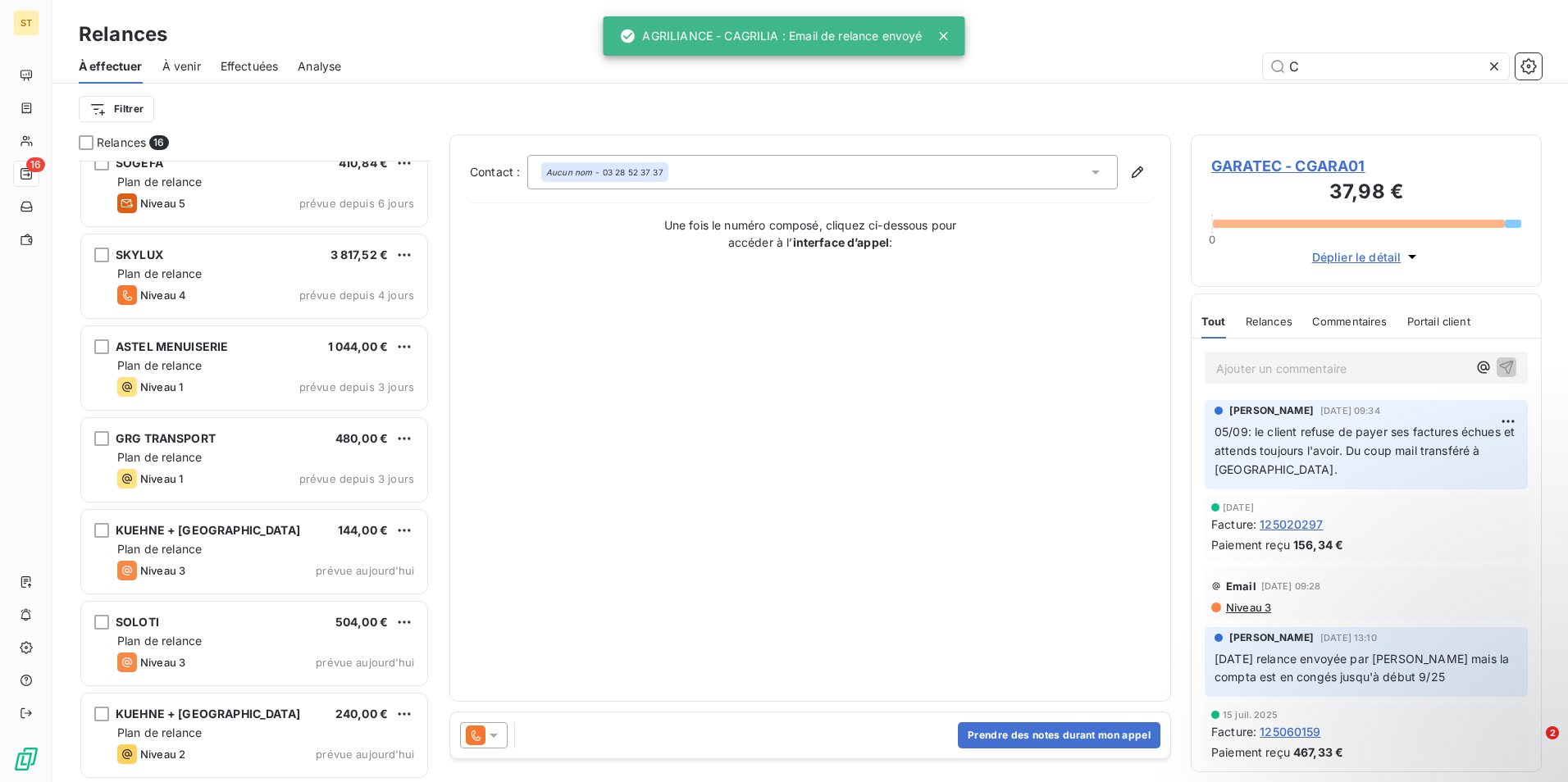
scroll to position [849, 0]
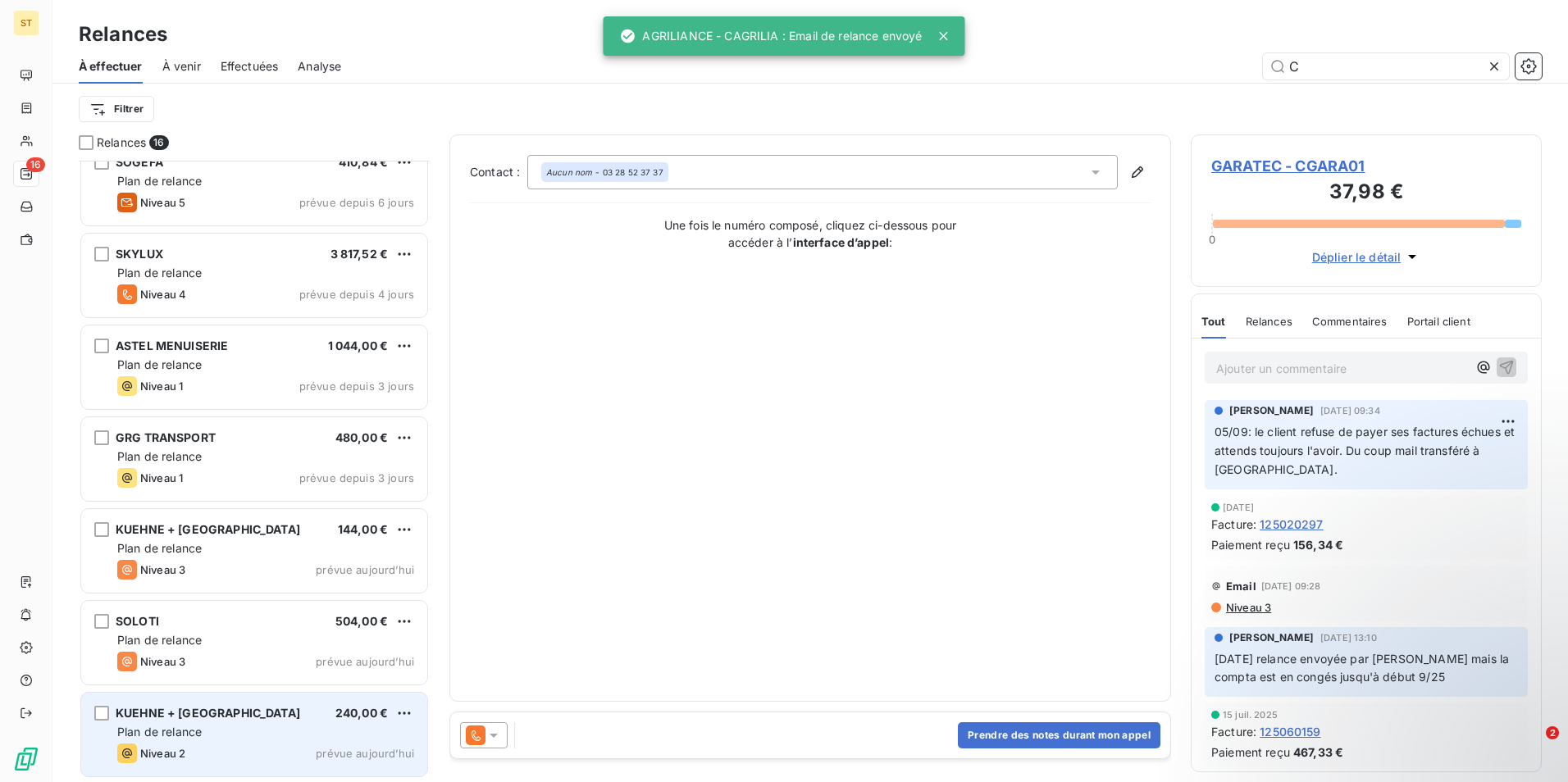
click at [197, 734] on span "Plan de relance" at bounding box center [159, 732] width 84 height 14
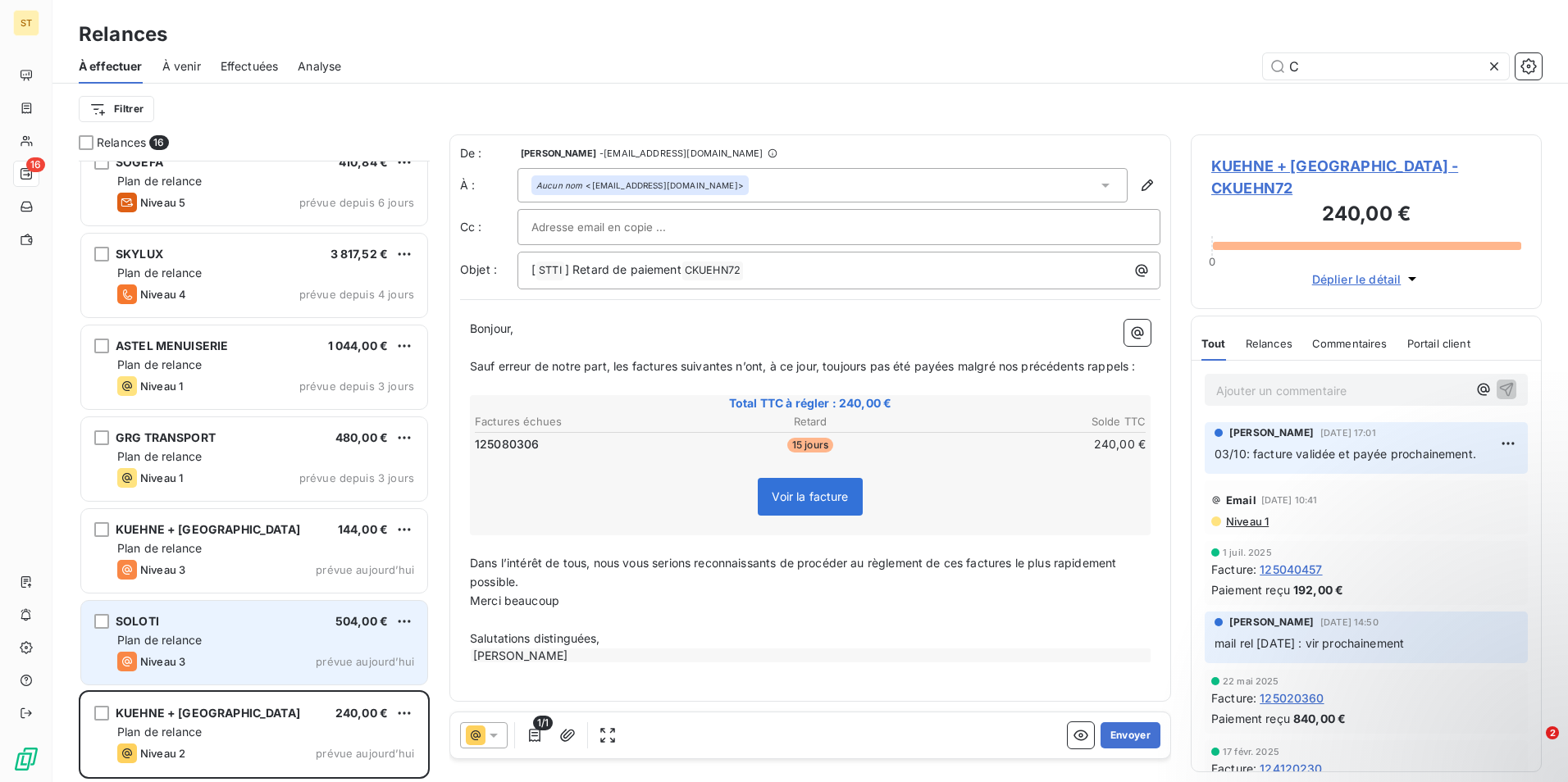
click at [214, 683] on div "SOLOTI 504,00 € Plan de relance Niveau 3 prévue aujourd’hui" at bounding box center [254, 642] width 346 height 83
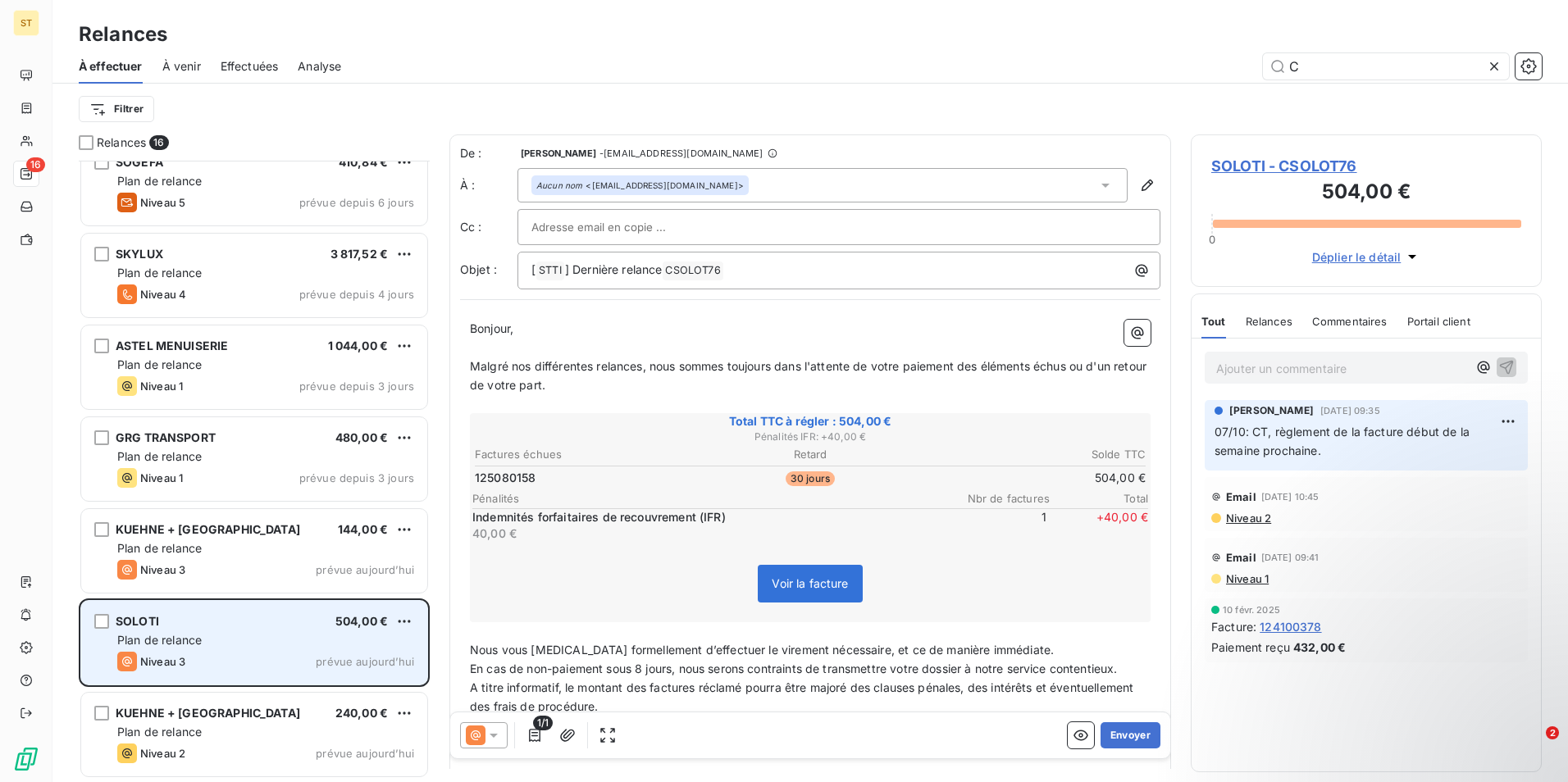
click at [184, 664] on span "Niveau 3" at bounding box center [163, 662] width 46 height 14
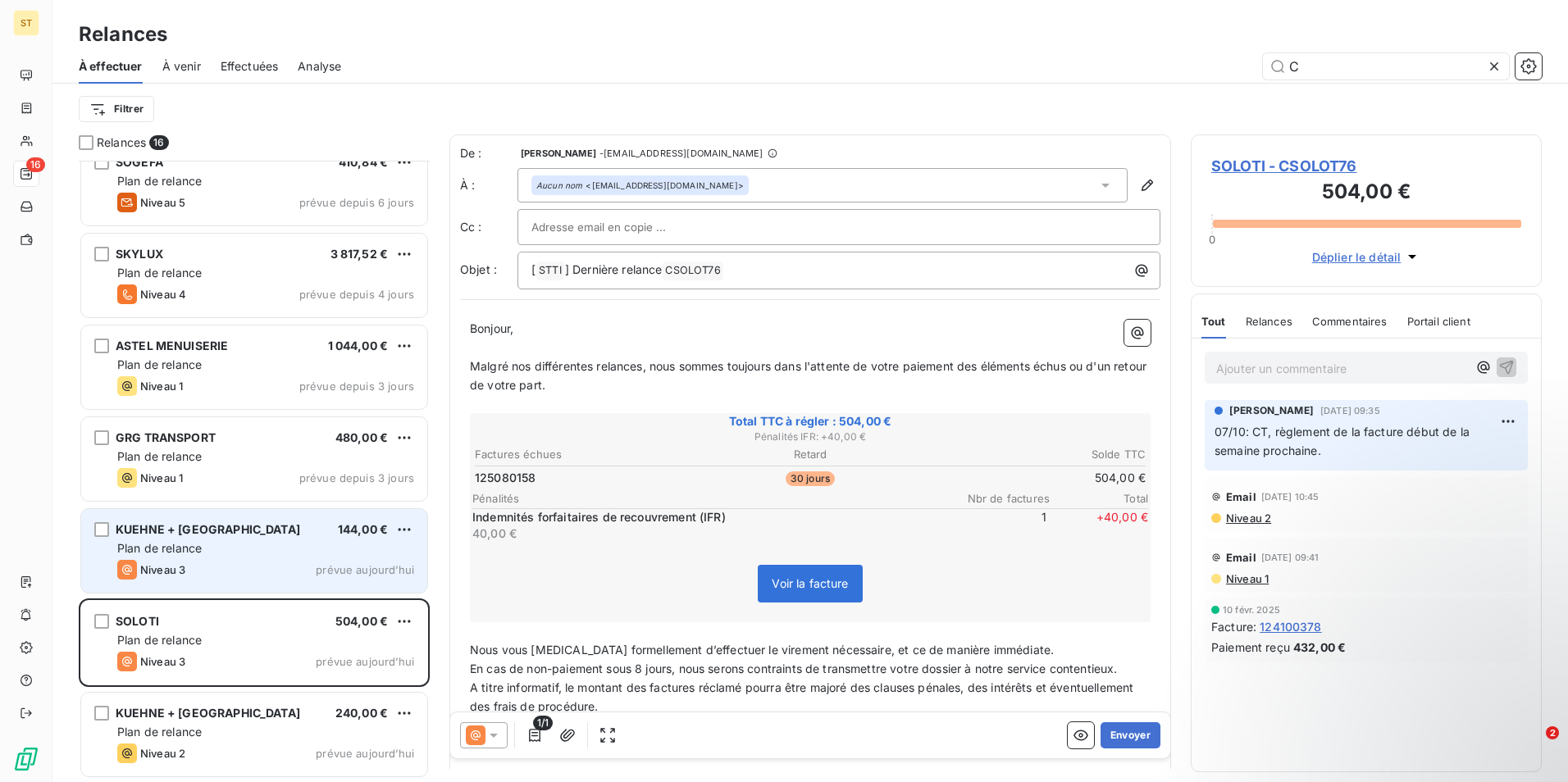
click at [157, 548] on span "Plan de relance" at bounding box center [159, 548] width 84 height 14
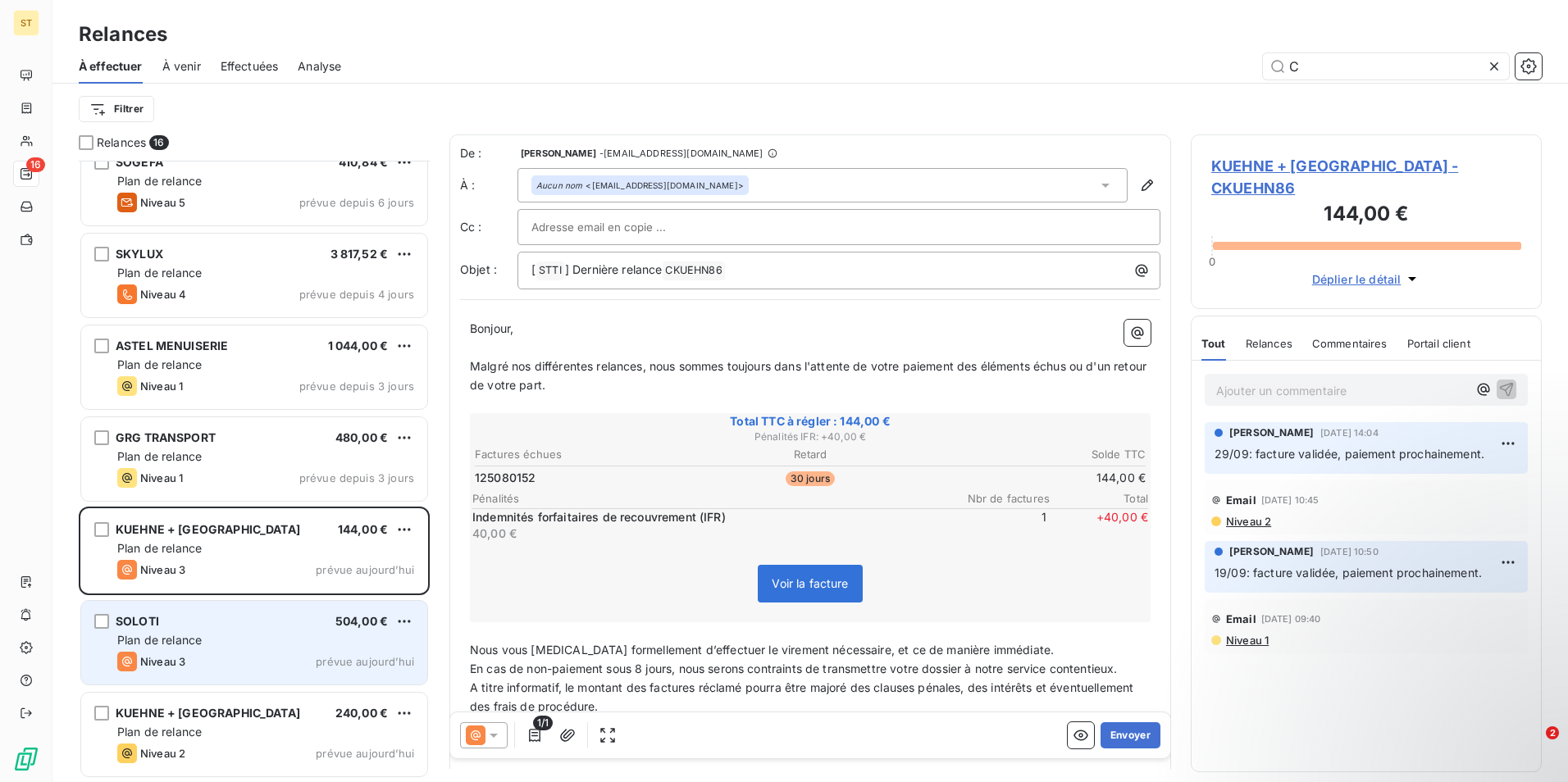
click at [178, 620] on div "SOLOTI 504,00 €" at bounding box center [266, 621] width 297 height 15
